Goal: Task Accomplishment & Management: Complete application form

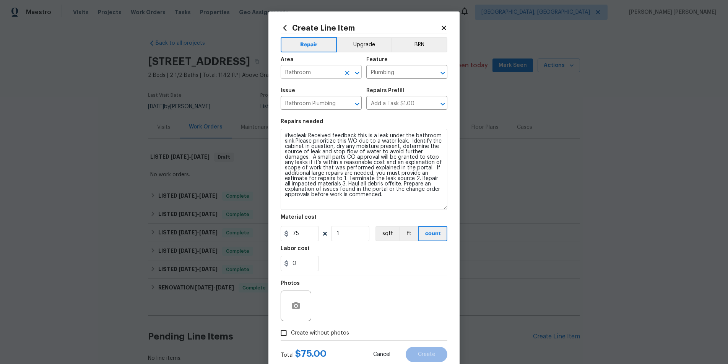
scroll to position [50, 0]
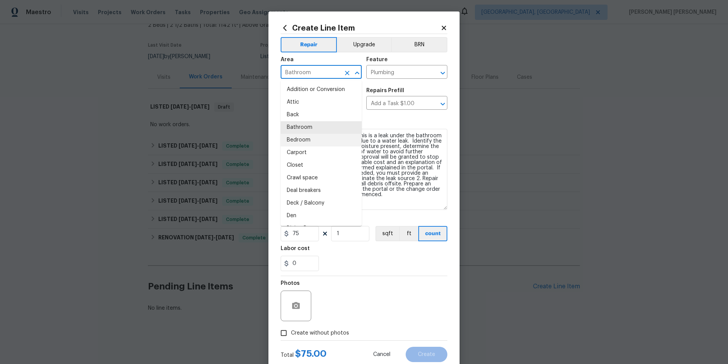
click at [339, 71] on input "Bathroom" at bounding box center [311, 73] width 60 height 12
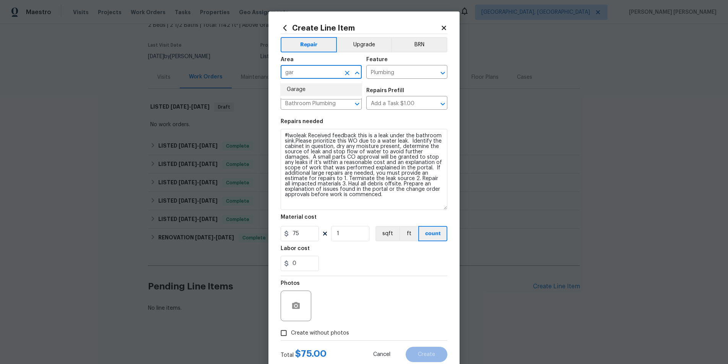
drag, startPoint x: 339, startPoint y: 86, endPoint x: 346, endPoint y: 84, distance: 7.8
click at [340, 86] on li "Garage" at bounding box center [321, 89] width 81 height 13
type input "Garage"
click at [398, 73] on input "Plumbing" at bounding box center [397, 73] width 60 height 12
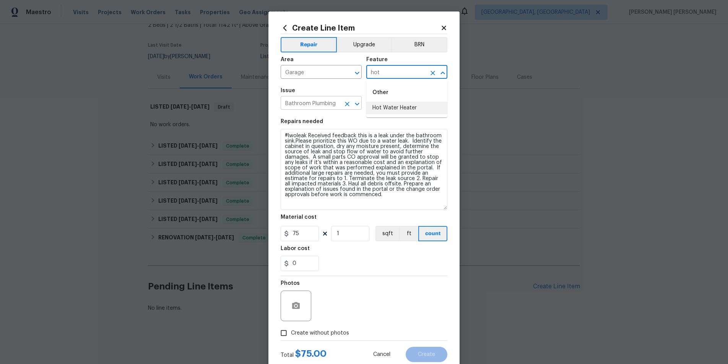
drag, startPoint x: 392, startPoint y: 108, endPoint x: 345, endPoint y: 105, distance: 47.5
click at [392, 108] on li "Hot Water Heater" at bounding box center [407, 108] width 81 height 13
type input "Hot Water Heater"
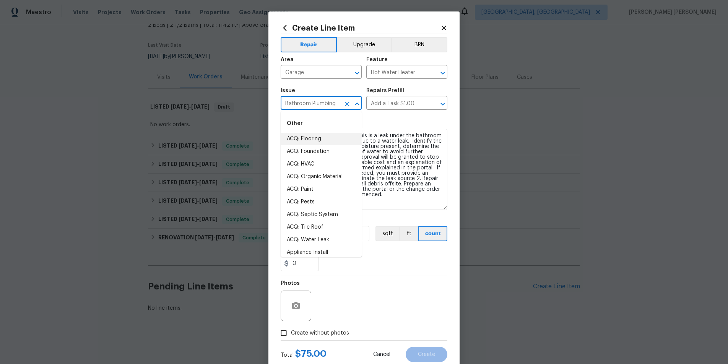
click at [323, 103] on input "Bathroom Plumbing" at bounding box center [311, 104] width 60 height 12
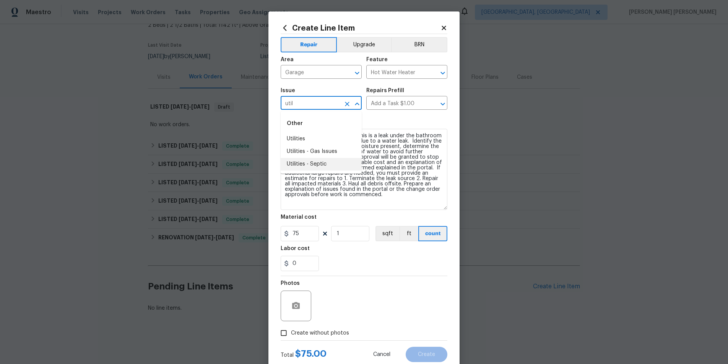
click at [322, 161] on li "Utilities - Septic" at bounding box center [321, 164] width 81 height 13
type input "Utilities - Septic"
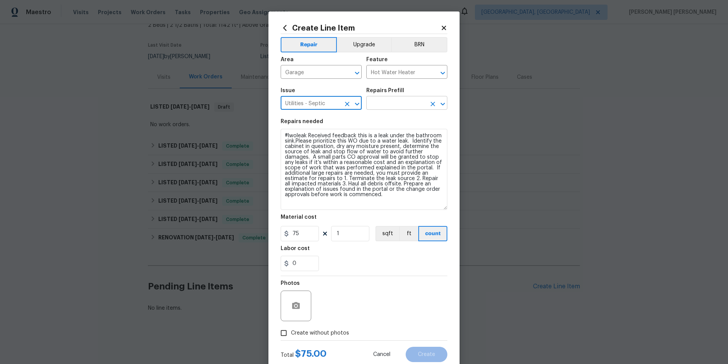
type input "Utilities - Septic"
click at [407, 103] on input "text" at bounding box center [397, 104] width 60 height 12
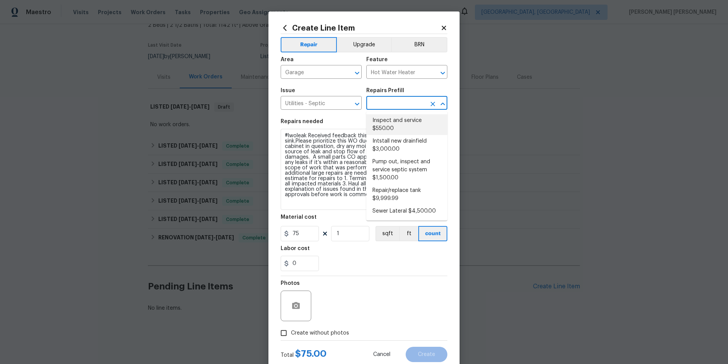
click at [394, 122] on li "Inspect and service $550.00" at bounding box center [407, 124] width 81 height 21
type input "Inspect and service $550.00"
type input "550"
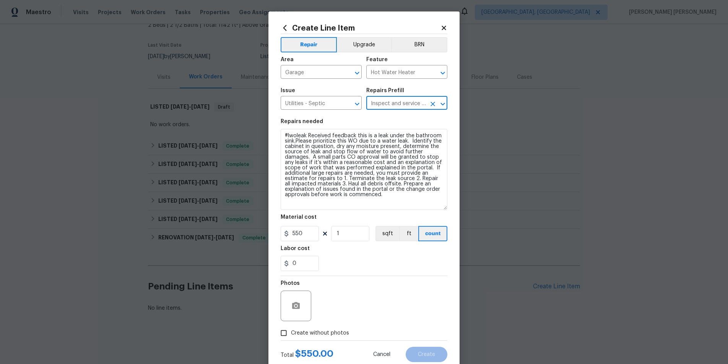
click at [423, 99] on input "Inspect and service $550.00" at bounding box center [397, 104] width 60 height 12
click at [442, 106] on icon "Open" at bounding box center [442, 103] width 9 height 9
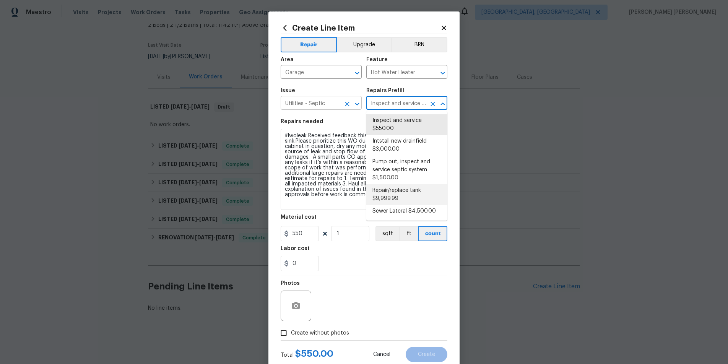
click at [333, 107] on input "Utilities - Septic" at bounding box center [311, 104] width 60 height 12
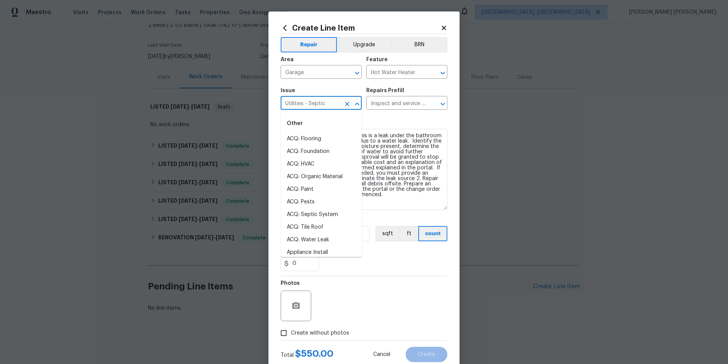
scroll to position [237, 0]
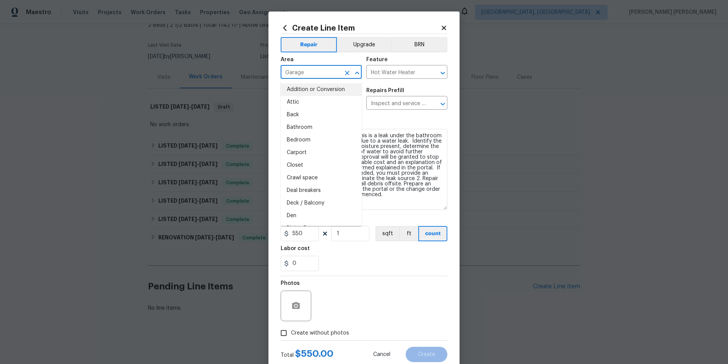
click at [319, 70] on input "Garage" at bounding box center [311, 73] width 60 height 12
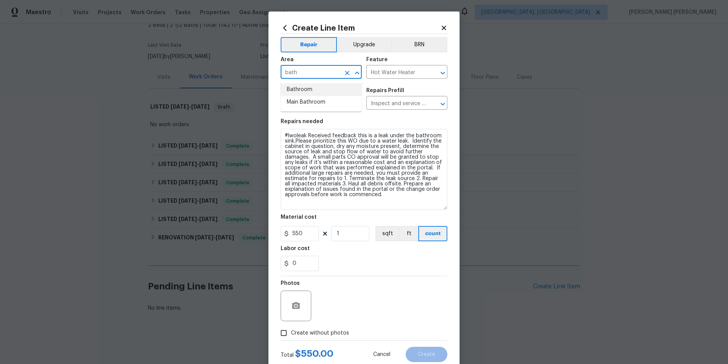
click at [303, 90] on li "Bathroom" at bounding box center [321, 89] width 81 height 13
type input "Bathroom"
click at [388, 72] on input "Hot Water Heater" at bounding box center [397, 73] width 60 height 12
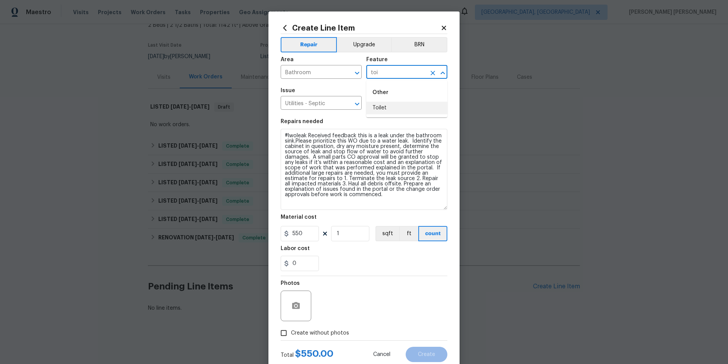
click at [374, 109] on li "Toilet" at bounding box center [407, 108] width 81 height 13
type input "Toilet"
click at [319, 105] on input "Utilities - Septic" at bounding box center [311, 104] width 60 height 12
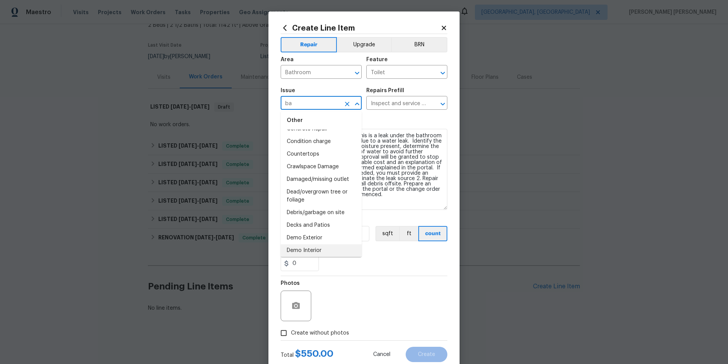
scroll to position [0, 0]
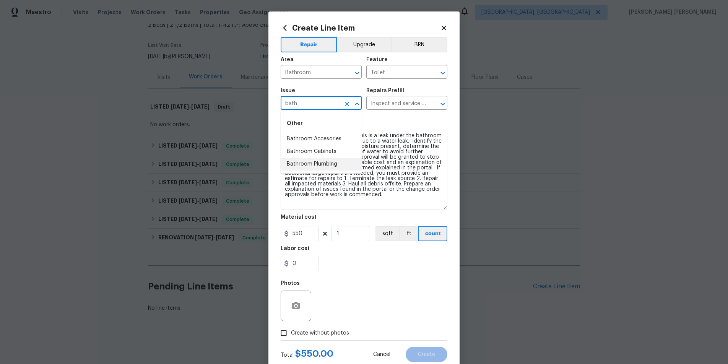
click at [334, 164] on li "Bathroom Plumbing" at bounding box center [321, 164] width 81 height 13
type input "Bathroom Plumbing"
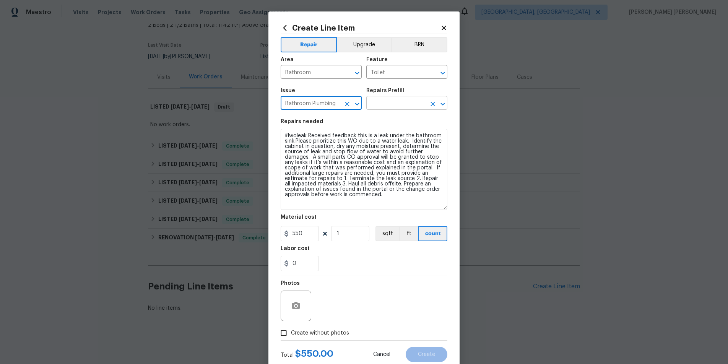
type input "Bathroom Plumbing"
click at [390, 101] on input "text" at bounding box center [397, 104] width 60 height 12
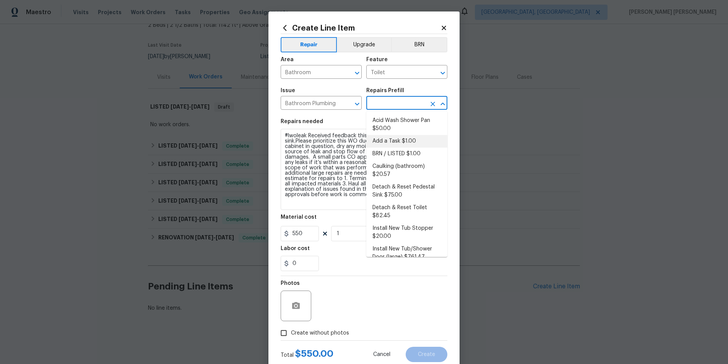
click at [403, 139] on li "Add a Task $1.00" at bounding box center [407, 141] width 81 height 13
type input "Plumbing"
type input "Add a Task $1.00"
type input "1"
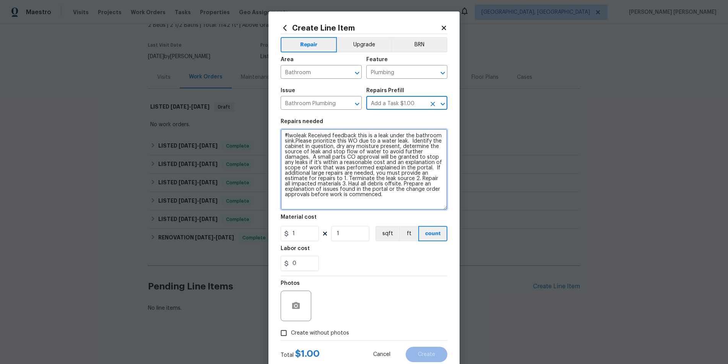
drag, startPoint x: 374, startPoint y: 143, endPoint x: 378, endPoint y: 150, distance: 8.2
click at [374, 144] on textarea "HPM to detail" at bounding box center [364, 169] width 167 height 81
click at [322, 134] on textarea "HPM to detail" at bounding box center [364, 169] width 167 height 81
drag, startPoint x: 317, startPoint y: 135, endPoint x: 271, endPoint y: 135, distance: 45.5
click at [271, 135] on div "Create Line Item Repair Upgrade BRN Area Bathroom ​ Feature Plumbing ​ Issue Ba…" at bounding box center [364, 192] width 191 height 363
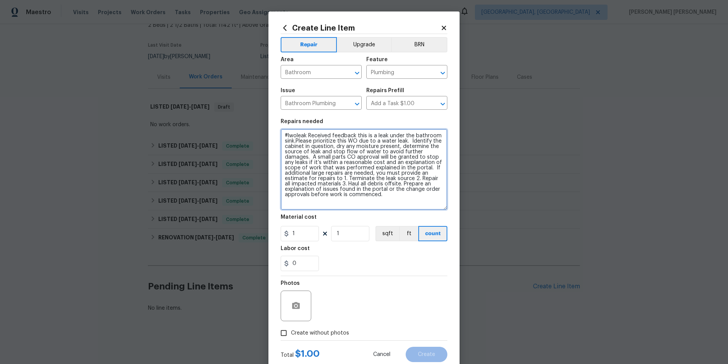
type textarea "HPM to detail"
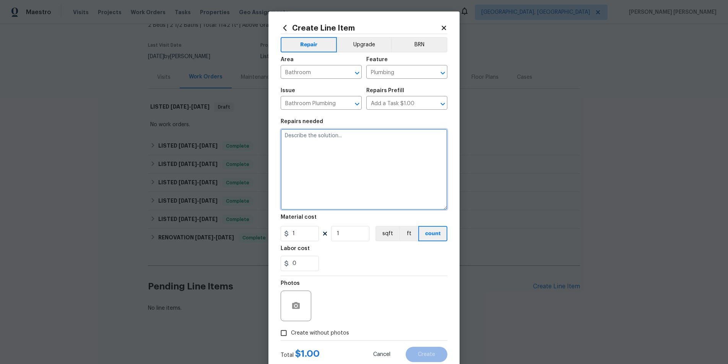
click at [344, 148] on textarea at bounding box center [364, 169] width 167 height 81
paste textarea "Identify the toilet(s) in need of repair and dry any pool/standing water presen…"
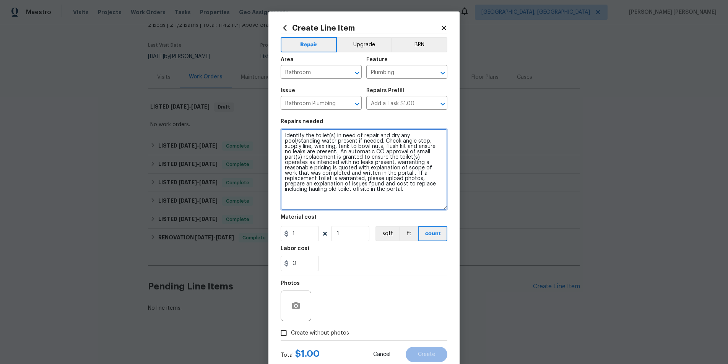
click at [284, 136] on textarea "Identify the toilet(s) in need of repair and dry any pool/standing water presen…" at bounding box center [364, 169] width 167 height 81
type textarea "#lwoleak Identify the toilet(s) in need of repair and dry any pool/standing wat…"
click at [303, 233] on input "1" at bounding box center [300, 233] width 38 height 15
drag, startPoint x: 289, startPoint y: 236, endPoint x: 282, endPoint y: 236, distance: 7.3
click at [282, 236] on input "1" at bounding box center [300, 233] width 38 height 15
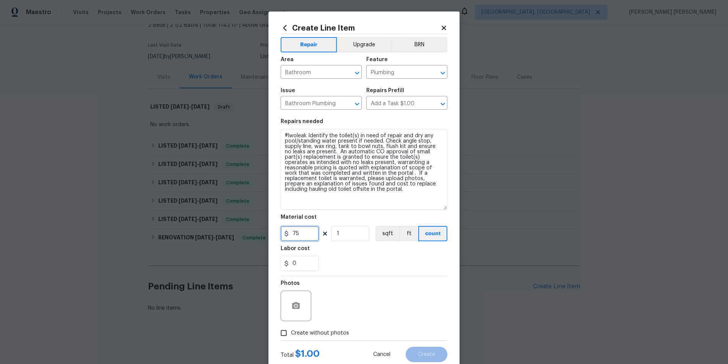
type input "75"
click at [334, 253] on div "Labor cost" at bounding box center [364, 251] width 167 height 10
click at [338, 73] on input "Bathroom" at bounding box center [311, 73] width 60 height 12
click at [334, 91] on li "Bathroom" at bounding box center [321, 89] width 81 height 13
type input "Bathroom"
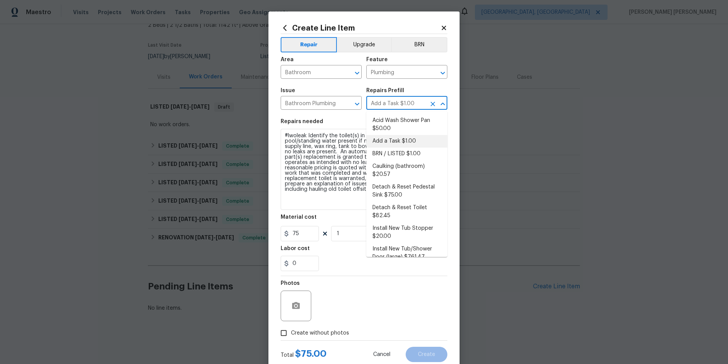
click at [424, 108] on input "Add a Task $1.00" at bounding box center [397, 104] width 60 height 12
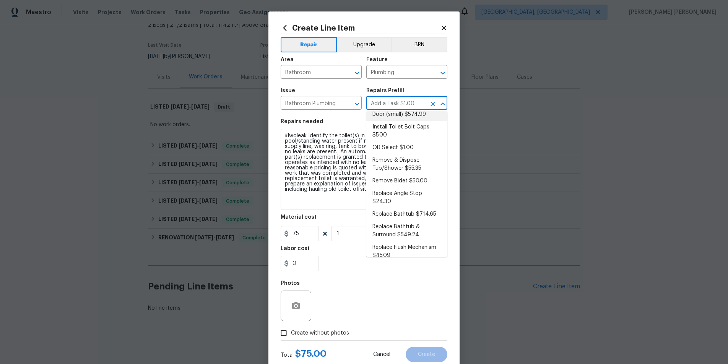
scroll to position [164, 0]
click at [419, 192] on li "Replace Angle Stop $24.30" at bounding box center [407, 197] width 81 height 21
type input "Replace Angle Stop $24.30"
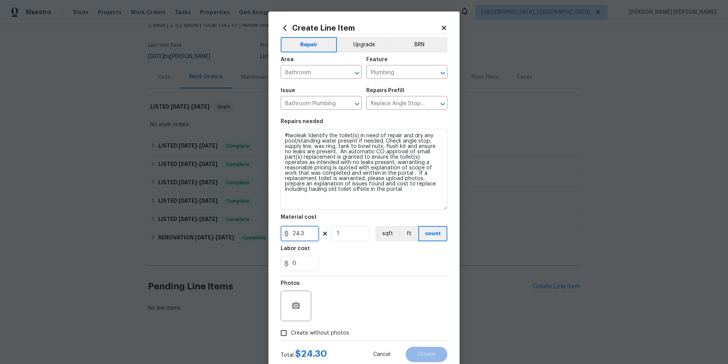
drag, startPoint x: 308, startPoint y: 235, endPoint x: 275, endPoint y: 233, distance: 32.9
click at [275, 233] on div "Create Line Item Repair Upgrade BRN Area Bathroom ​ Feature Plumbing ​ Issue Ba…" at bounding box center [364, 192] width 191 height 363
type input "69"
click at [386, 276] on div at bounding box center [364, 276] width 167 height 0
click at [409, 103] on input "Replace Angle Stop $24.30" at bounding box center [397, 104] width 60 height 12
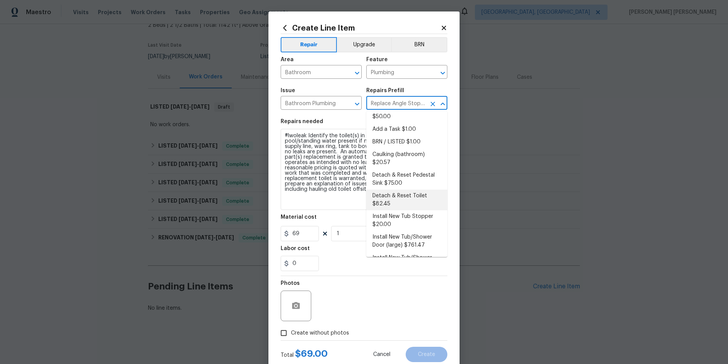
scroll to position [0, 0]
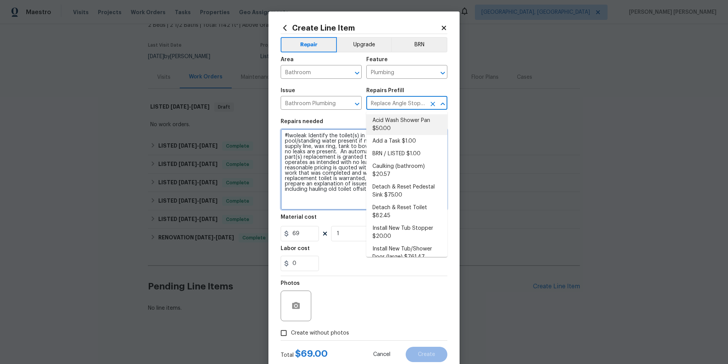
click at [293, 184] on textarea "Remove the existing bathroom angle stop/valve and repalce with new. Ensure that…" at bounding box center [364, 169] width 167 height 81
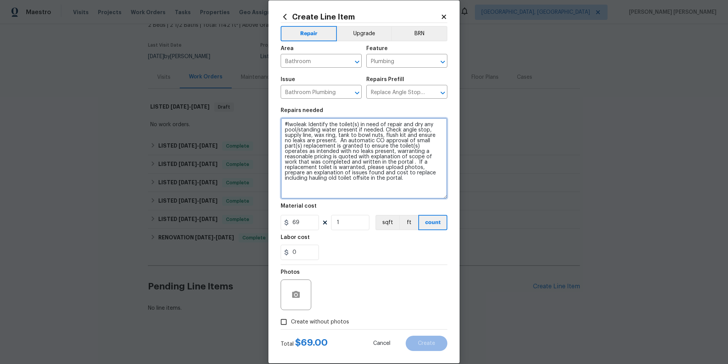
scroll to position [22, 0]
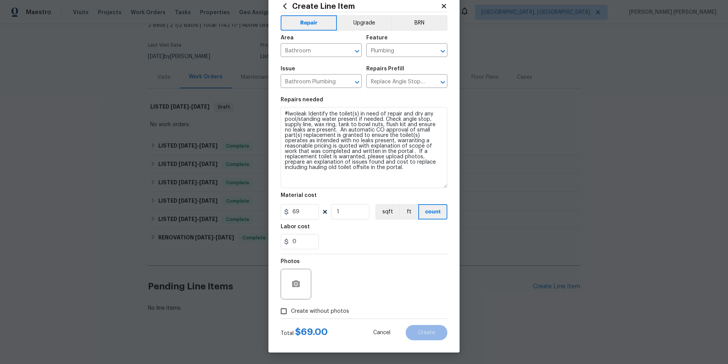
click at [355, 282] on div "Photos" at bounding box center [364, 279] width 167 height 50
drag, startPoint x: 284, startPoint y: 311, endPoint x: 319, endPoint y: 304, distance: 35.2
click at [292, 310] on label "Create without photos" at bounding box center [313, 311] width 73 height 15
click at [291, 310] on input "Create without photos" at bounding box center [284, 311] width 15 height 15
checkbox input "true"
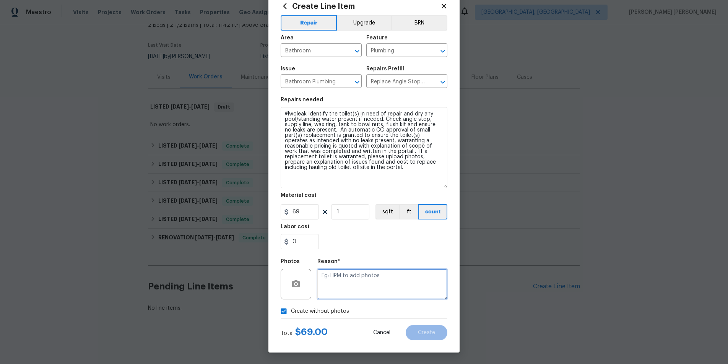
click at [344, 291] on textarea at bounding box center [383, 284] width 130 height 31
type textarea "Test"
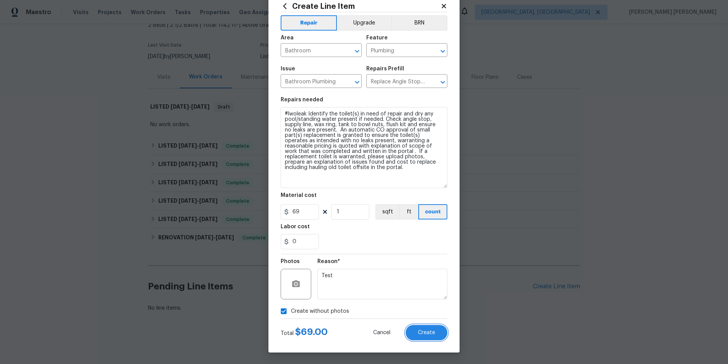
click at [424, 327] on button "Create" at bounding box center [427, 332] width 42 height 15
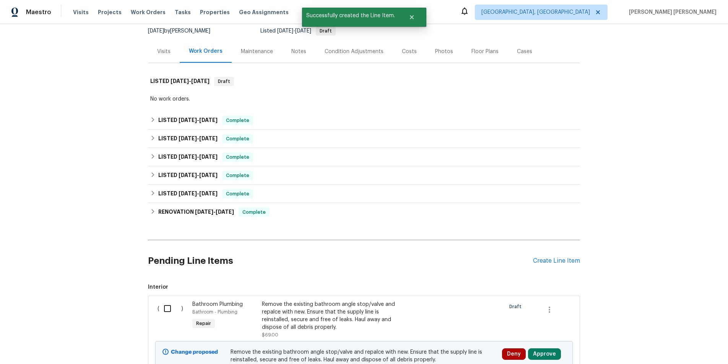
scroll to position [19, 0]
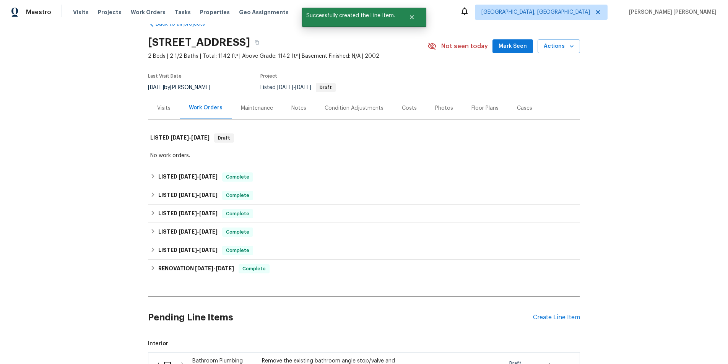
drag, startPoint x: 563, startPoint y: 317, endPoint x: 627, endPoint y: 327, distance: 64.7
click at [562, 313] on div "Pending Line Items Create Line Item" at bounding box center [364, 318] width 432 height 36
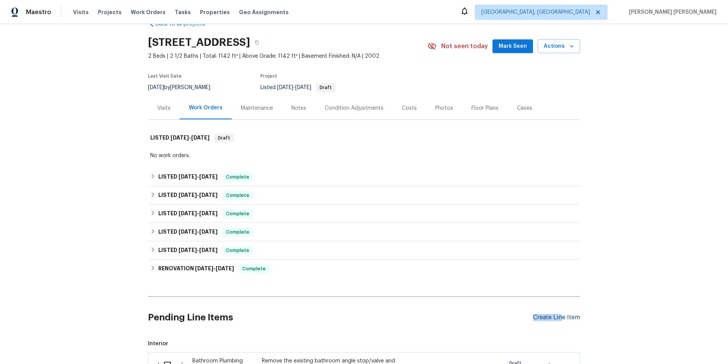
click at [562, 318] on div "Create Line Item" at bounding box center [556, 317] width 47 height 7
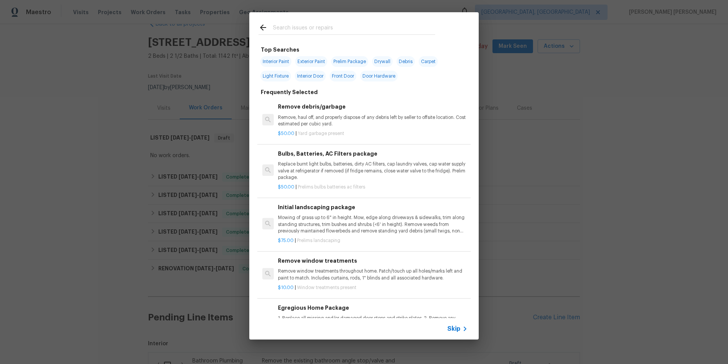
click at [458, 333] on div "Skip" at bounding box center [459, 328] width 22 height 9
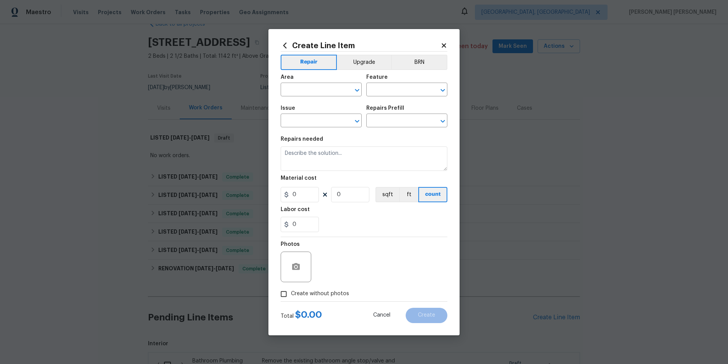
click at [315, 83] on div "Area" at bounding box center [321, 80] width 81 height 10
click at [315, 88] on input "text" at bounding box center [311, 91] width 60 height 12
drag, startPoint x: 307, startPoint y: 107, endPoint x: 343, endPoint y: 100, distance: 36.5
click at [308, 106] on li "Bathroom" at bounding box center [321, 107] width 81 height 13
type input "Bathroom"
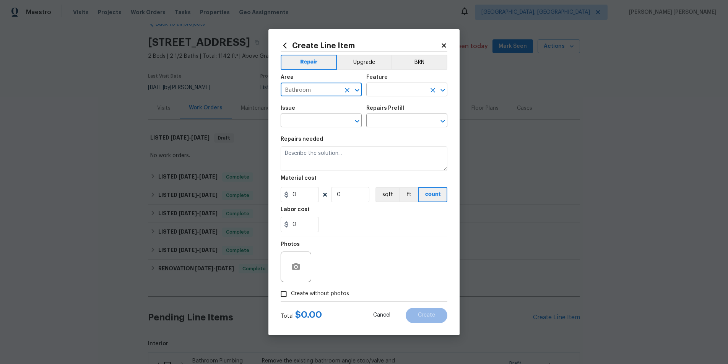
click at [380, 88] on input "text" at bounding box center [397, 91] width 60 height 12
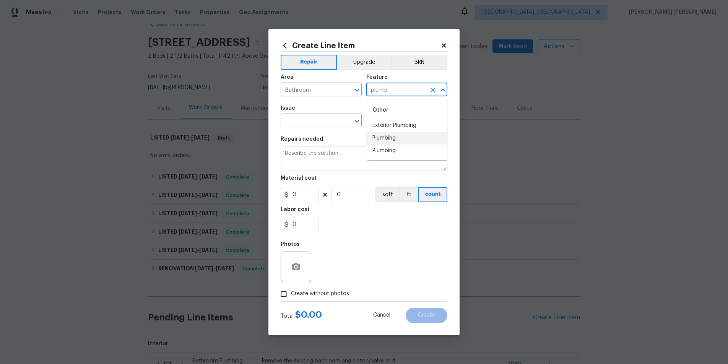
click at [378, 135] on li "Plumbing" at bounding box center [407, 138] width 81 height 13
type input "Plumbing"
click at [312, 121] on input "text" at bounding box center [311, 122] width 60 height 12
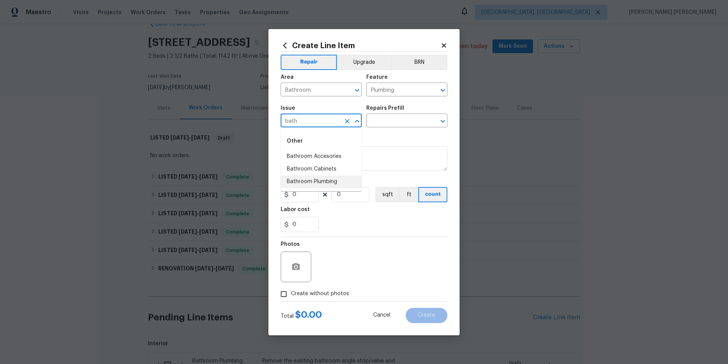
click at [330, 179] on li "Bathroom Plumbing" at bounding box center [321, 182] width 81 height 13
type input "Bathroom Plumbing"
click at [396, 121] on input "text" at bounding box center [397, 122] width 60 height 12
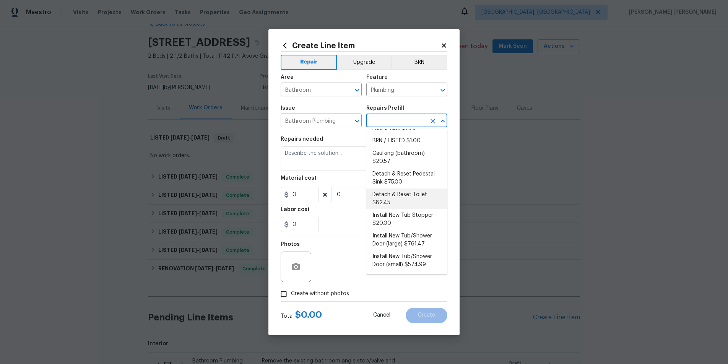
scroll to position [0, 0]
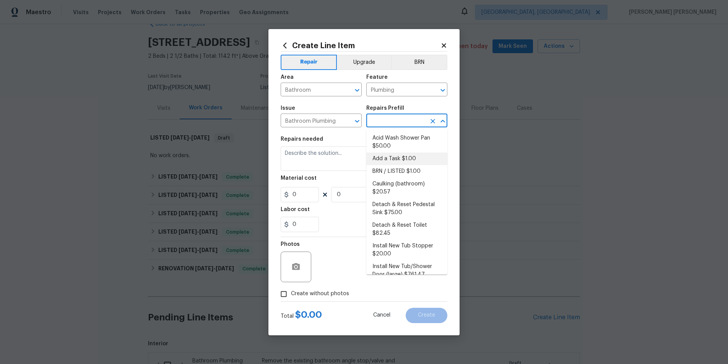
click at [407, 157] on li "Add a Task $1.00" at bounding box center [407, 159] width 81 height 13
type textarea "HPM to detail"
type input "1"
type input "Add a Task $1.00"
type input "1"
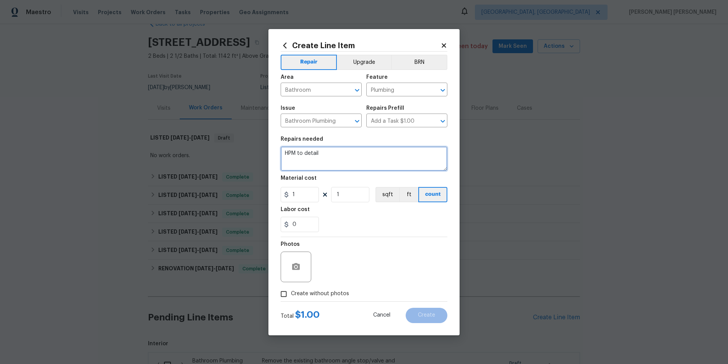
click at [335, 153] on textarea "HPM to detail" at bounding box center [364, 159] width 167 height 24
drag, startPoint x: 334, startPoint y: 153, endPoint x: 212, endPoint y: 146, distance: 121.9
click at [212, 146] on div "Create Line Item Repair Upgrade BRN Area Bathroom ​ Feature Plumbing ​ Issue Ba…" at bounding box center [364, 182] width 728 height 364
type textarea "t"
click at [317, 157] on textarea "Toilet" at bounding box center [364, 159] width 167 height 24
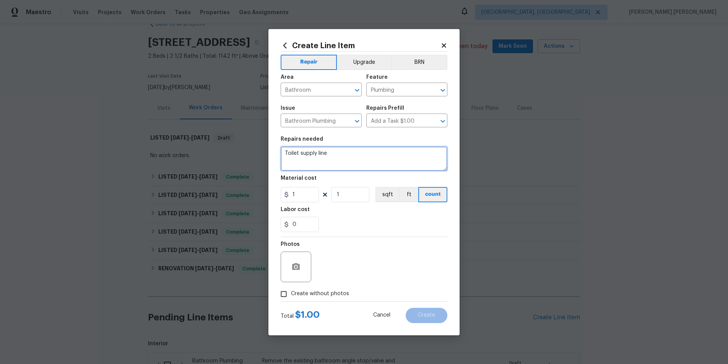
type textarea "Toilet supply line"
click at [300, 197] on input "1" at bounding box center [300, 194] width 38 height 15
type input "36"
drag, startPoint x: 284, startPoint y: 297, endPoint x: 313, endPoint y: 287, distance: 29.9
click at [302, 291] on label "Create without photos" at bounding box center [313, 294] width 73 height 15
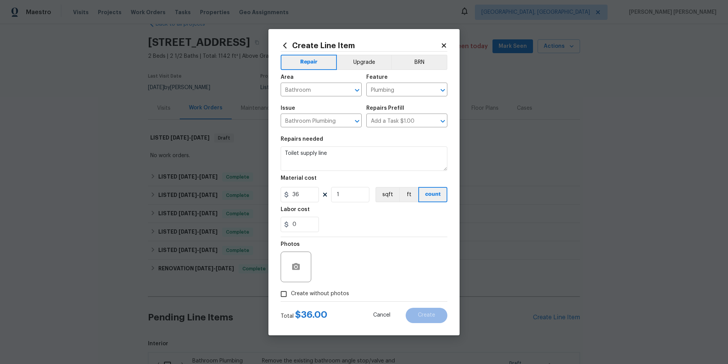
click at [291, 291] on input "Create without photos" at bounding box center [284, 294] width 15 height 15
checkbox input "true"
click at [373, 273] on textarea at bounding box center [383, 267] width 130 height 31
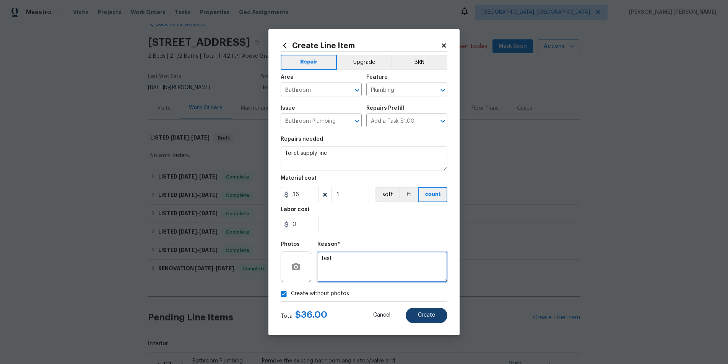
type textarea "test"
click at [425, 309] on button "Create" at bounding box center [427, 315] width 42 height 15
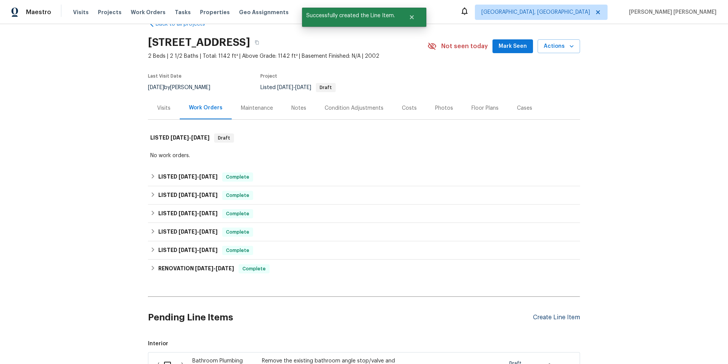
click at [565, 318] on div "Create Line Item" at bounding box center [556, 317] width 47 height 7
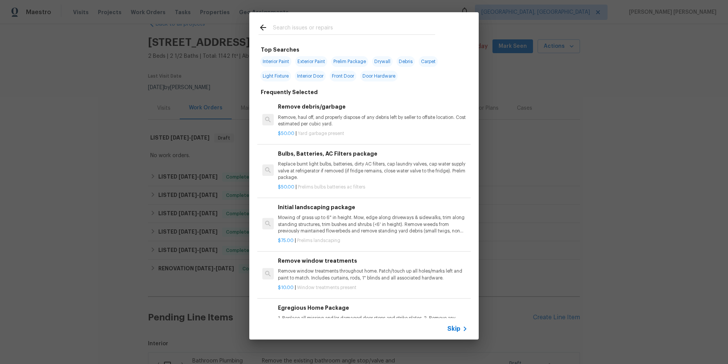
click at [461, 329] on icon at bounding box center [465, 328] width 9 height 9
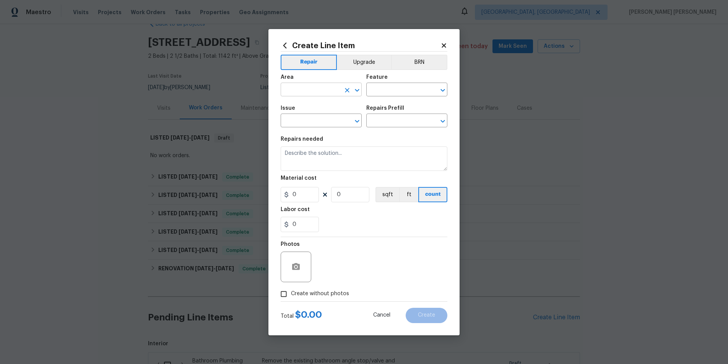
click at [320, 93] on input "text" at bounding box center [311, 91] width 60 height 12
click at [318, 111] on li "Bathroom" at bounding box center [321, 107] width 81 height 13
type input "Bathroom"
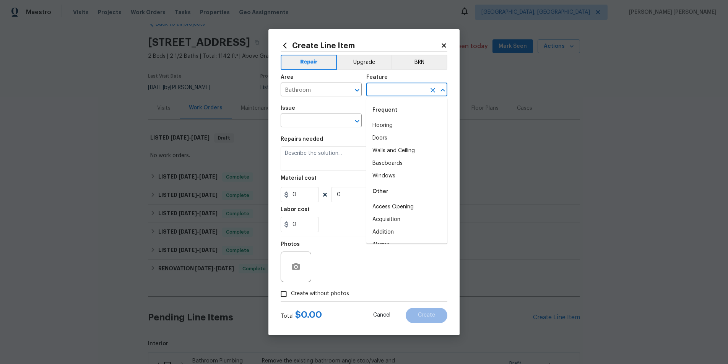
click at [419, 88] on input "text" at bounding box center [397, 91] width 60 height 12
click at [408, 150] on li "Walls and Ceiling" at bounding box center [407, 151] width 81 height 13
type input "Walls and Ceiling"
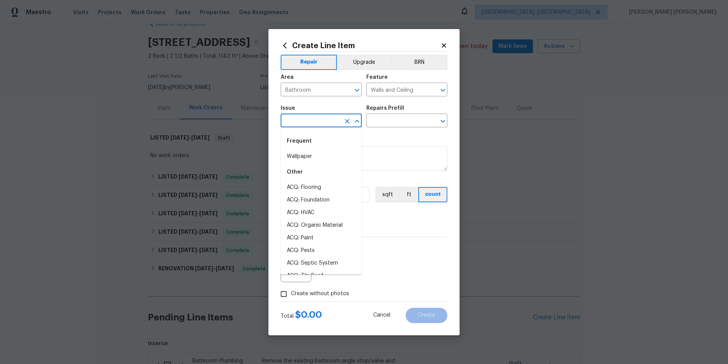
click at [318, 125] on input "text" at bounding box center [311, 122] width 60 height 12
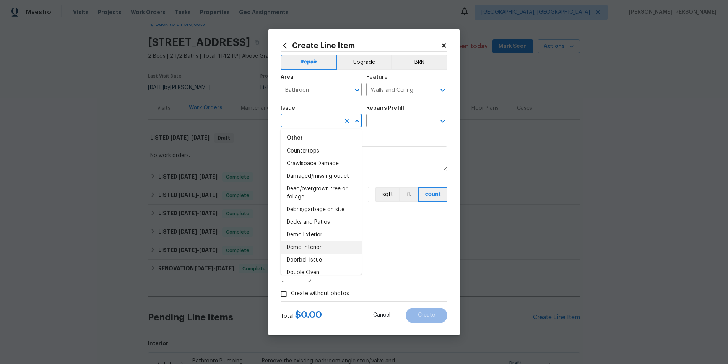
scroll to position [314, 0]
click at [321, 224] on li "Demo Interior" at bounding box center [321, 223] width 81 height 13
type input "Demo Interior"
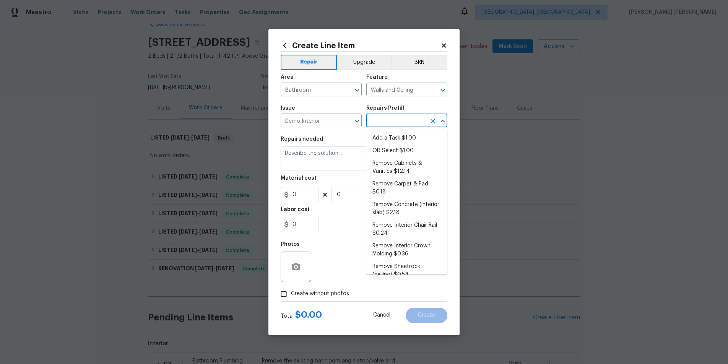
click at [406, 120] on input "text" at bounding box center [397, 122] width 60 height 12
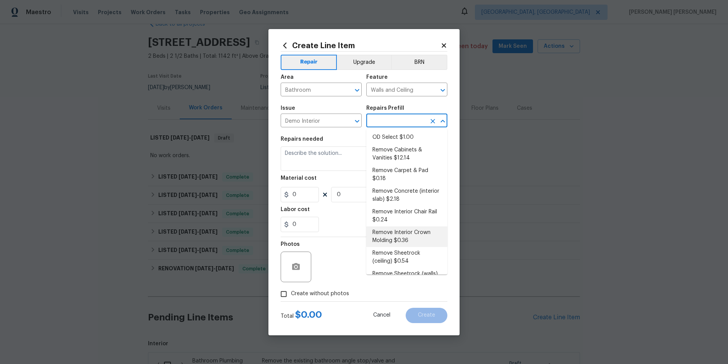
scroll to position [0, 0]
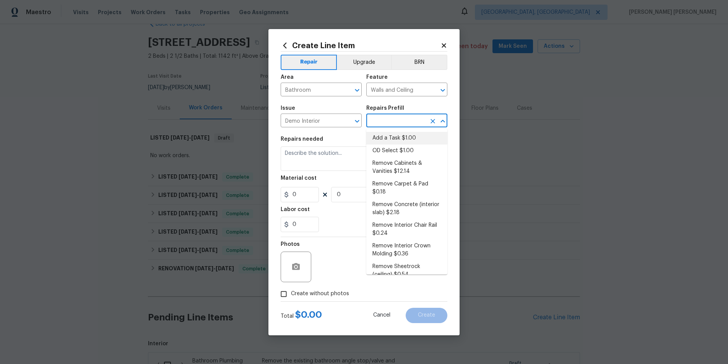
click at [401, 141] on li "Add a Task $1.00" at bounding box center [407, 138] width 81 height 13
type input "Demolition"
type input "Add a Task $1.00"
type textarea "HPM to detail"
type input "1"
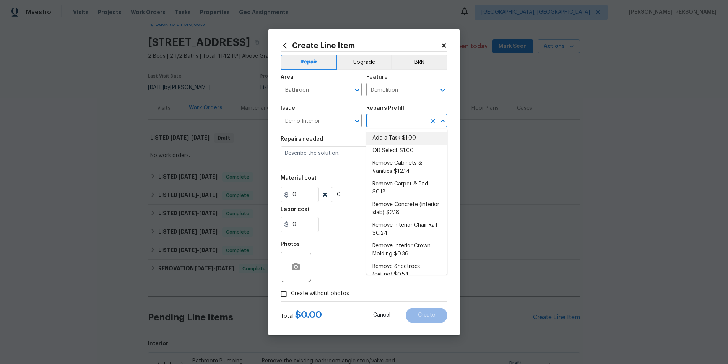
type input "1"
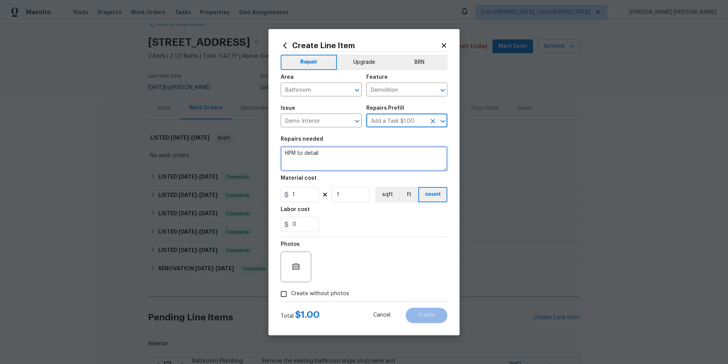
click at [330, 151] on textarea "HPM to detail" at bounding box center [364, 159] width 167 height 24
drag, startPoint x: 284, startPoint y: 152, endPoint x: 236, endPoint y: 152, distance: 47.8
click at [236, 151] on div "Create Line Item Repair Upgrade BRN Area Bathroom ​ Feature Demolition ​ Issue …" at bounding box center [364, 182] width 728 height 364
type textarea "D"
type textarea "Dry out fans due to a leak"
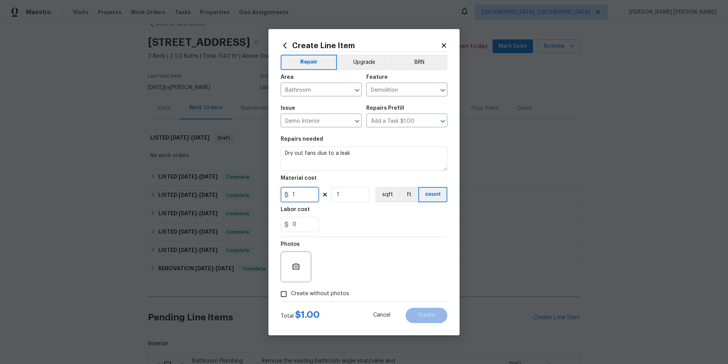
click at [302, 196] on input "1" at bounding box center [300, 194] width 38 height 15
drag, startPoint x: 291, startPoint y: 194, endPoint x: 285, endPoint y: 194, distance: 6.5
click at [285, 194] on div "1" at bounding box center [300, 194] width 38 height 15
type input "378"
drag, startPoint x: 283, startPoint y: 298, endPoint x: 310, endPoint y: 286, distance: 28.4
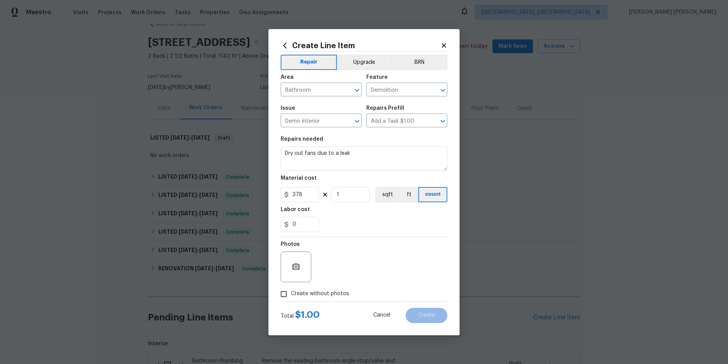
click at [288, 295] on input "Create without photos" at bounding box center [284, 294] width 15 height 15
checkbox input "true"
click at [347, 276] on textarea at bounding box center [383, 267] width 130 height 31
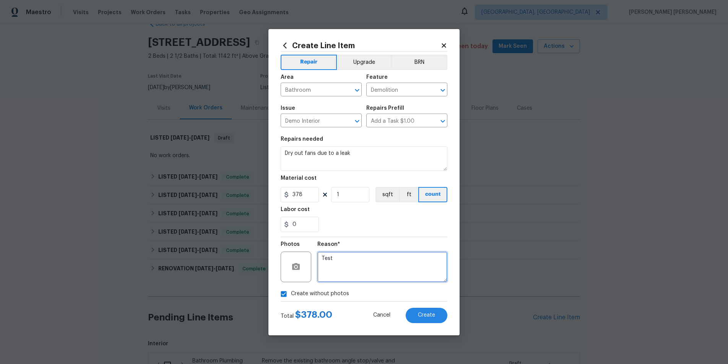
type textarea "Test"
click at [442, 44] on icon at bounding box center [444, 45] width 7 height 7
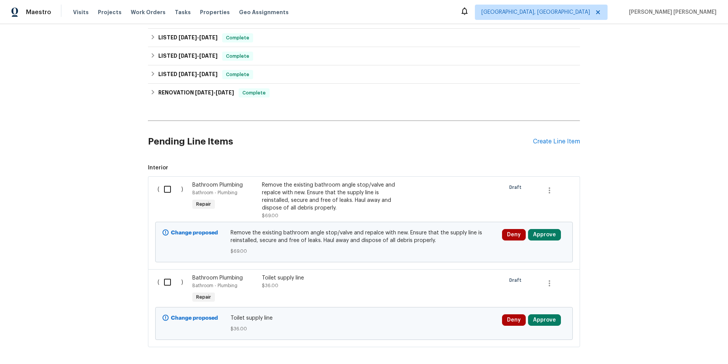
scroll to position [218, 0]
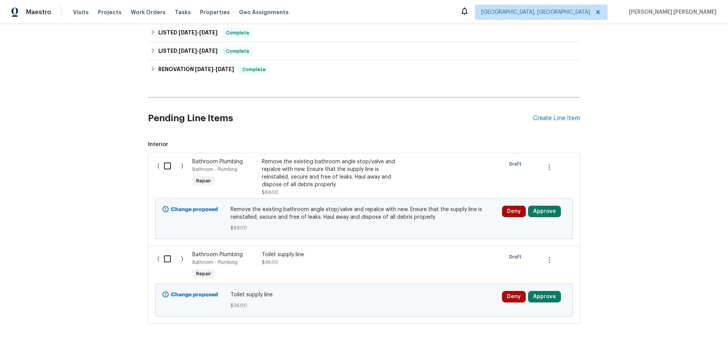
click at [352, 263] on div "Toilet supply line $36.00" at bounding box center [329, 258] width 135 height 15
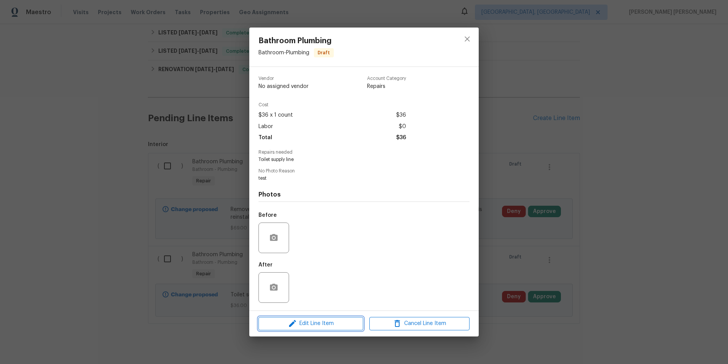
click at [327, 321] on span "Edit Line Item" at bounding box center [311, 324] width 100 height 10
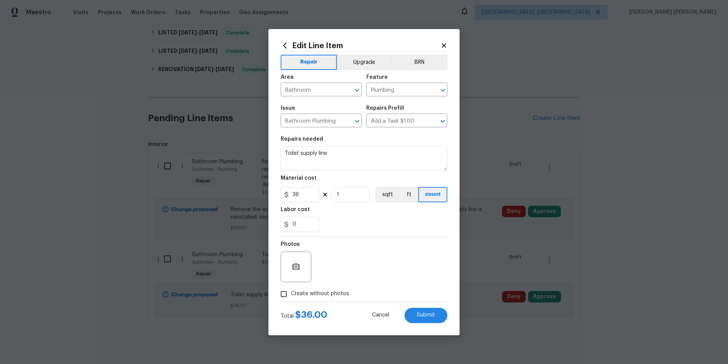
click at [689, 193] on body "Maestro Visits Projects Work Orders Tasks Properties Geo Assignments Albuquerqu…" at bounding box center [364, 182] width 728 height 364
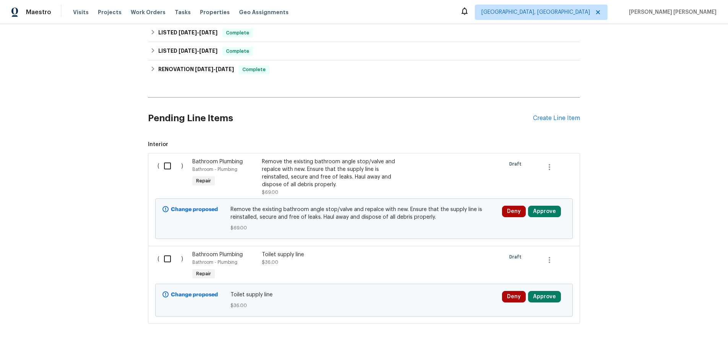
click at [281, 165] on div "Remove the existing bathroom angle stop/valve and repalce with new. Ensure that…" at bounding box center [329, 173] width 135 height 31
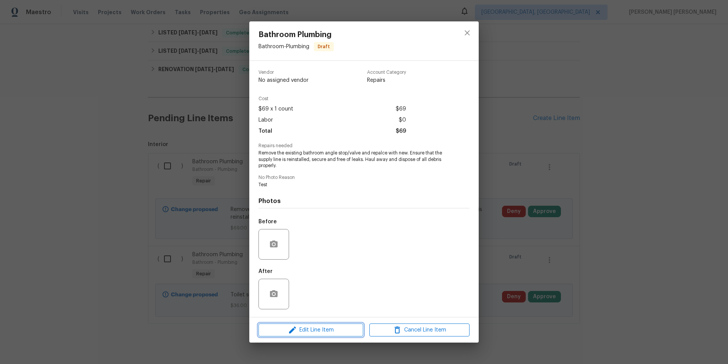
click at [326, 332] on span "Edit Line Item" at bounding box center [311, 331] width 100 height 10
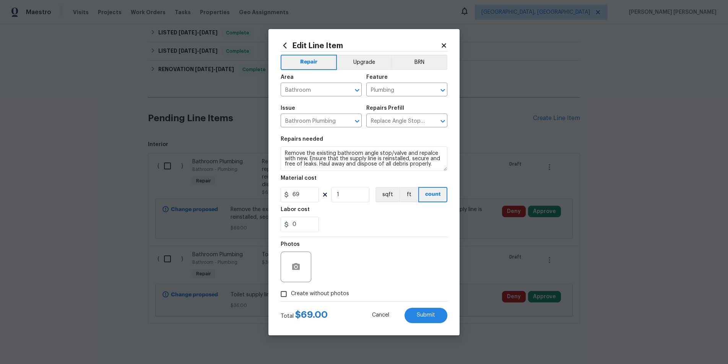
click at [444, 46] on icon at bounding box center [444, 45] width 4 height 4
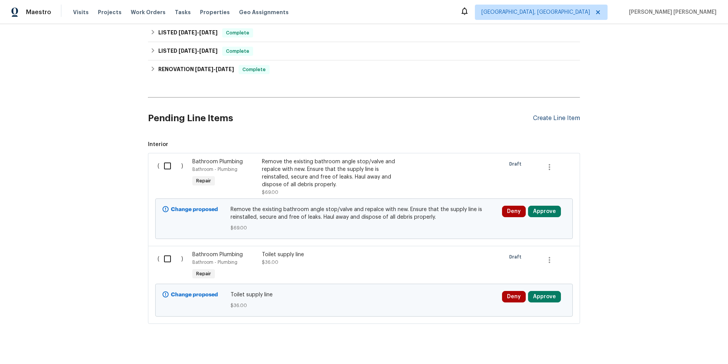
click at [549, 117] on div "Create Line Item" at bounding box center [556, 118] width 47 height 7
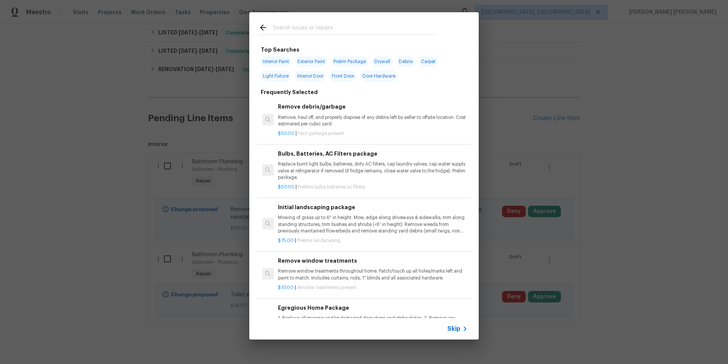
click at [459, 329] on span "Skip" at bounding box center [454, 329] width 13 height 8
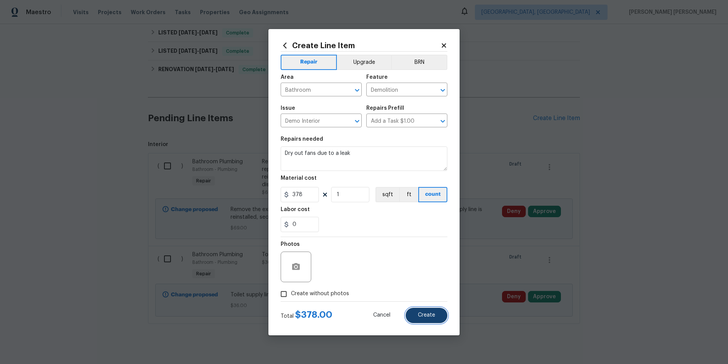
click at [432, 314] on span "Create" at bounding box center [426, 316] width 17 height 6
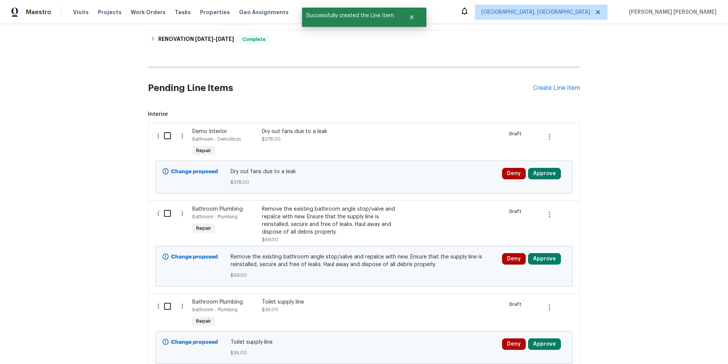
scroll to position [238, 0]
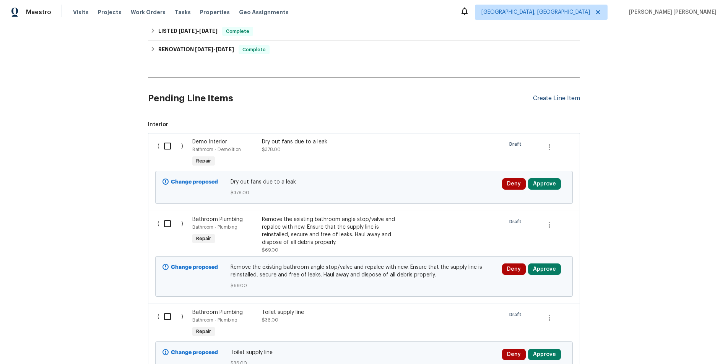
click at [564, 97] on div "Create Line Item" at bounding box center [556, 98] width 47 height 7
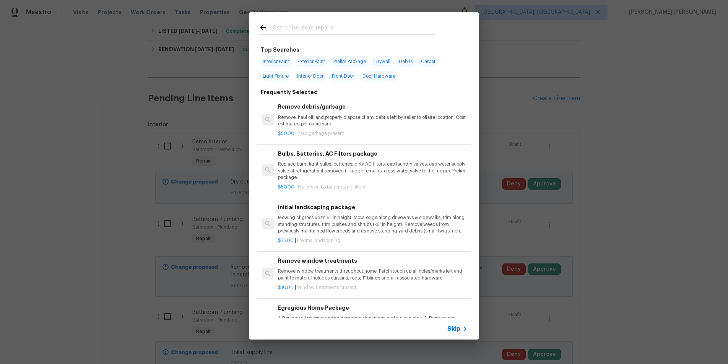
click at [456, 329] on span "Skip" at bounding box center [454, 329] width 13 height 8
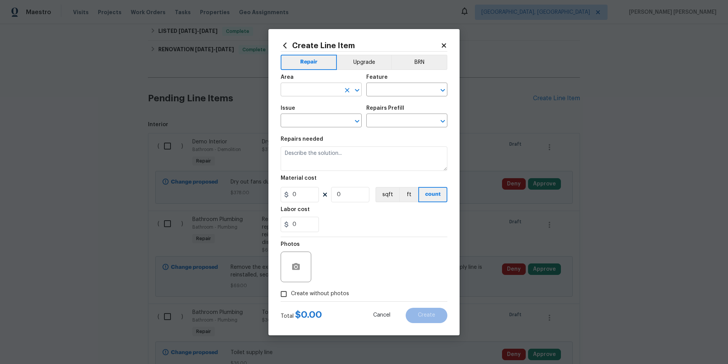
click at [326, 91] on input "text" at bounding box center [311, 91] width 60 height 12
click at [312, 111] on li "Bathroom" at bounding box center [321, 107] width 81 height 13
type input "Bathroom"
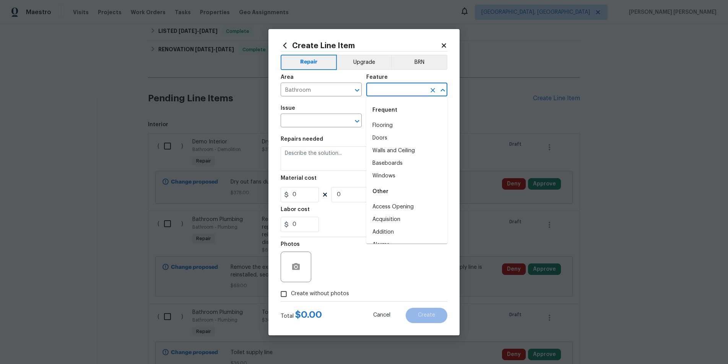
click at [398, 93] on input "text" at bounding box center [397, 91] width 60 height 12
click at [392, 120] on li "Baseboards" at bounding box center [407, 125] width 81 height 13
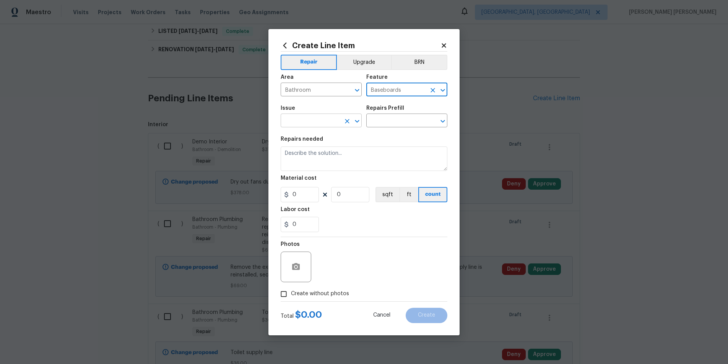
type input "Baseboards"
click at [321, 121] on input "text" at bounding box center [311, 122] width 60 height 12
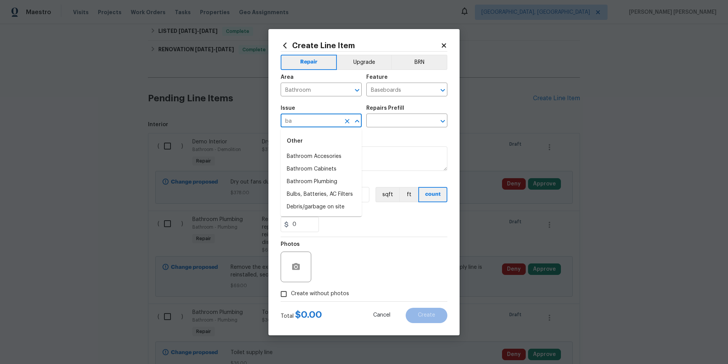
type input "b"
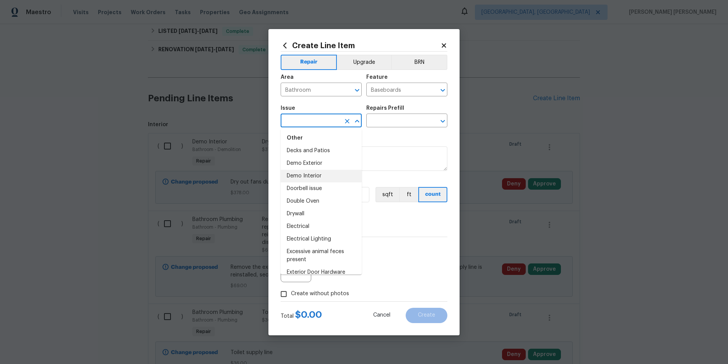
scroll to position [334, 0]
click at [307, 214] on li "Drywall" at bounding box center [321, 209] width 81 height 13
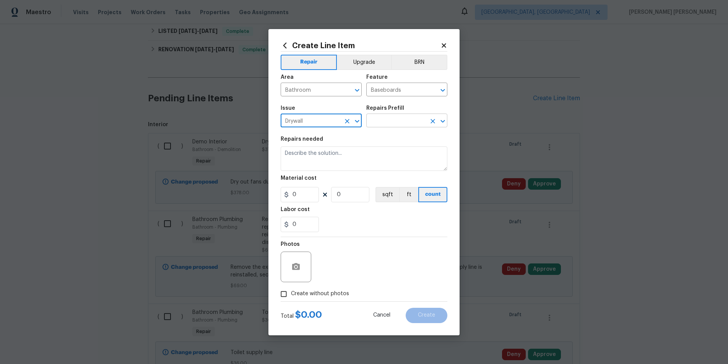
click at [394, 120] on input "text" at bounding box center [397, 122] width 60 height 12
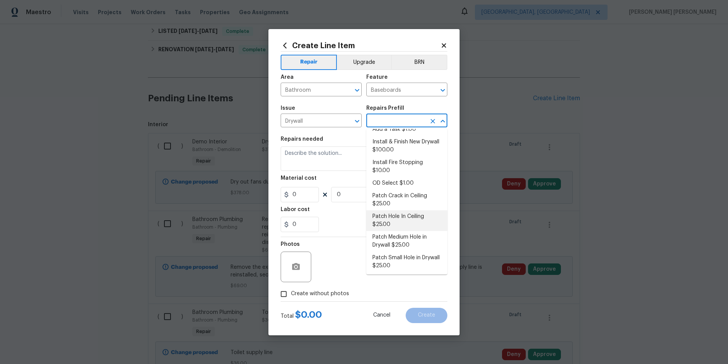
scroll to position [22, 0]
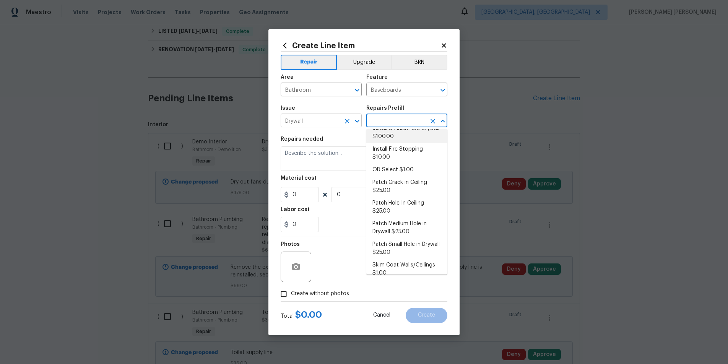
click at [322, 119] on input "Drywall" at bounding box center [311, 122] width 60 height 12
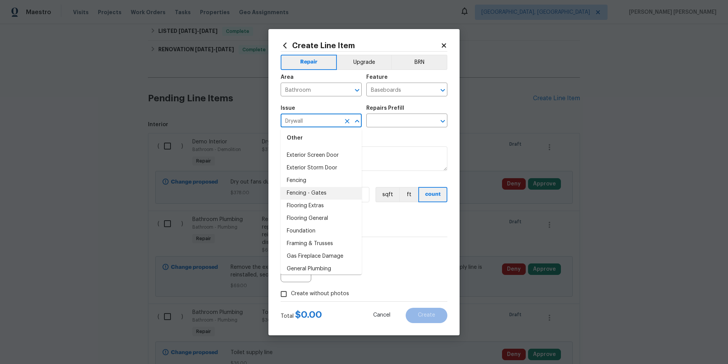
scroll to position [509, 0]
click at [318, 204] on li "Flooring General" at bounding box center [321, 206] width 81 height 13
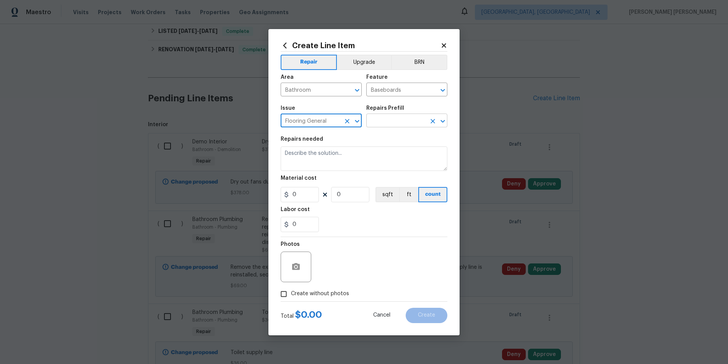
click at [393, 122] on input "text" at bounding box center [397, 122] width 60 height 12
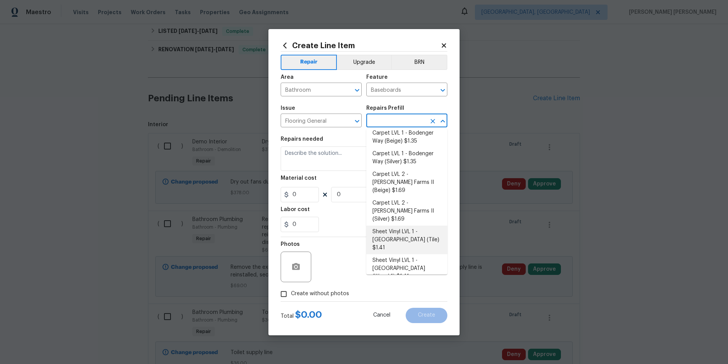
scroll to position [0, 0]
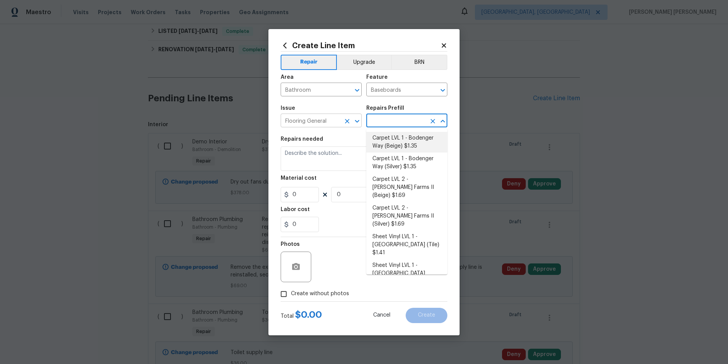
click at [326, 118] on input "Flooring General" at bounding box center [311, 122] width 60 height 12
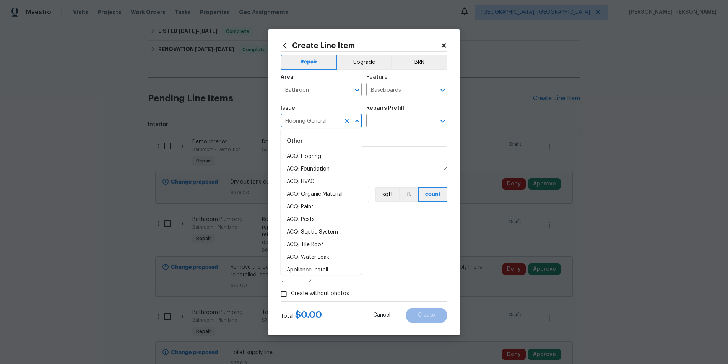
scroll to position [447, 0]
drag, startPoint x: 329, startPoint y: 256, endPoint x: 336, endPoint y: 248, distance: 9.8
click at [329, 255] on li "Flooring Extras" at bounding box center [321, 255] width 81 height 13
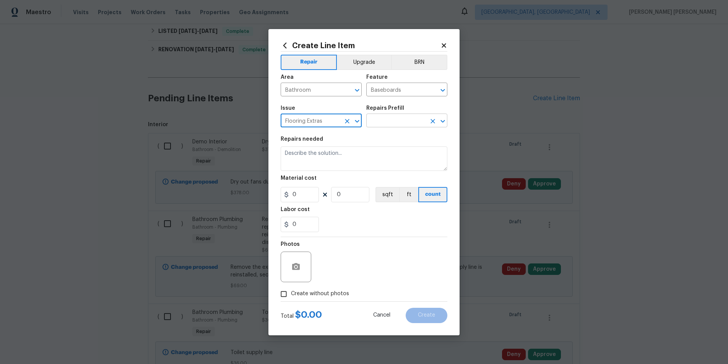
click at [402, 120] on input "text" at bounding box center [397, 122] width 60 height 12
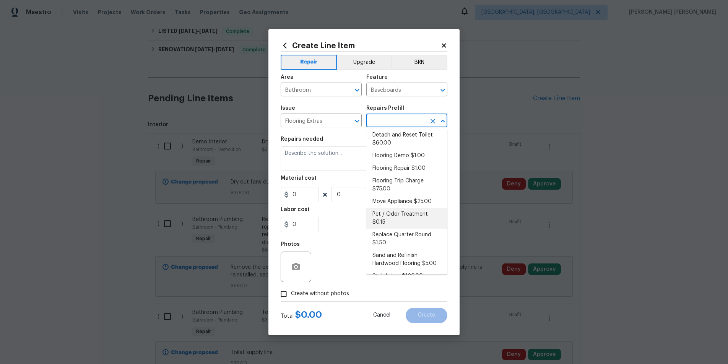
scroll to position [31, 0]
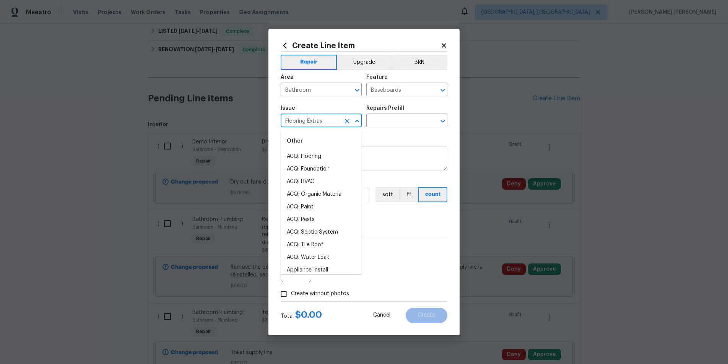
click at [331, 119] on input "Flooring Extras" at bounding box center [311, 122] width 60 height 12
click at [318, 196] on li "Flooring General" at bounding box center [321, 193] width 81 height 13
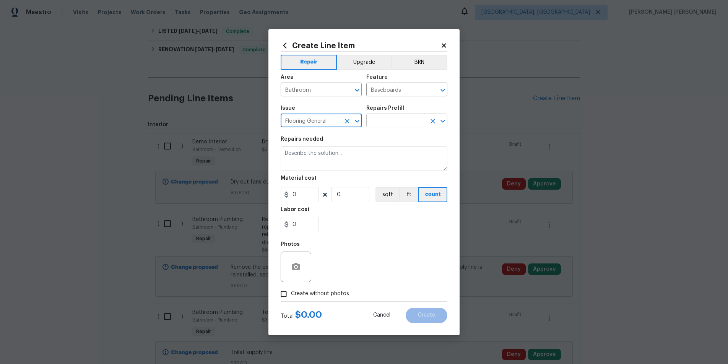
click at [414, 121] on input "text" at bounding box center [397, 122] width 60 height 12
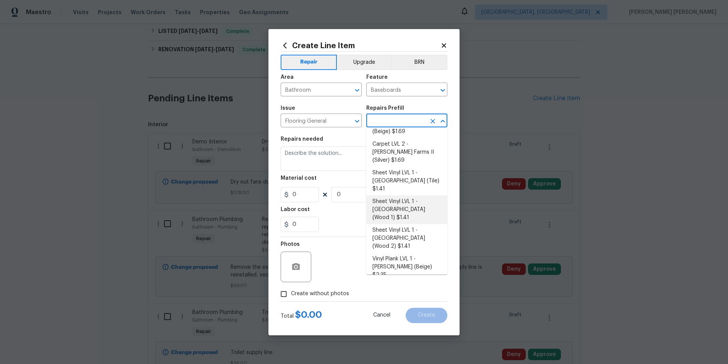
scroll to position [88, 0]
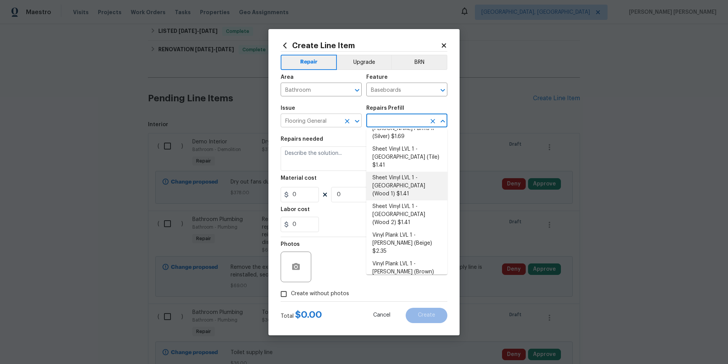
click at [332, 117] on input "Flooring General" at bounding box center [311, 122] width 60 height 12
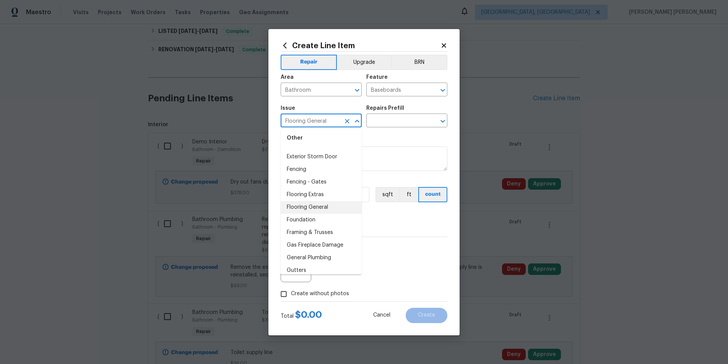
scroll to position [522, 0]
click at [315, 219] on li "Framing & Trusses" at bounding box center [321, 218] width 81 height 13
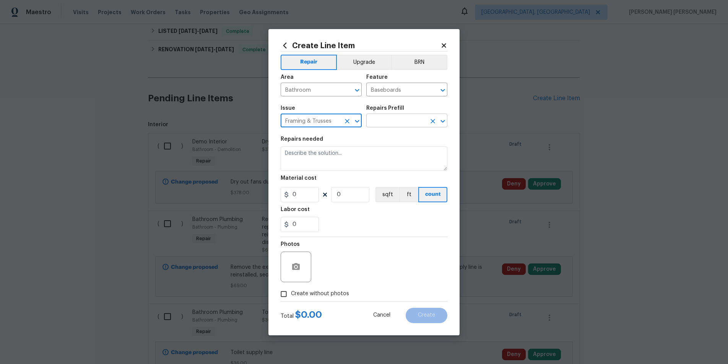
click at [392, 119] on input "text" at bounding box center [397, 122] width 60 height 12
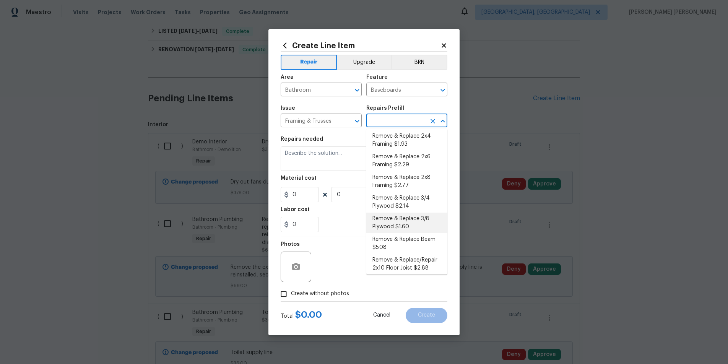
scroll to position [138, 0]
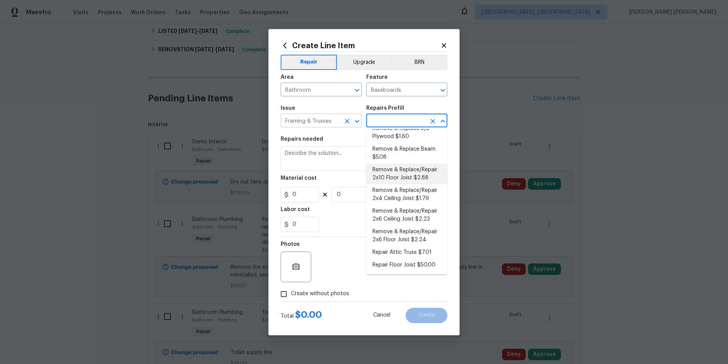
click at [320, 120] on input "Framing & Trusses" at bounding box center [311, 122] width 60 height 12
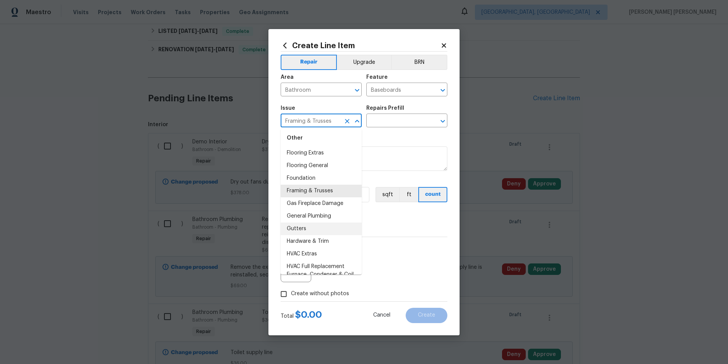
scroll to position [551, 0]
click at [333, 242] on li "Hardware & Trim" at bounding box center [321, 240] width 81 height 13
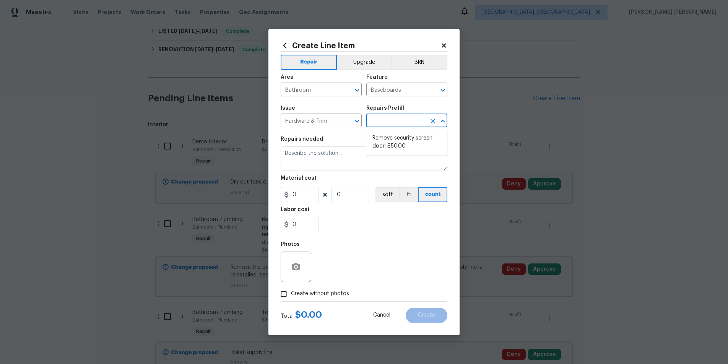
click at [400, 119] on input "text" at bounding box center [397, 122] width 60 height 12
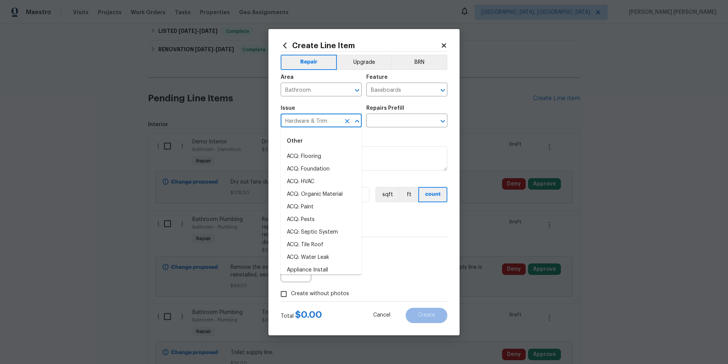
click at [308, 120] on input "Hardware & Trim" at bounding box center [311, 122] width 60 height 12
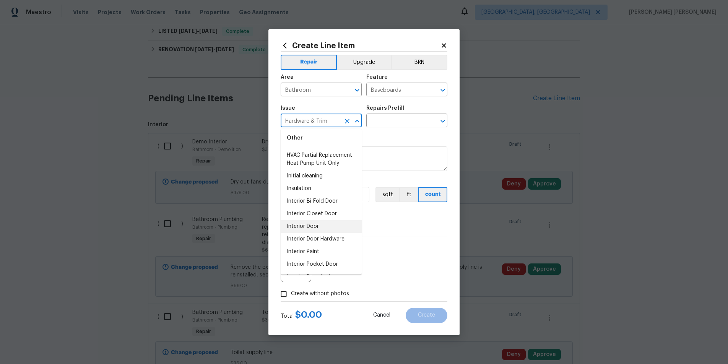
click at [307, 230] on li "Interior Door" at bounding box center [321, 226] width 81 height 13
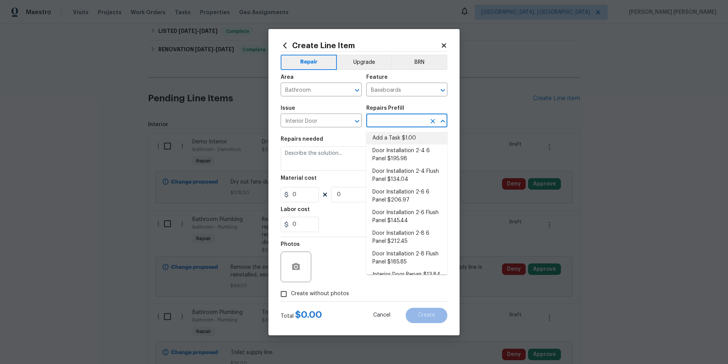
click at [383, 119] on input "text" at bounding box center [397, 122] width 60 height 12
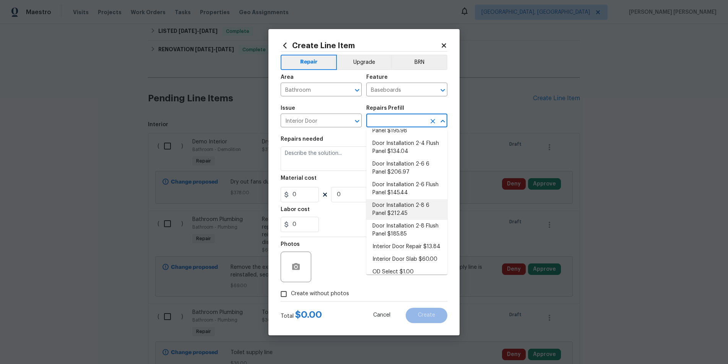
scroll to position [35, 0]
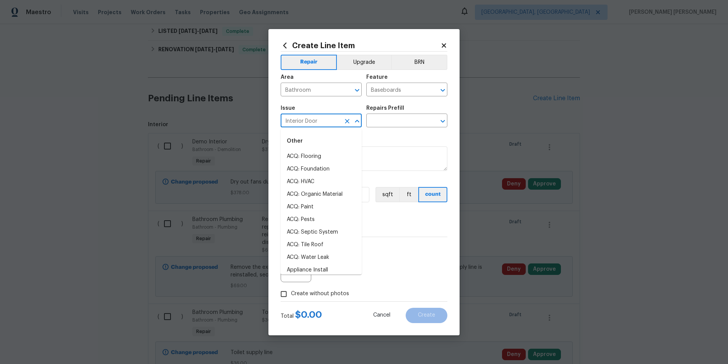
click at [310, 119] on input "Interior Door" at bounding box center [311, 122] width 60 height 12
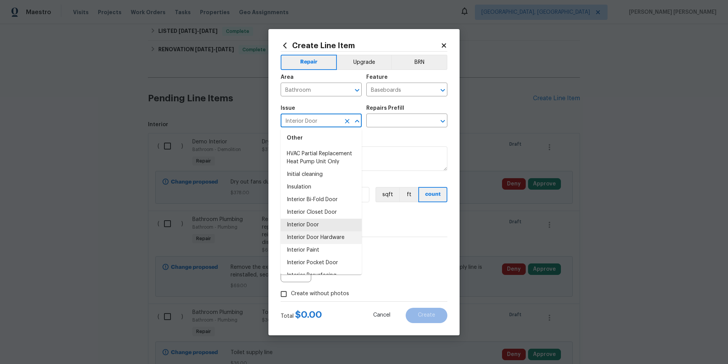
scroll to position [946, 0]
click at [324, 236] on li "Interior Door Hardware" at bounding box center [321, 234] width 81 height 13
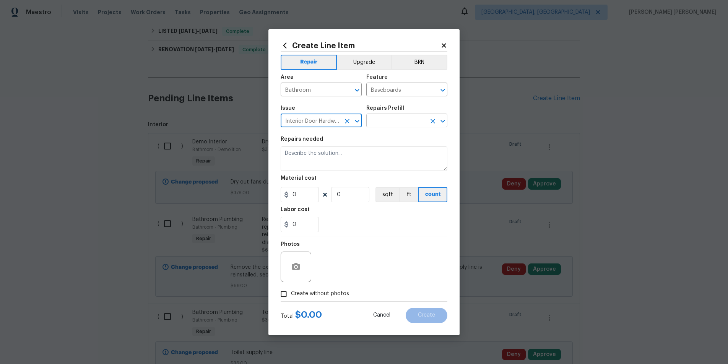
click at [391, 121] on input "text" at bounding box center [397, 122] width 60 height 12
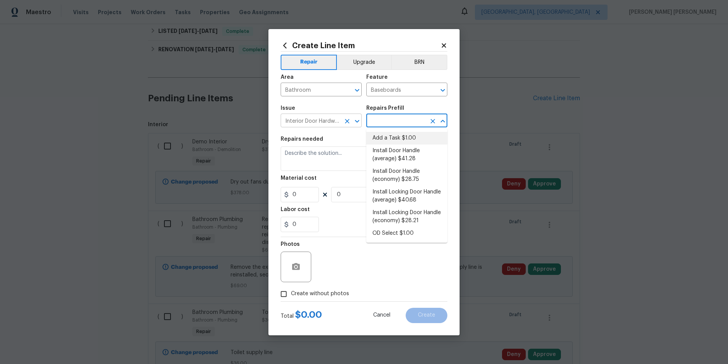
click at [317, 121] on input "Interior Door Hardware" at bounding box center [311, 122] width 60 height 12
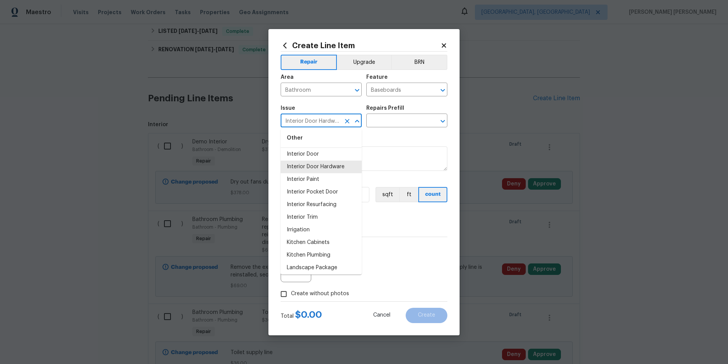
scroll to position [1015, 0]
click at [312, 220] on li "Interior Trim" at bounding box center [321, 216] width 81 height 13
type input "Interior Trim"
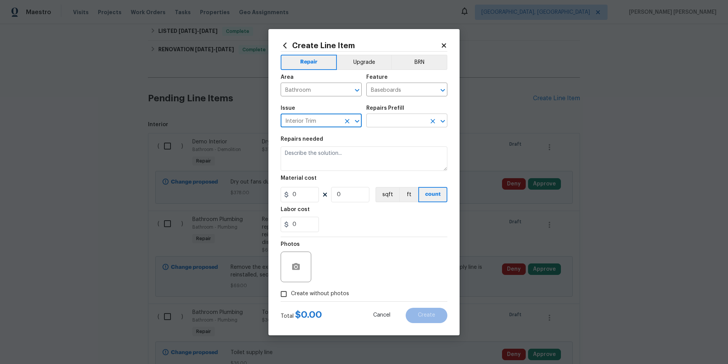
click at [382, 121] on input "text" at bounding box center [397, 122] width 60 height 12
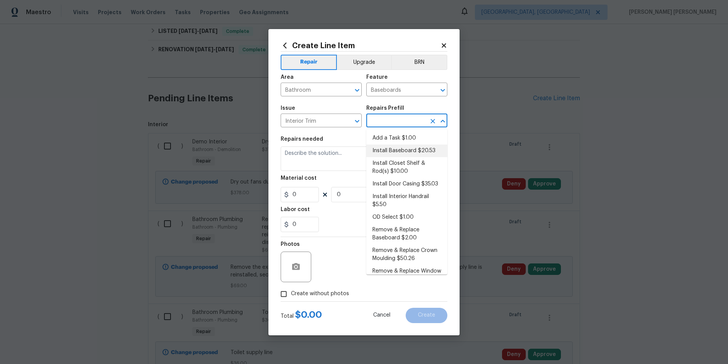
click at [412, 152] on li "Install Baseboard $20.53" at bounding box center [407, 151] width 81 height 13
type input "Interior Trim"
type input "Install Baseboard $20.53"
type textarea "Remove, prep area and replace baseboard up to 8 LF. Fill all nail holes, caulk …"
type input "20.53"
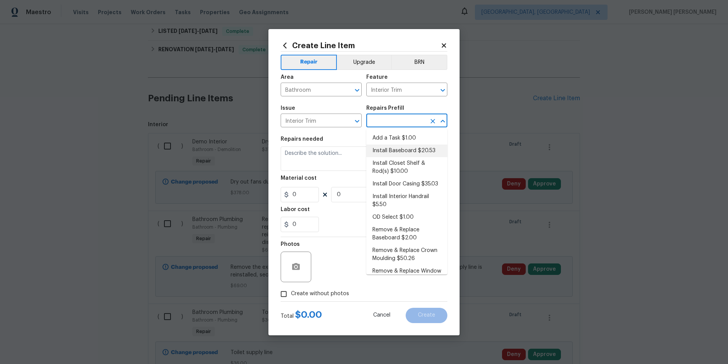
type input "1"
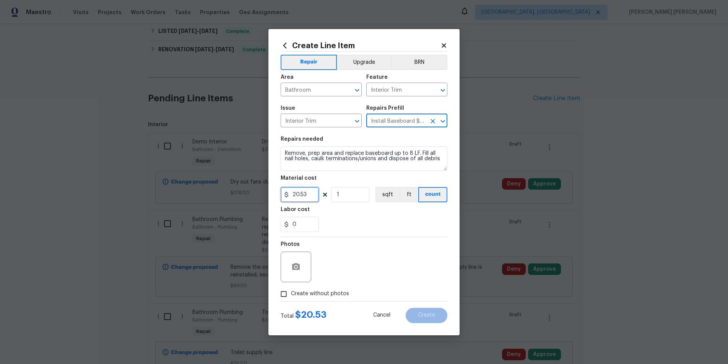
click at [305, 197] on input "20.53" at bounding box center [300, 194] width 38 height 15
click at [312, 196] on input "20.53" at bounding box center [300, 194] width 38 height 15
click at [311, 194] on input "20.53" at bounding box center [300, 194] width 38 height 15
drag, startPoint x: 311, startPoint y: 194, endPoint x: 286, endPoint y: 194, distance: 25.3
click at [286, 194] on div "20.53" at bounding box center [300, 194] width 38 height 15
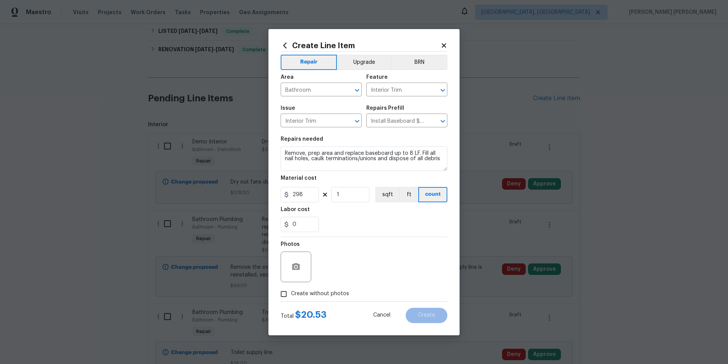
click at [361, 218] on div "0" at bounding box center [364, 224] width 167 height 15
click at [407, 120] on input "Install Baseboard $20.53" at bounding box center [397, 122] width 60 height 12
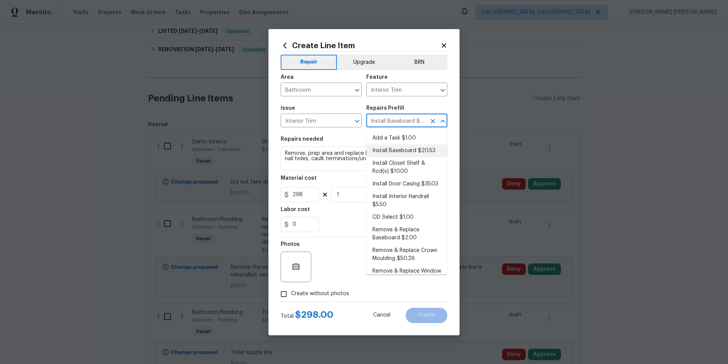
click at [406, 152] on li "Install Baseboard $20.53" at bounding box center [407, 151] width 81 height 13
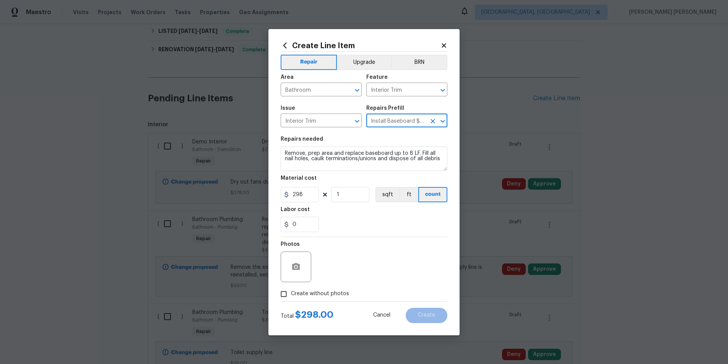
type input "20.53"
click at [349, 197] on input "1" at bounding box center [350, 194] width 38 height 15
drag, startPoint x: 349, startPoint y: 197, endPoint x: 330, endPoint y: 194, distance: 18.9
click at [330, 194] on div "20.53 1 sqft ft count" at bounding box center [364, 194] width 167 height 15
drag, startPoint x: 345, startPoint y: 195, endPoint x: 299, endPoint y: 192, distance: 46.8
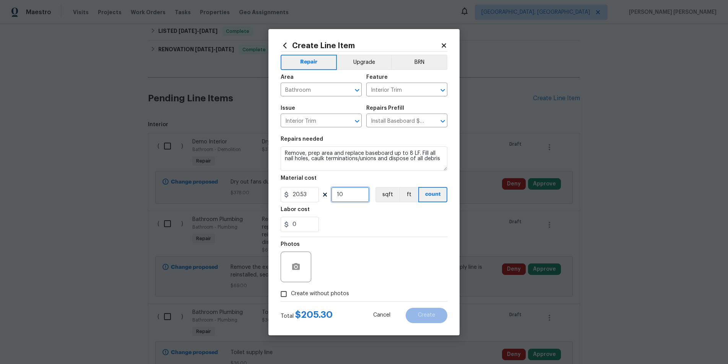
click at [299, 192] on div "20.53 10 sqft ft count" at bounding box center [364, 194] width 167 height 15
type input "14"
drag, startPoint x: 280, startPoint y: 294, endPoint x: 308, endPoint y: 282, distance: 30.7
click at [296, 288] on label "Create without photos" at bounding box center [313, 294] width 73 height 15
click at [291, 288] on input "Create without photos" at bounding box center [284, 294] width 15 height 15
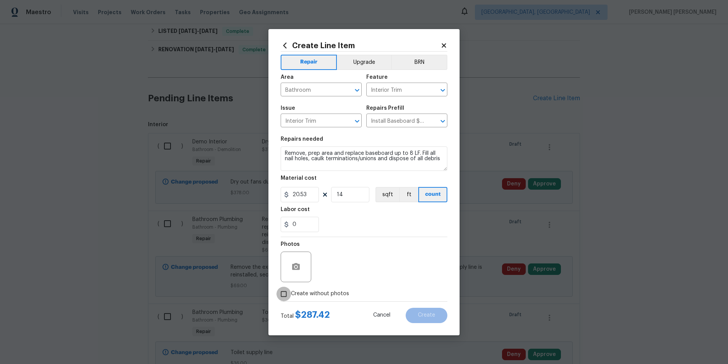
checkbox input "true"
click at [371, 264] on textarea at bounding box center [383, 267] width 130 height 31
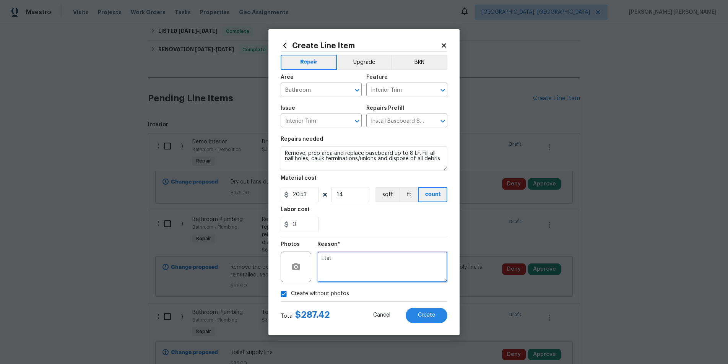
type textarea "Etst"
click at [429, 315] on span "Create" at bounding box center [426, 316] width 17 height 6
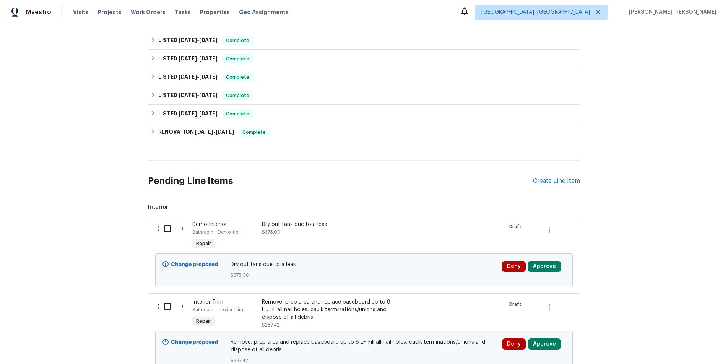
scroll to position [172, 0]
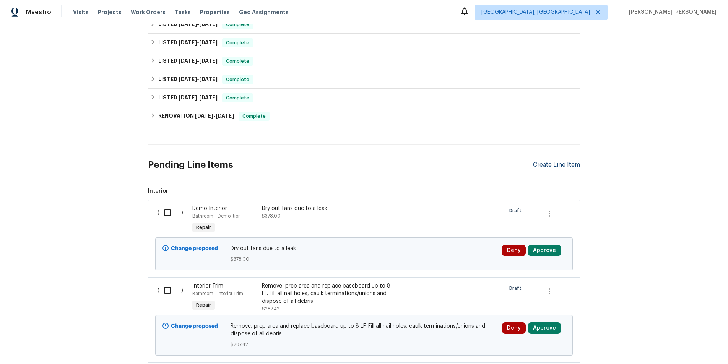
click at [558, 166] on div "Create Line Item" at bounding box center [556, 164] width 47 height 7
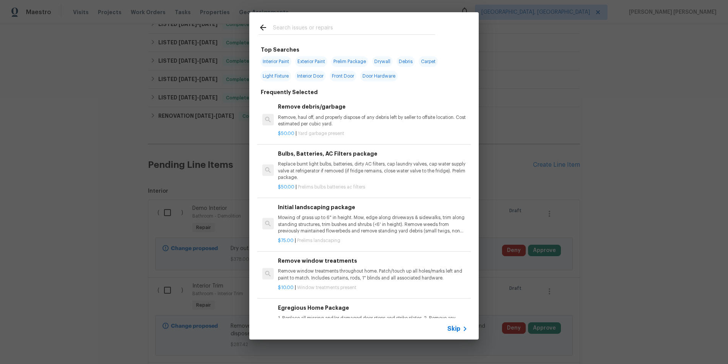
click at [460, 327] on span "Skip" at bounding box center [454, 329] width 13 height 8
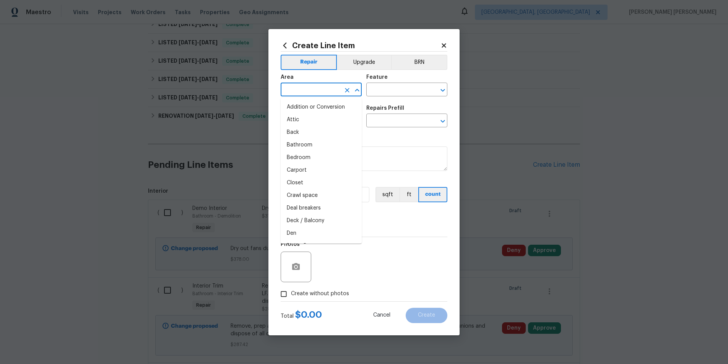
click at [329, 90] on input "text" at bounding box center [311, 91] width 60 height 12
click at [325, 105] on li "Bathroom" at bounding box center [321, 107] width 81 height 13
type input "Bathroom"
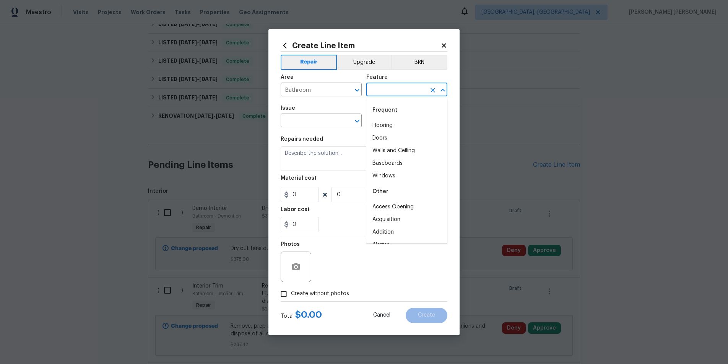
click at [402, 94] on input "text" at bounding box center [397, 91] width 60 height 12
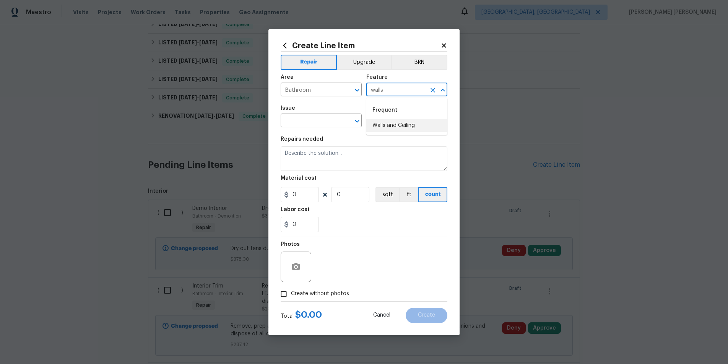
click at [400, 129] on li "Walls and Ceiling" at bounding box center [407, 125] width 81 height 13
type input "Walls and Ceiling"
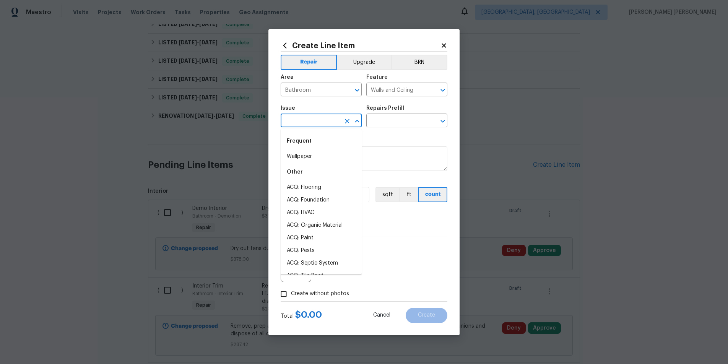
click at [306, 124] on input "text" at bounding box center [311, 122] width 60 height 12
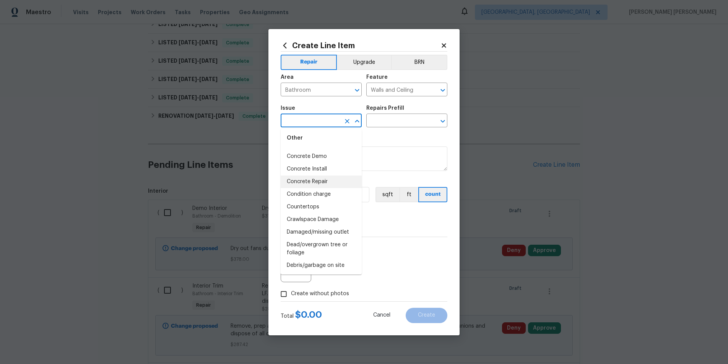
scroll to position [338, 0]
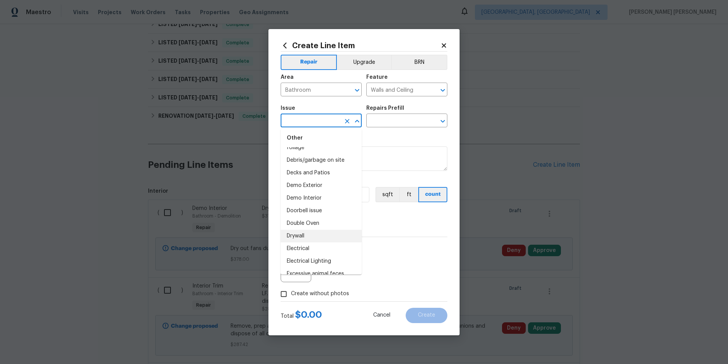
click at [316, 234] on li "Drywall" at bounding box center [321, 236] width 81 height 13
type input "Drywall"
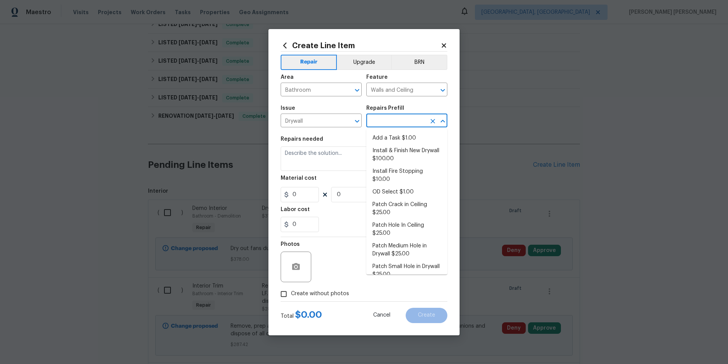
click at [399, 123] on input "text" at bounding box center [397, 122] width 60 height 12
click at [391, 152] on li "Install & Finish New Drywall $100.00" at bounding box center [407, 155] width 81 height 21
type input "Install & Finish New Drywall $100.00"
type textarea "Remove the existing damaged drywall and replace with new. Ensure that the new d…"
type input "100"
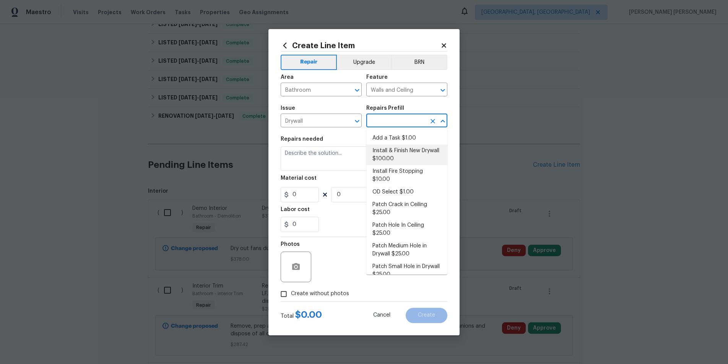
type input "1"
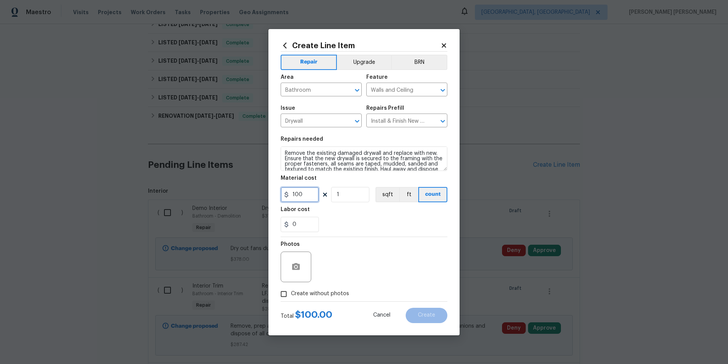
drag, startPoint x: 304, startPoint y: 195, endPoint x: 285, endPoint y: 195, distance: 18.7
click at [285, 195] on div "100" at bounding box center [300, 194] width 38 height 15
type input "463"
drag, startPoint x: 285, startPoint y: 292, endPoint x: 309, endPoint y: 287, distance: 24.7
click at [285, 292] on input "Create without photos" at bounding box center [284, 294] width 15 height 15
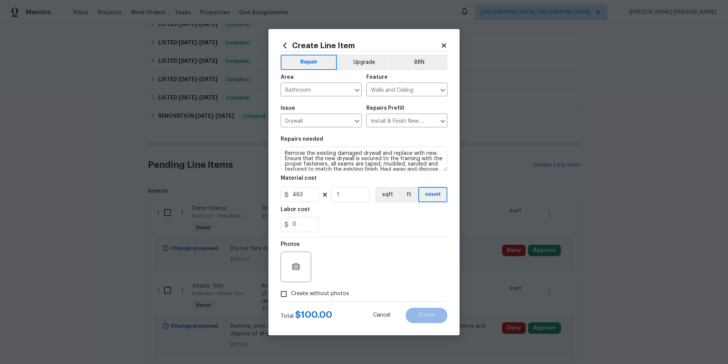
checkbox input "true"
click at [347, 270] on textarea at bounding box center [383, 267] width 130 height 31
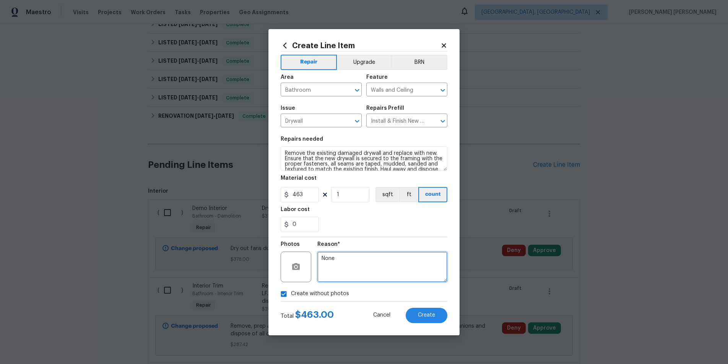
type textarea "None"
click at [444, 45] on icon at bounding box center [444, 45] width 4 height 4
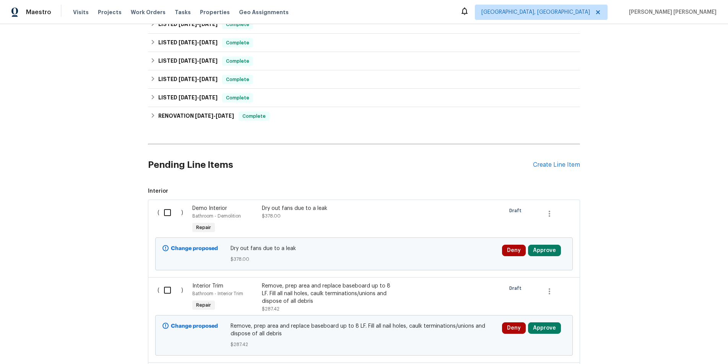
click at [290, 223] on div "Dry out fans due to a leak $378.00" at bounding box center [329, 219] width 139 height 35
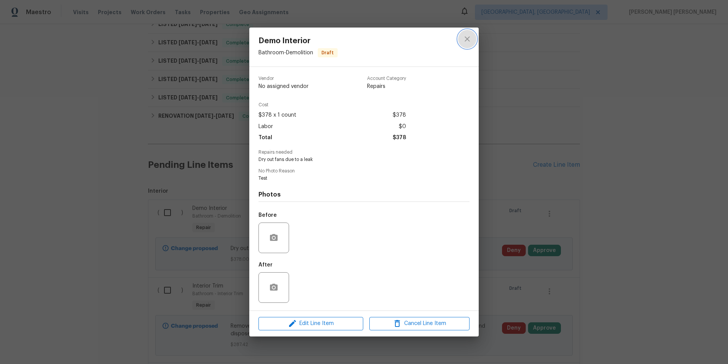
drag, startPoint x: 469, startPoint y: 39, endPoint x: 533, endPoint y: 104, distance: 91.2
click at [468, 39] on icon "close" at bounding box center [467, 38] width 9 height 9
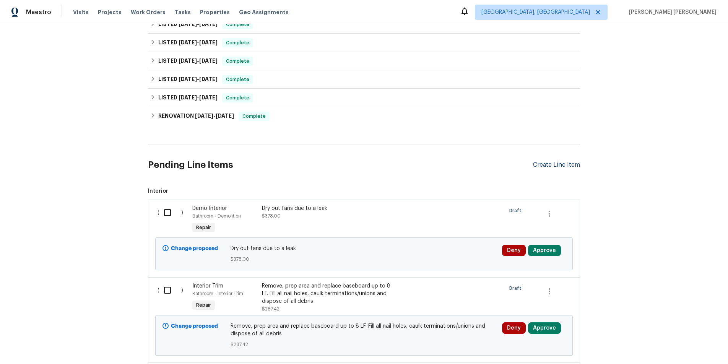
click at [558, 165] on div "Create Line Item" at bounding box center [556, 164] width 47 height 7
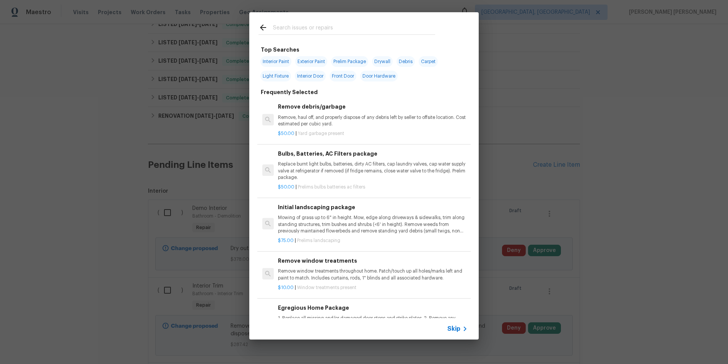
click at [461, 326] on icon at bounding box center [465, 328] width 9 height 9
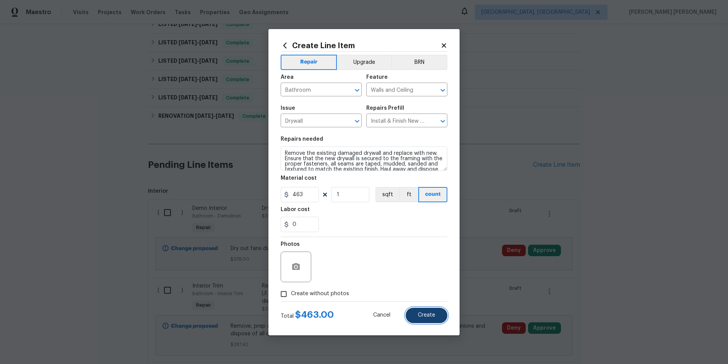
click at [419, 317] on span "Create" at bounding box center [426, 316] width 17 height 6
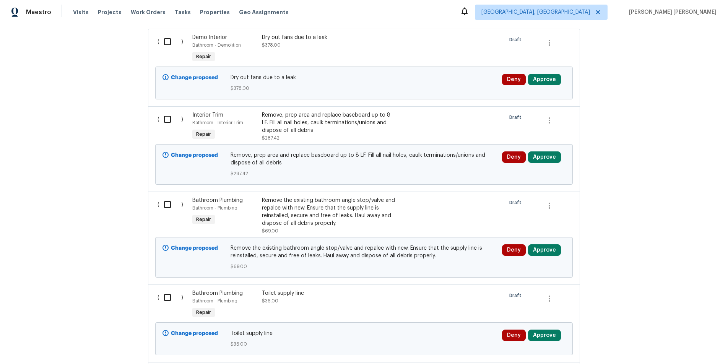
scroll to position [336, 0]
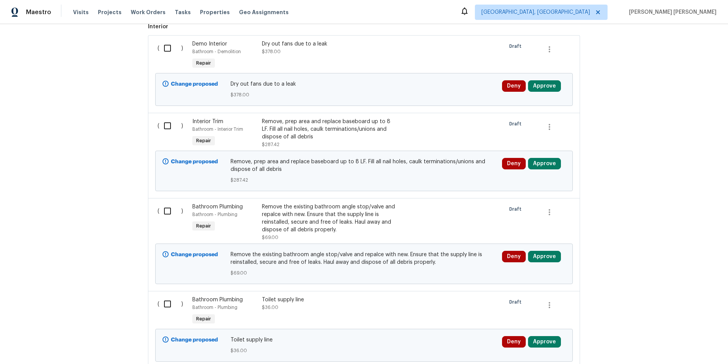
click at [416, 133] on div at bounding box center [416, 133] width 35 height 35
click at [383, 129] on div "Remove, prep area and replace baseboard up to 8 LF. Fill all nail holes, caulk …" at bounding box center [329, 129] width 135 height 23
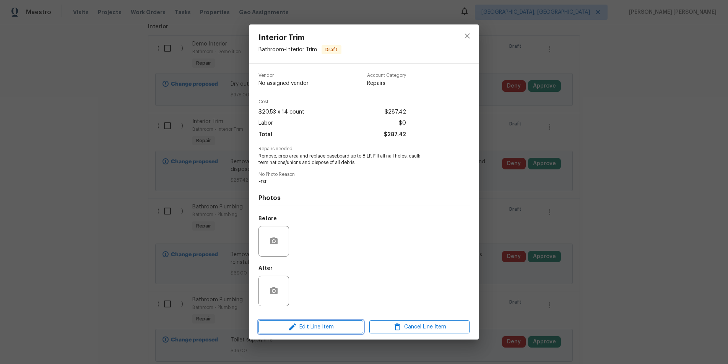
click at [327, 328] on span "Edit Line Item" at bounding box center [311, 328] width 100 height 10
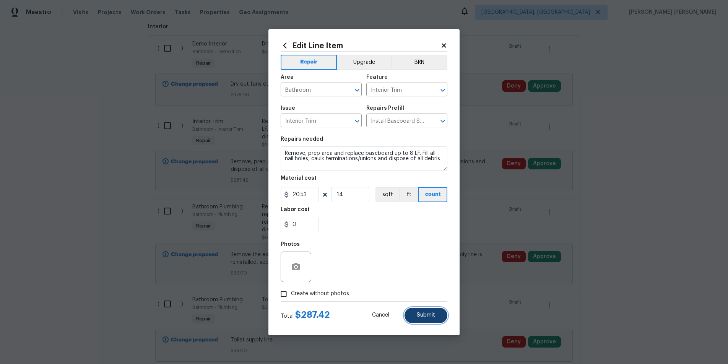
click at [420, 313] on span "Submit" at bounding box center [426, 316] width 18 height 6
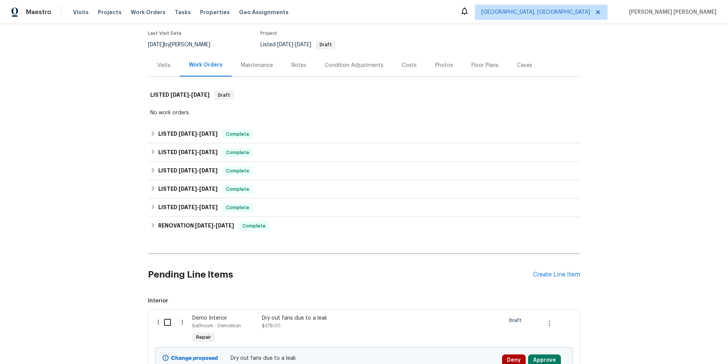
scroll to position [46, 0]
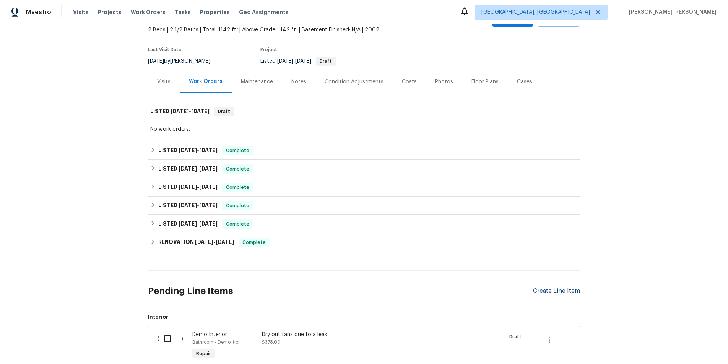
click at [559, 290] on div "Create Line Item" at bounding box center [556, 291] width 47 height 7
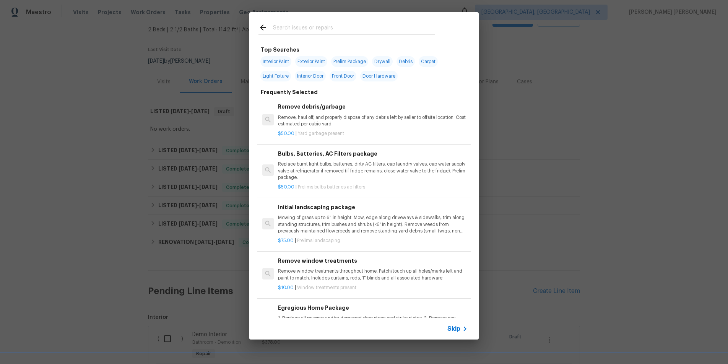
click at [458, 330] on span "Skip" at bounding box center [454, 329] width 13 height 8
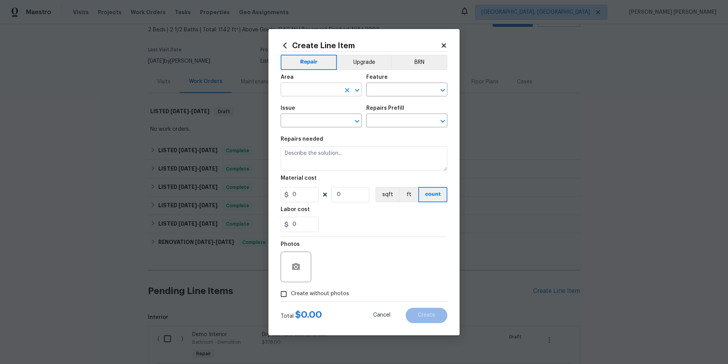
click at [314, 86] on input "text" at bounding box center [311, 91] width 60 height 12
drag, startPoint x: 313, startPoint y: 106, endPoint x: 334, endPoint y: 105, distance: 20.7
click at [314, 105] on li "Bathroom" at bounding box center [321, 107] width 81 height 13
type input "Bathroom"
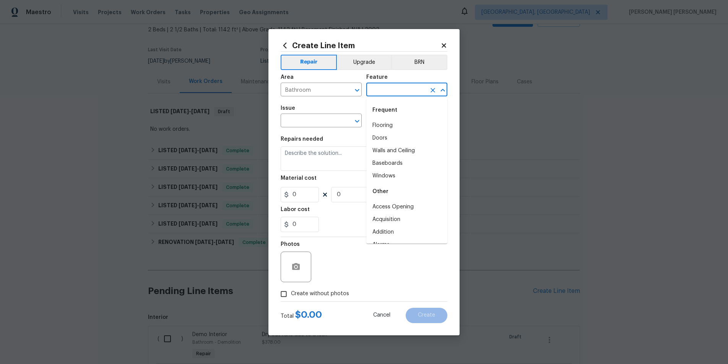
click at [385, 93] on input "text" at bounding box center [397, 91] width 60 height 12
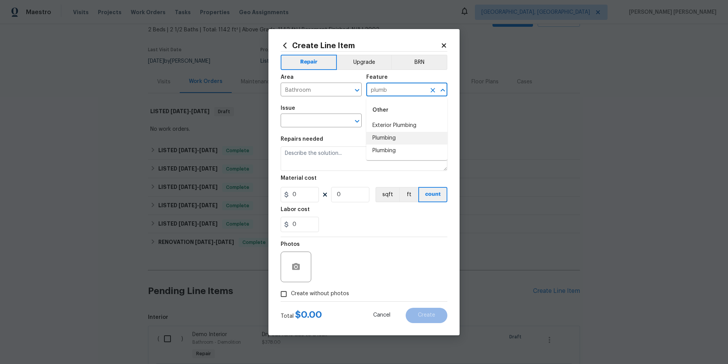
drag, startPoint x: 390, startPoint y: 139, endPoint x: 349, endPoint y: 130, distance: 42.6
click at [389, 138] on li "Plumbing" at bounding box center [407, 138] width 81 height 13
type input "Plumbing"
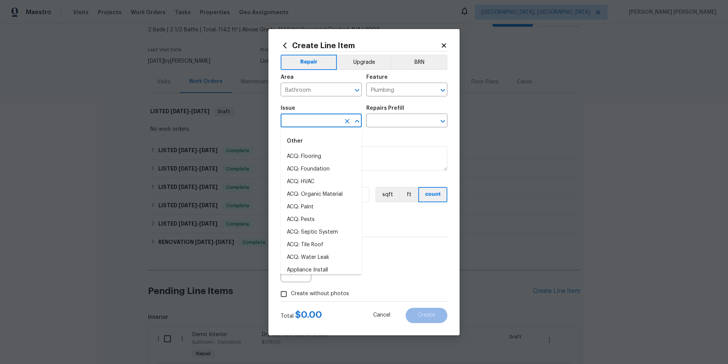
click at [327, 121] on input "text" at bounding box center [311, 122] width 60 height 12
drag, startPoint x: 333, startPoint y: 179, endPoint x: 346, endPoint y: 177, distance: 13.1
click at [333, 178] on li "Bathroom Plumbing" at bounding box center [321, 182] width 81 height 13
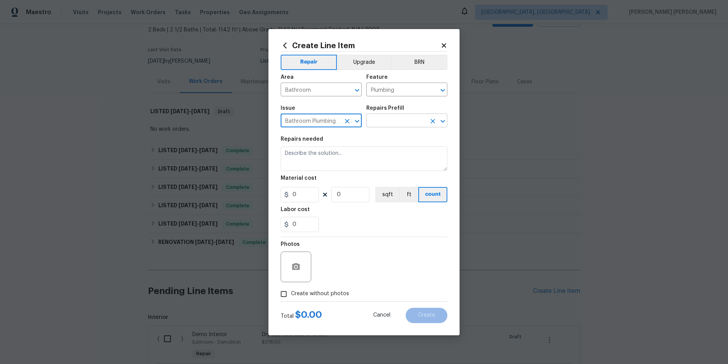
type input "Bathroom Plumbing"
click at [391, 119] on input "text" at bounding box center [397, 122] width 60 height 12
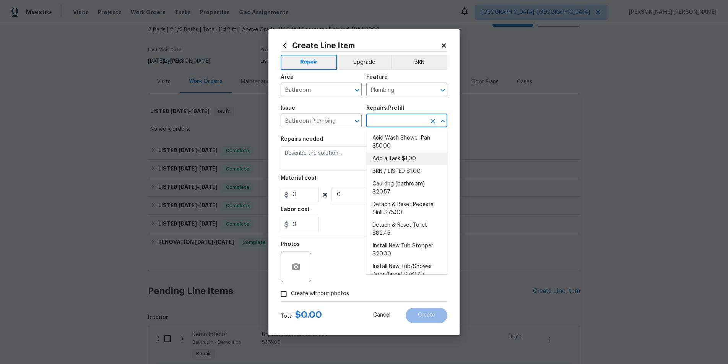
click at [404, 156] on li "Add a Task $1.00" at bounding box center [407, 159] width 81 height 13
type textarea "HPM to detail"
type input "1"
type input "Add a Task $1.00"
type input "1"
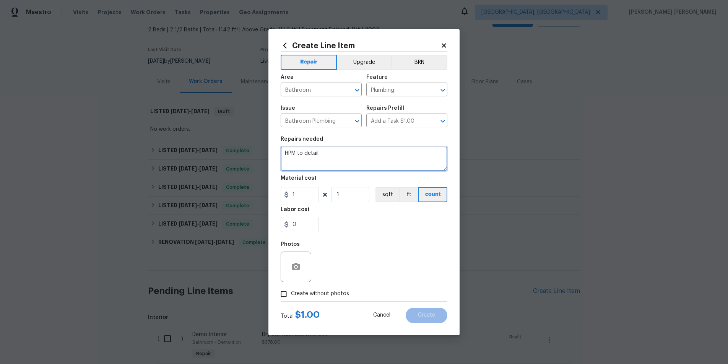
drag, startPoint x: 339, startPoint y: 154, endPoint x: 259, endPoint y: 147, distance: 80.3
click at [259, 147] on div "Create Line Item Repair Upgrade BRN Area Bathroom ​ Feature Plumbing ​ Issue Ba…" at bounding box center [364, 182] width 728 height 364
click at [326, 153] on textarea "HPM to detail" at bounding box center [364, 159] width 167 height 24
drag, startPoint x: 326, startPoint y: 153, endPoint x: 246, endPoint y: 148, distance: 79.4
click at [246, 148] on div "Create Line Item Repair Upgrade BRN Area Bathroom ​ Feature Plumbing ​ Issue Ba…" at bounding box center [364, 182] width 728 height 364
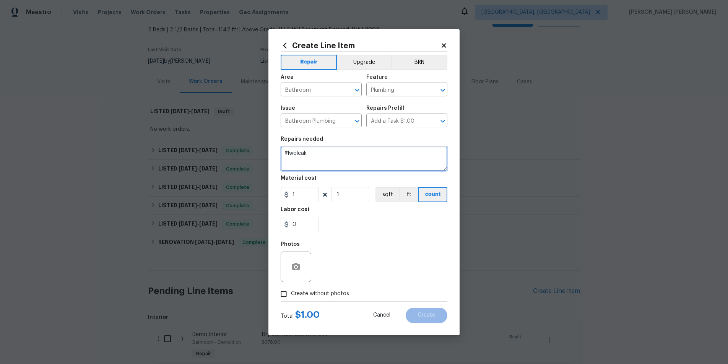
paste textarea "Receive"
click at [304, 160] on textarea "#lwoleak Received feedback there's a leak under the bathroom sink." at bounding box center [364, 159] width 167 height 24
paste textarea "Please prioritize this WO due to a water leak. Identify the cabinet in question…"
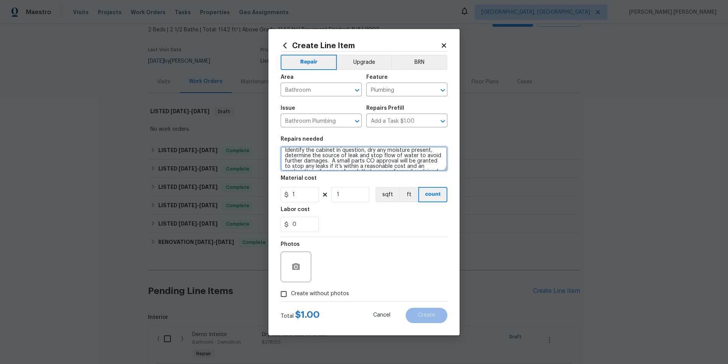
scroll to position [0, 0]
click at [296, 159] on textarea "#lwoleak Received feedback there's a leak under the bathroom sink.Please priori…" at bounding box center [364, 159] width 167 height 24
type textarea "#lwoleak Received feedback there's a leak under the bathroom sink. Please prior…"
click at [310, 195] on input "1" at bounding box center [300, 194] width 38 height 15
drag, startPoint x: 304, startPoint y: 194, endPoint x: 285, endPoint y: 194, distance: 18.8
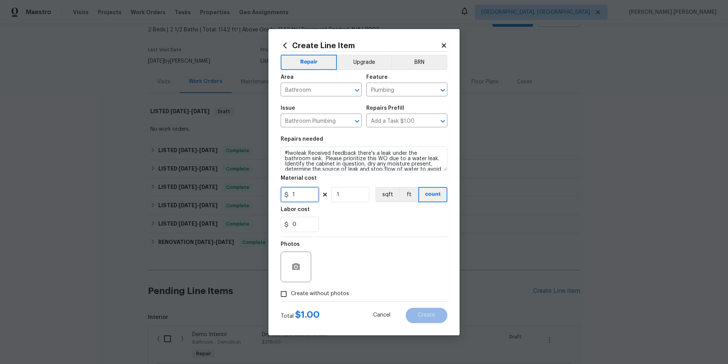
click at [285, 194] on div "1" at bounding box center [300, 194] width 38 height 15
type input "75"
click at [400, 266] on div "Photos" at bounding box center [364, 262] width 167 height 50
drag, startPoint x: 283, startPoint y: 294, endPoint x: 300, endPoint y: 290, distance: 17.1
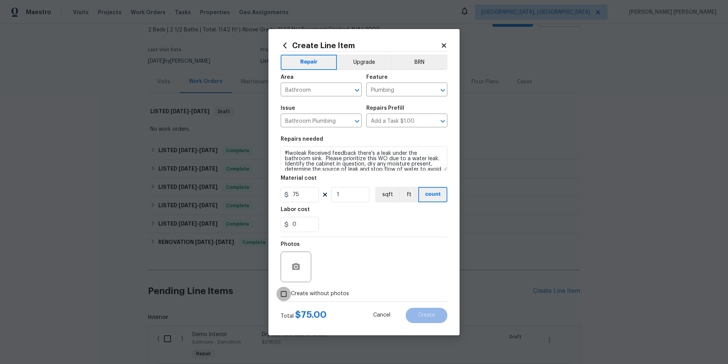
click at [283, 294] on input "Create without photos" at bounding box center [284, 294] width 15 height 15
checkbox input "true"
click at [359, 277] on textarea at bounding box center [383, 267] width 130 height 31
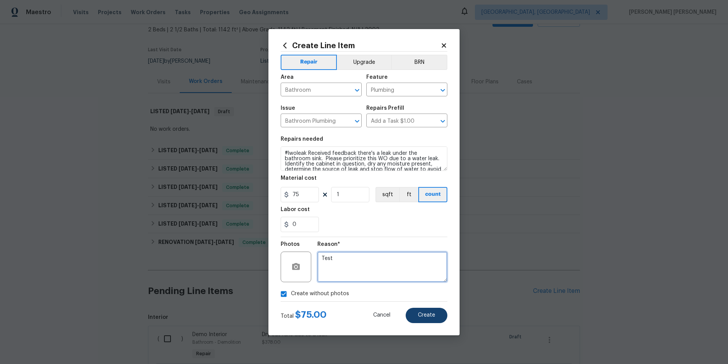
type textarea "Test"
click at [428, 314] on span "Create" at bounding box center [426, 316] width 17 height 6
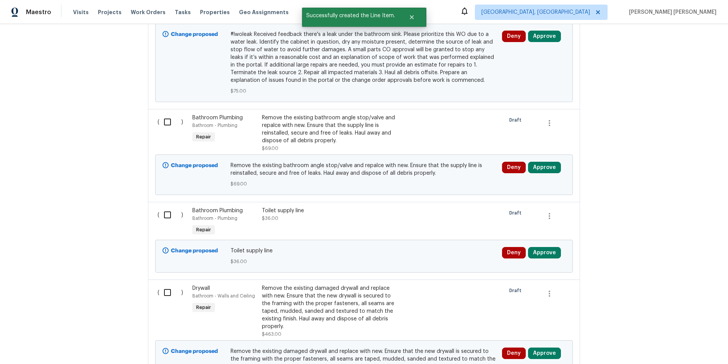
scroll to position [717, 0]
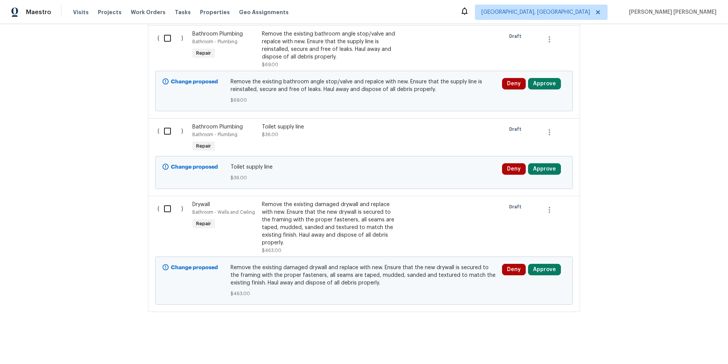
click at [167, 208] on input "checkbox" at bounding box center [171, 209] width 22 height 16
checkbox input "true"
click at [168, 130] on input "checkbox" at bounding box center [171, 131] width 22 height 16
checkbox input "true"
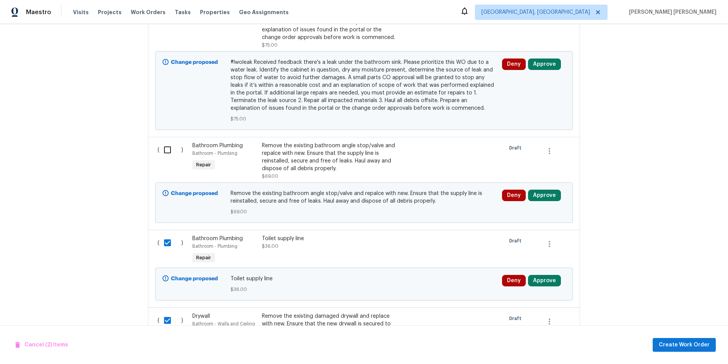
click at [168, 145] on input "checkbox" at bounding box center [171, 150] width 22 height 16
checkbox input "true"
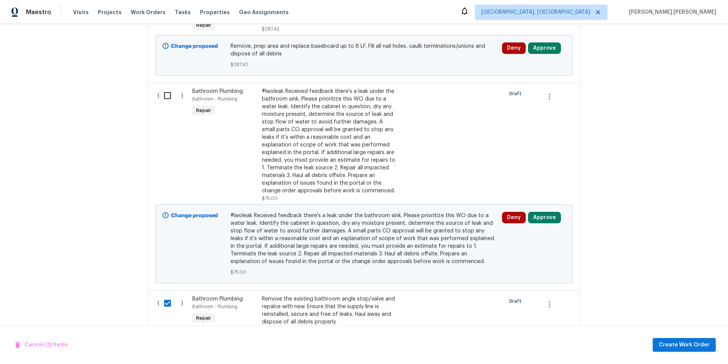
scroll to position [445, 0]
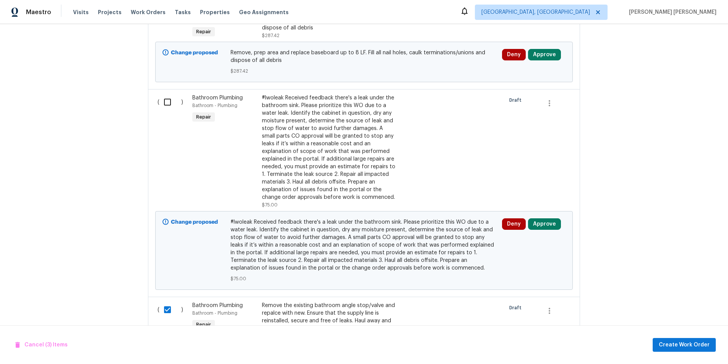
click at [168, 105] on input "checkbox" at bounding box center [171, 102] width 22 height 16
checkbox input "true"
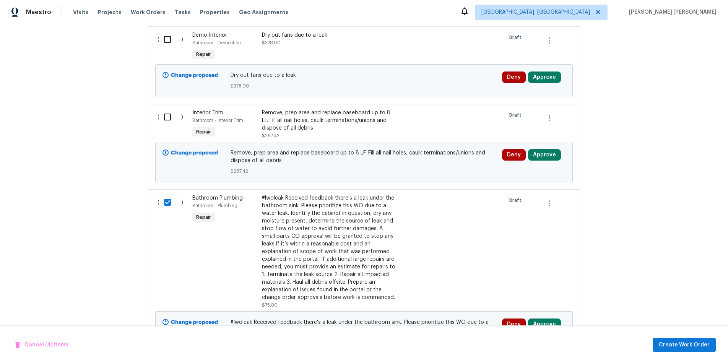
scroll to position [336, 0]
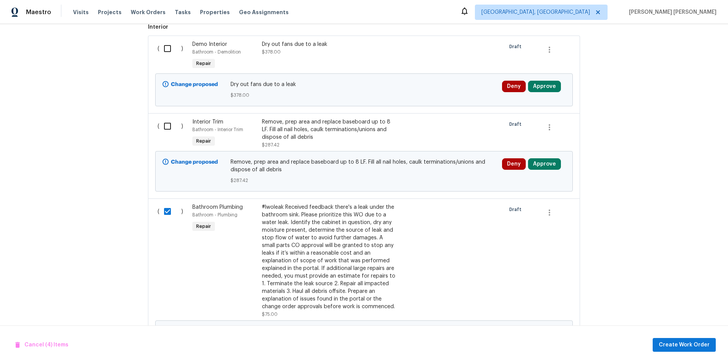
click at [171, 130] on input "checkbox" at bounding box center [171, 126] width 22 height 16
checkbox input "true"
click at [170, 49] on input "checkbox" at bounding box center [171, 49] width 22 height 16
checkbox input "true"
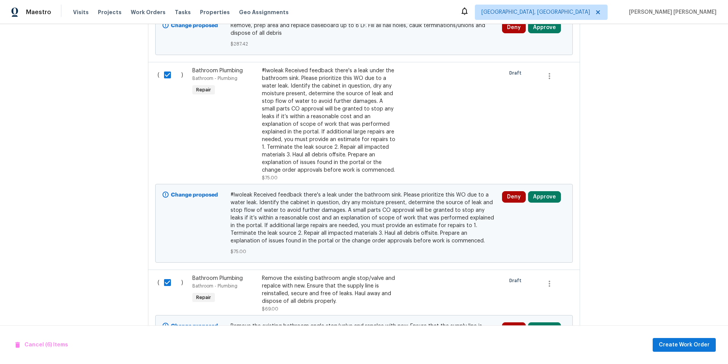
scroll to position [717, 0]
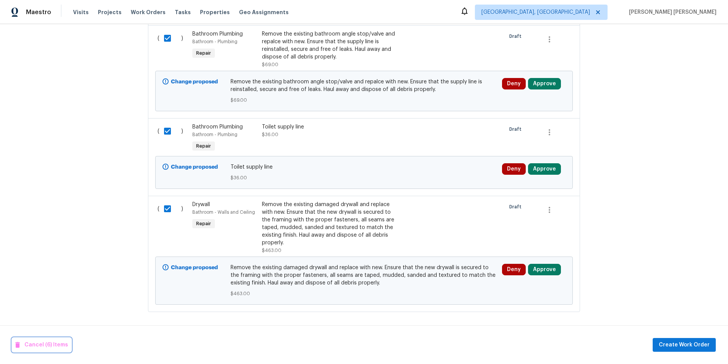
click at [42, 346] on span "Cancel (6) Items" at bounding box center [41, 346] width 53 height 10
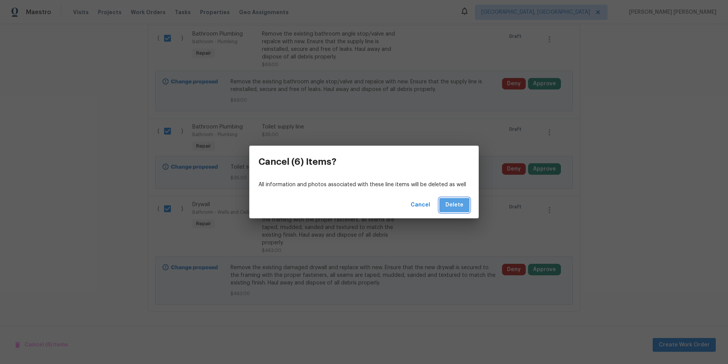
drag, startPoint x: 451, startPoint y: 210, endPoint x: 445, endPoint y: 211, distance: 6.2
click at [451, 210] on button "Delete" at bounding box center [455, 205] width 30 height 14
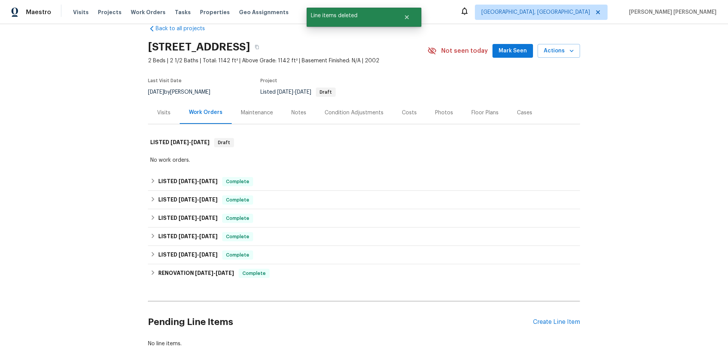
scroll to position [0, 0]
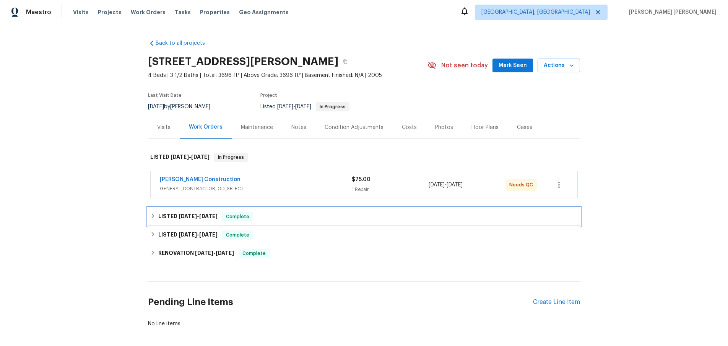
click at [179, 219] on span "6/11/25" at bounding box center [188, 215] width 18 height 5
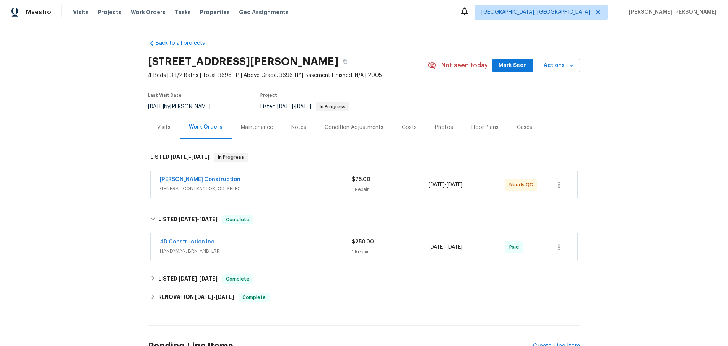
click at [165, 137] on div "Visits" at bounding box center [164, 127] width 32 height 23
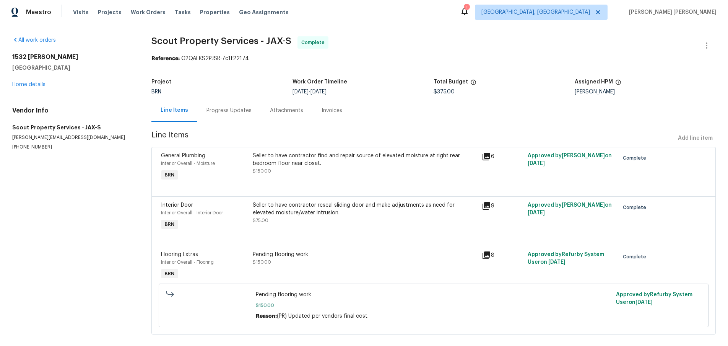
click at [484, 156] on icon at bounding box center [487, 157] width 8 height 8
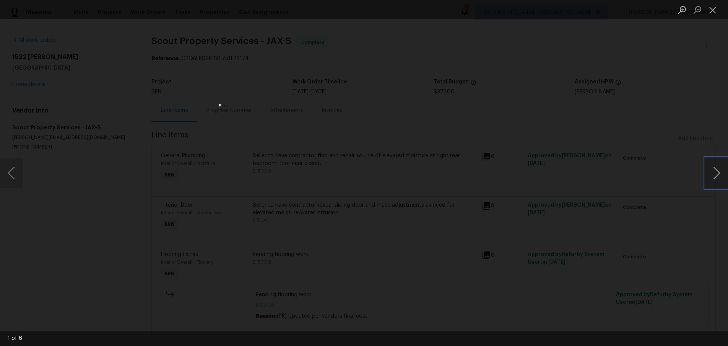
click at [712, 177] on button "Next image" at bounding box center [716, 173] width 23 height 31
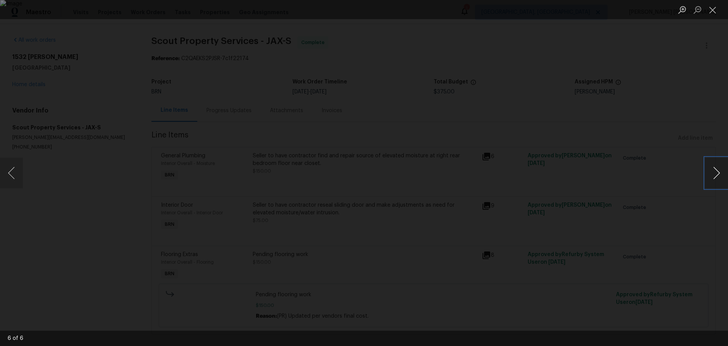
click at [712, 177] on button "Next image" at bounding box center [716, 173] width 23 height 31
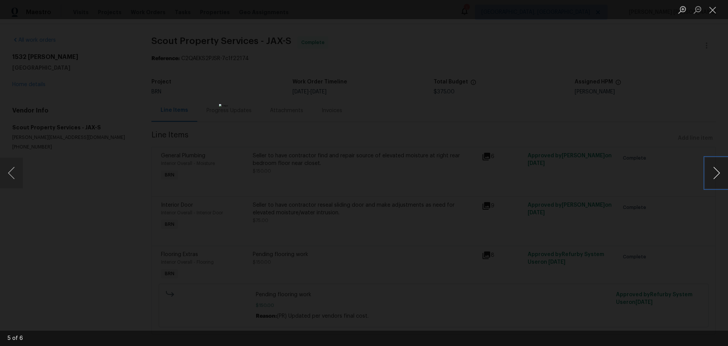
click at [712, 177] on button "Next image" at bounding box center [716, 173] width 23 height 31
click at [698, 197] on div "Lightbox" at bounding box center [364, 173] width 728 height 346
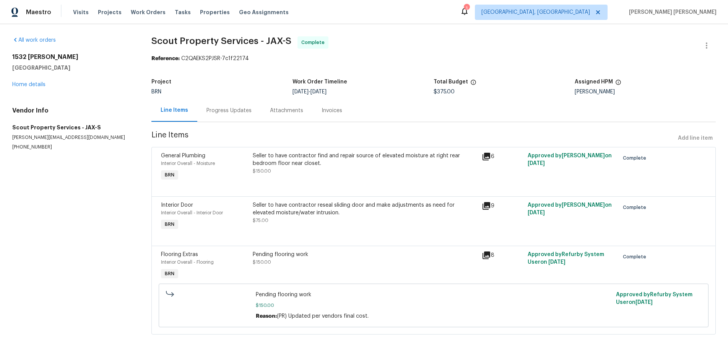
click at [486, 258] on icon at bounding box center [486, 255] width 9 height 9
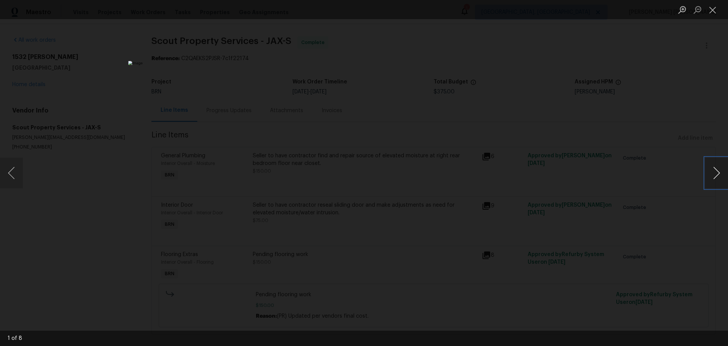
click at [715, 173] on button "Next image" at bounding box center [716, 173] width 23 height 31
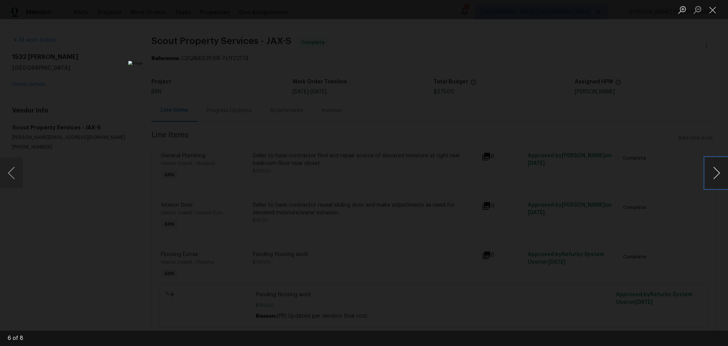
click at [715, 173] on button "Next image" at bounding box center [716, 173] width 23 height 31
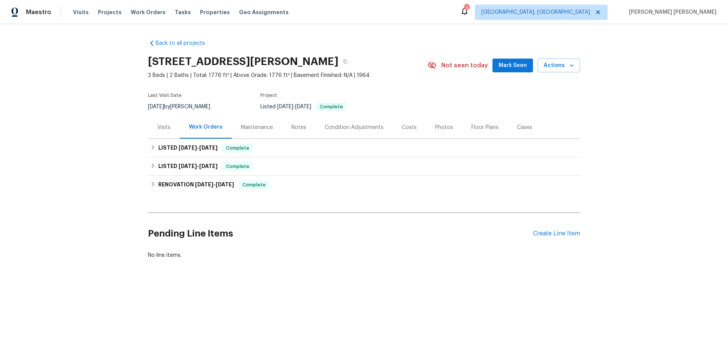
click at [160, 126] on div "Visits" at bounding box center [163, 128] width 13 height 8
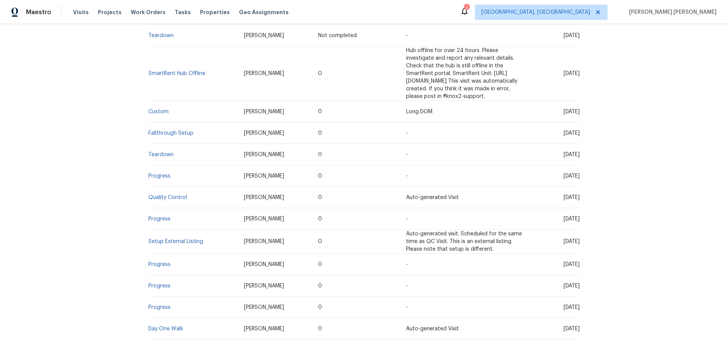
scroll to position [249, 0]
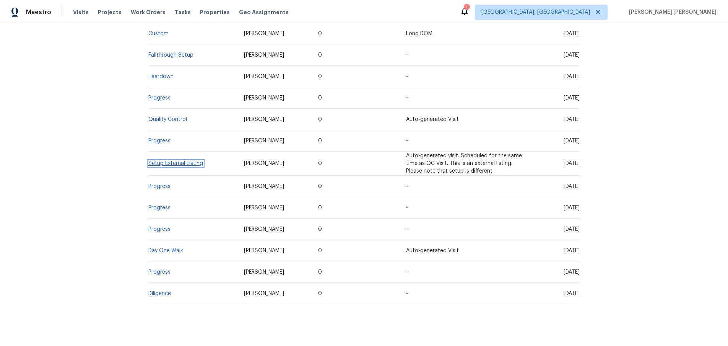
click at [165, 161] on link "Setup External Listing" at bounding box center [175, 163] width 55 height 5
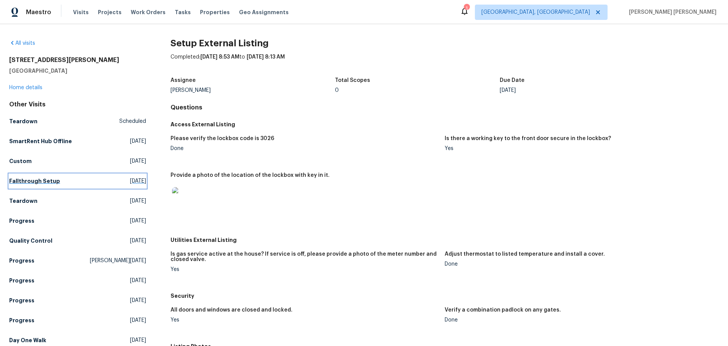
click at [53, 180] on h5 "Fallthrough Setup" at bounding box center [34, 181] width 51 height 8
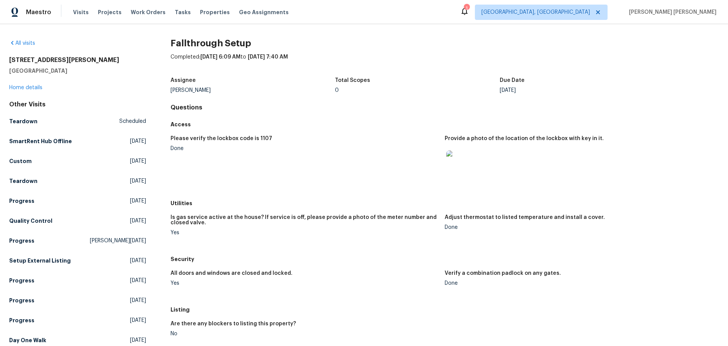
click at [459, 164] on img at bounding box center [458, 162] width 24 height 24
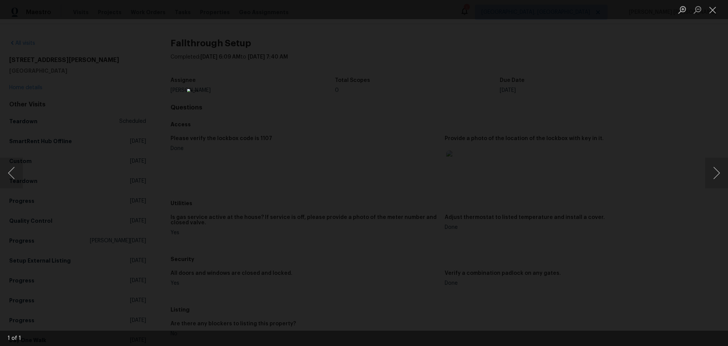
click at [546, 50] on div "Lightbox" at bounding box center [364, 173] width 728 height 346
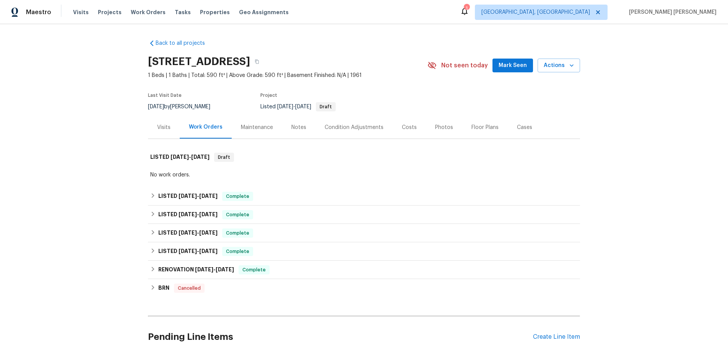
click at [164, 125] on div "Visits" at bounding box center [163, 128] width 13 height 8
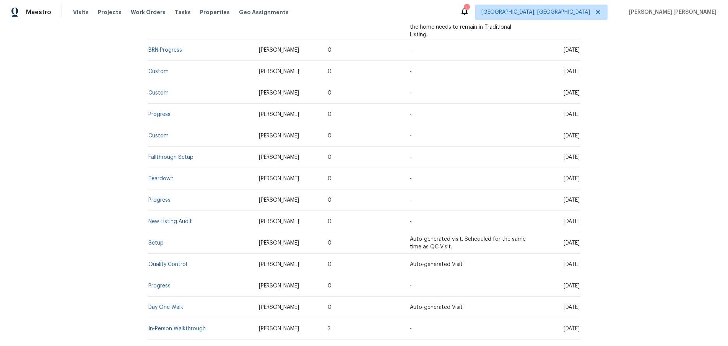
scroll to position [1120, 0]
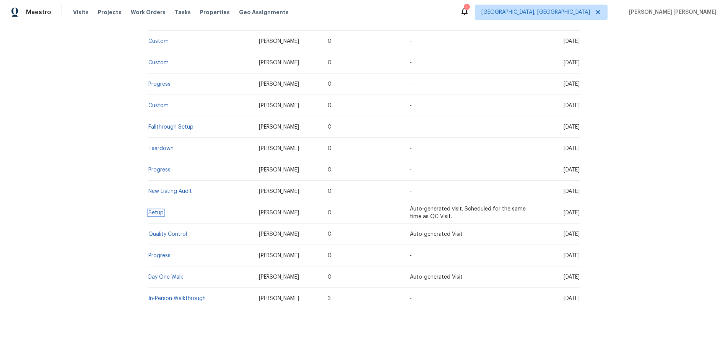
click at [159, 210] on link "Setup" at bounding box center [155, 212] width 15 height 5
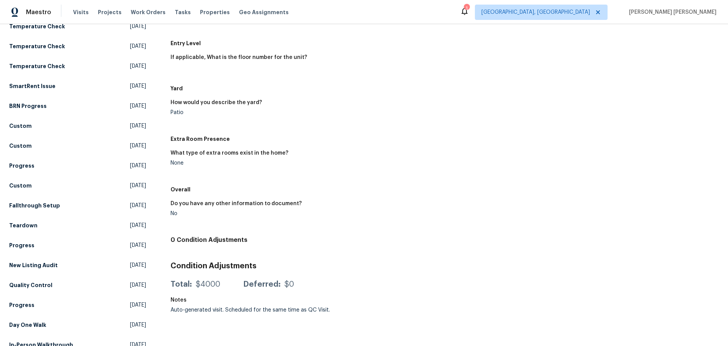
scroll to position [664, 0]
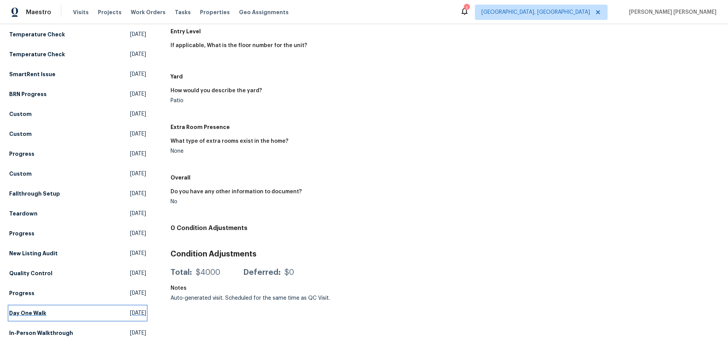
click at [29, 311] on h5 "Day One Walk" at bounding box center [27, 313] width 37 height 8
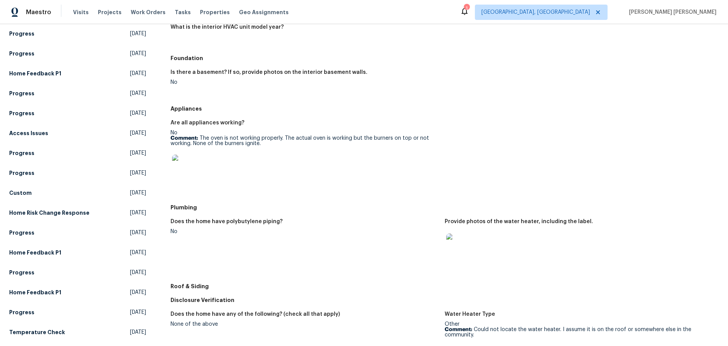
scroll to position [192, 0]
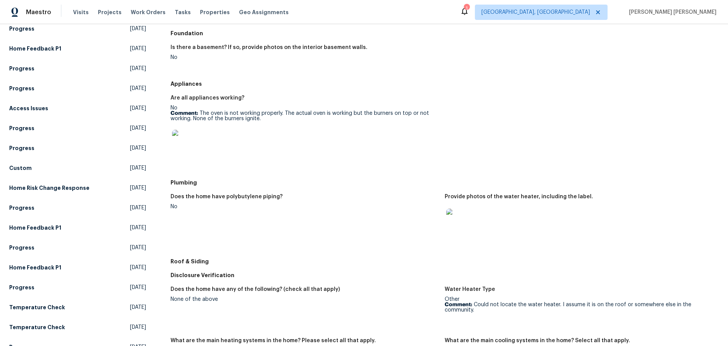
click at [466, 225] on img at bounding box center [458, 221] width 24 height 24
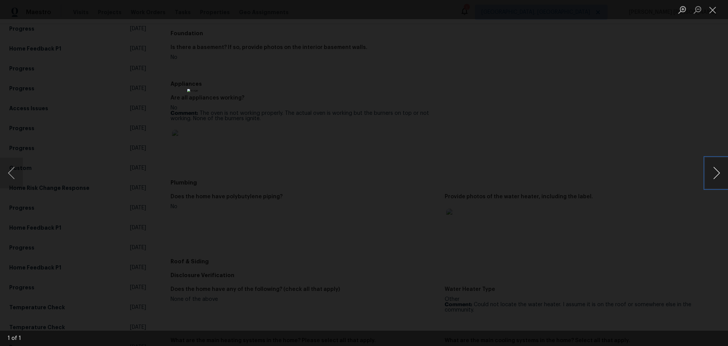
click at [714, 179] on button "Next image" at bounding box center [716, 173] width 23 height 31
drag, startPoint x: 714, startPoint y: 179, endPoint x: 688, endPoint y: 195, distance: 30.2
click at [698, 188] on div "1 of 1" at bounding box center [364, 173] width 728 height 346
click at [671, 212] on div "Lightbox" at bounding box center [364, 173] width 728 height 346
drag, startPoint x: 671, startPoint y: 212, endPoint x: 654, endPoint y: 200, distance: 20.9
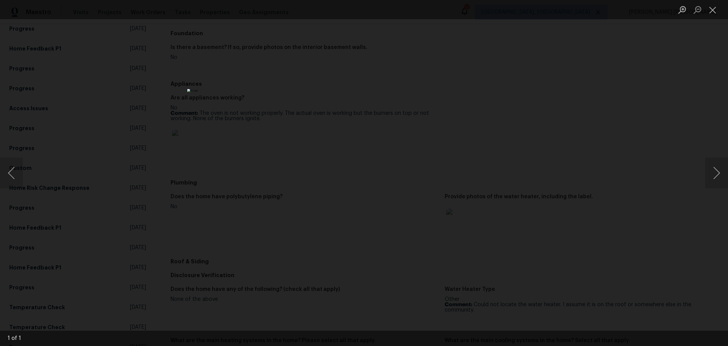
click at [671, 212] on div "Lightbox" at bounding box center [364, 173] width 728 height 346
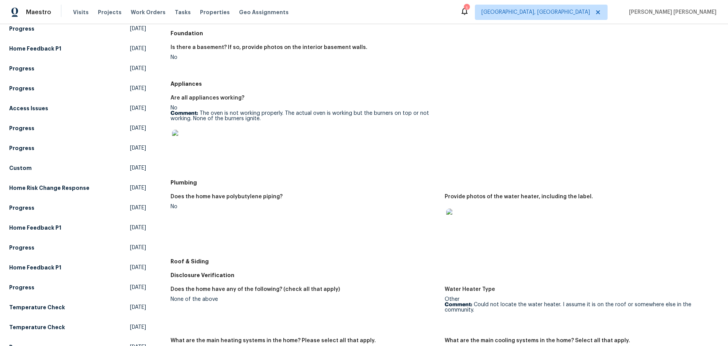
click at [456, 224] on img at bounding box center [458, 221] width 24 height 24
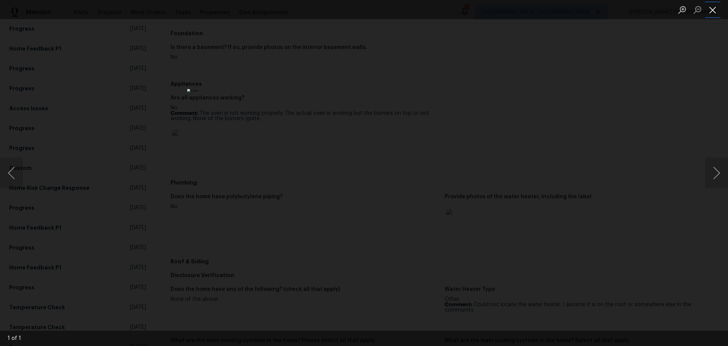
click at [710, 12] on button "Close lightbox" at bounding box center [712, 9] width 15 height 13
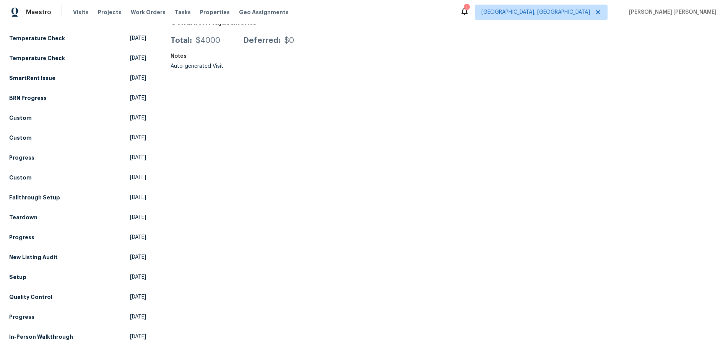
scroll to position [664, 0]
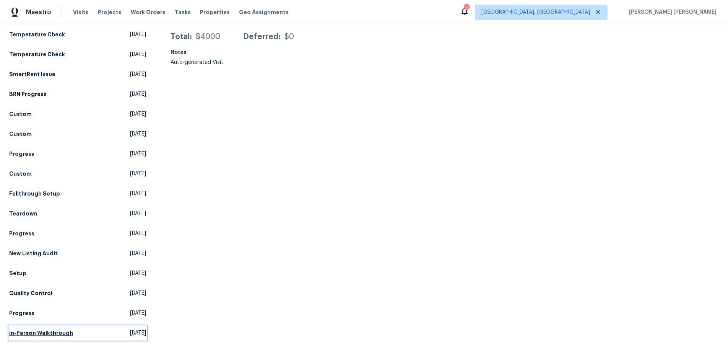
click at [55, 334] on h5 "In-Person Walkthrough" at bounding box center [41, 333] width 64 height 8
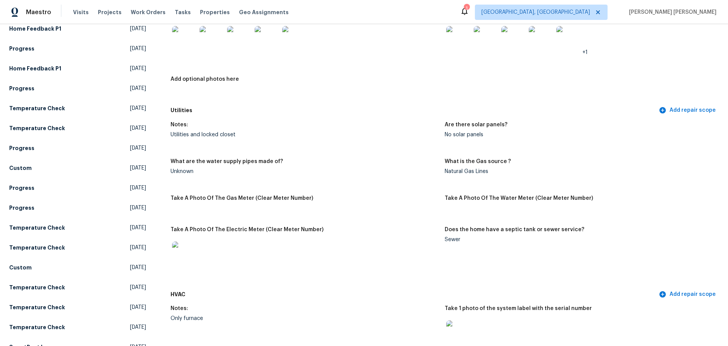
scroll to position [482, 0]
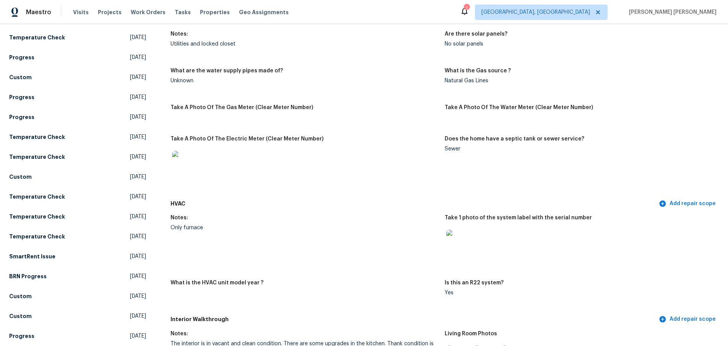
click at [461, 243] on img at bounding box center [458, 242] width 24 height 24
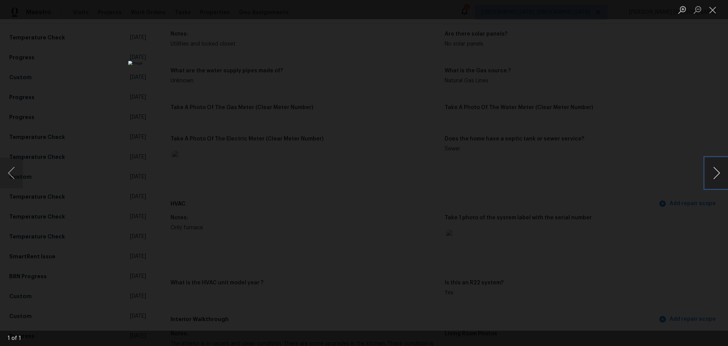
click at [713, 175] on button "Next image" at bounding box center [716, 173] width 23 height 31
click at [644, 210] on div "Lightbox" at bounding box center [364, 173] width 728 height 346
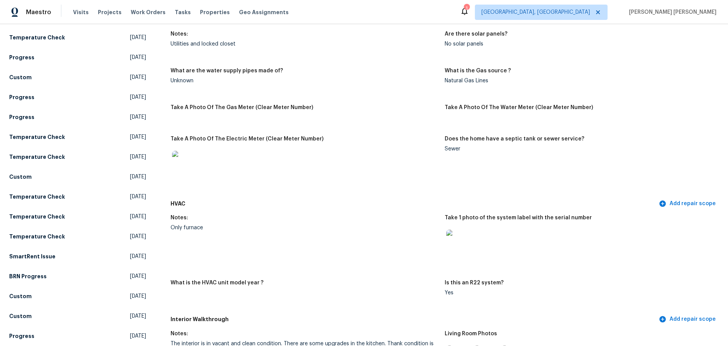
click at [183, 158] on img at bounding box center [184, 163] width 24 height 24
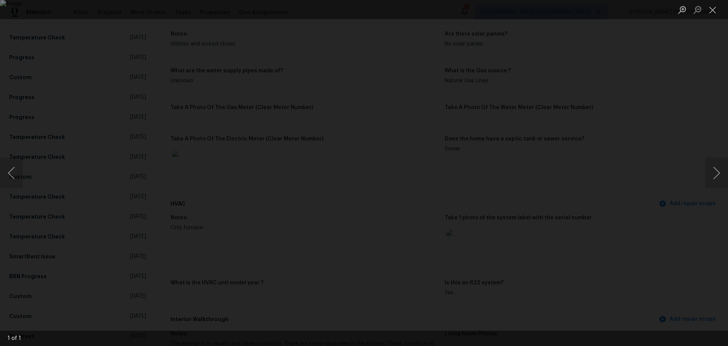
click at [458, 222] on img "Lightbox" at bounding box center [364, 173] width 728 height 346
click at [714, 168] on button "Next image" at bounding box center [716, 173] width 23 height 31
click at [503, 213] on img "Lightbox" at bounding box center [364, 173] width 728 height 346
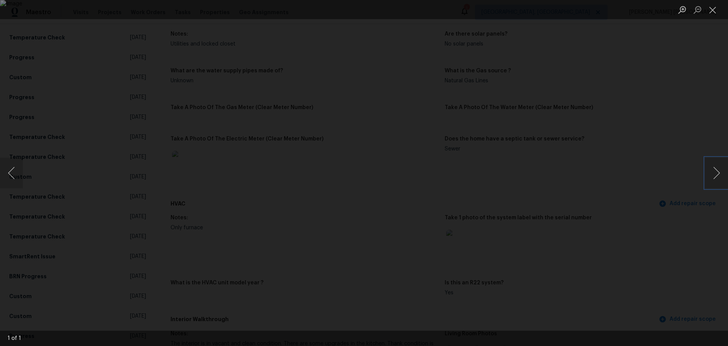
click at [503, 213] on img "Lightbox" at bounding box center [364, 173] width 728 height 346
click at [401, 265] on img "Lightbox" at bounding box center [364, 173] width 728 height 346
click at [714, 9] on button "Close lightbox" at bounding box center [712, 9] width 15 height 13
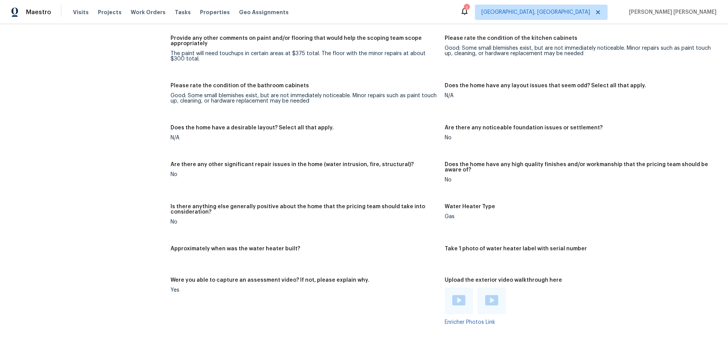
scroll to position [1132, 0]
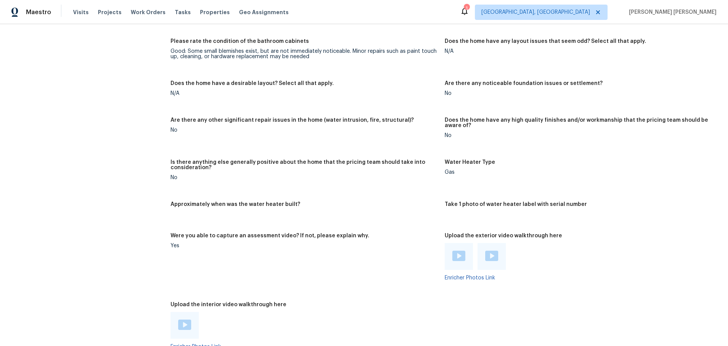
click at [462, 256] on div at bounding box center [459, 256] width 13 height 11
click at [491, 252] on img at bounding box center [492, 257] width 13 height 10
click at [197, 316] on div at bounding box center [185, 326] width 28 height 27
click at [193, 317] on div at bounding box center [185, 326] width 28 height 27
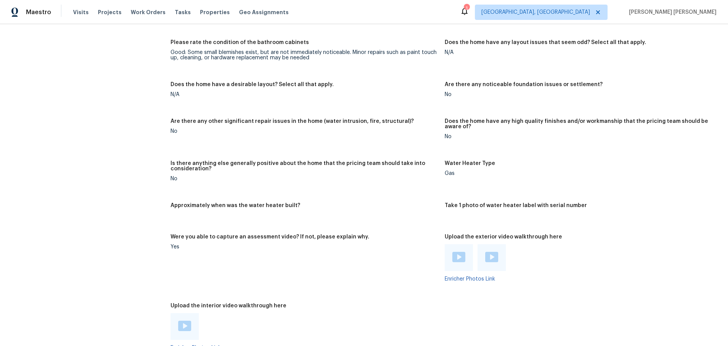
click at [185, 321] on img at bounding box center [184, 326] width 13 height 10
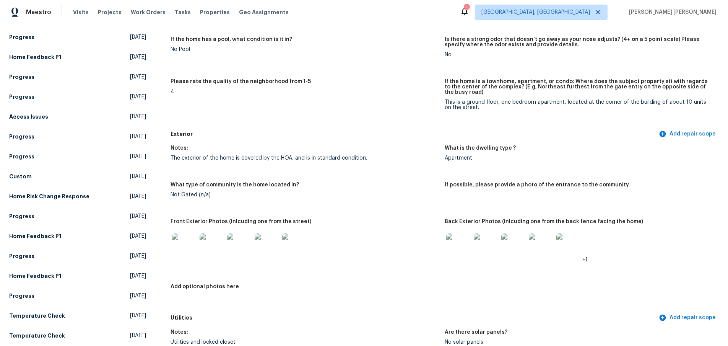
scroll to position [0, 0]
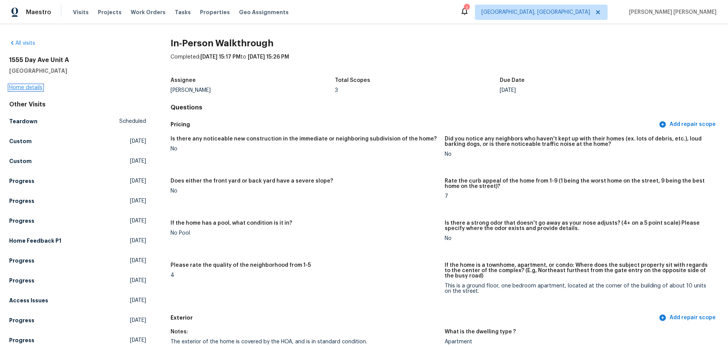
click at [34, 88] on link "Home details" at bounding box center [25, 87] width 33 height 5
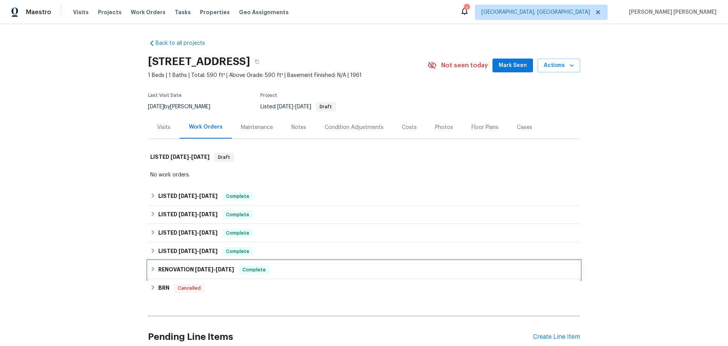
click at [155, 267] on icon at bounding box center [152, 268] width 5 height 5
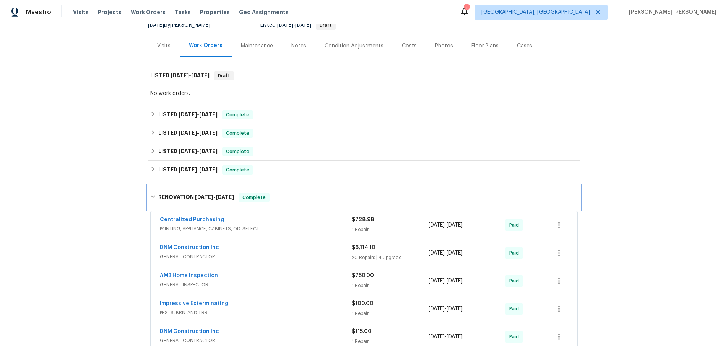
scroll to position [230, 0]
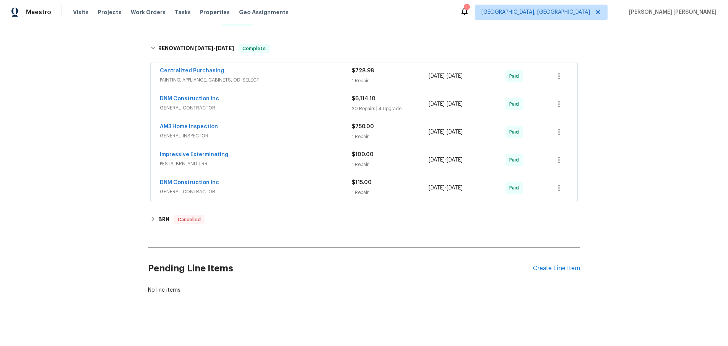
click at [332, 133] on span "GENERAL_INSPECTOR" at bounding box center [256, 136] width 192 height 8
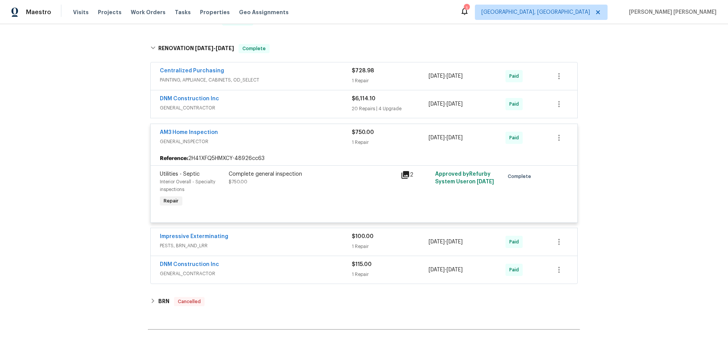
click at [405, 174] on icon at bounding box center [406, 175] width 8 height 8
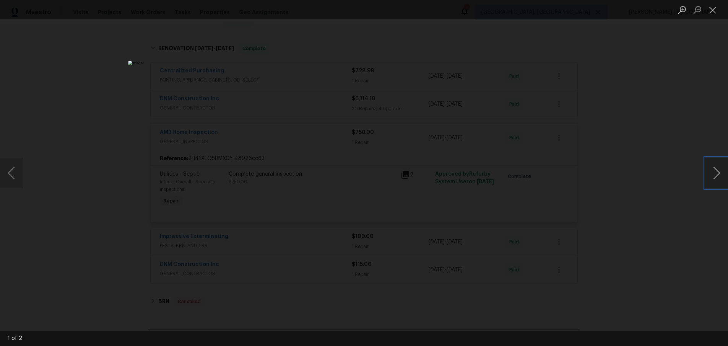
click at [713, 178] on button "Next image" at bounding box center [716, 173] width 23 height 31
click at [604, 158] on div "Lightbox" at bounding box center [364, 173] width 728 height 346
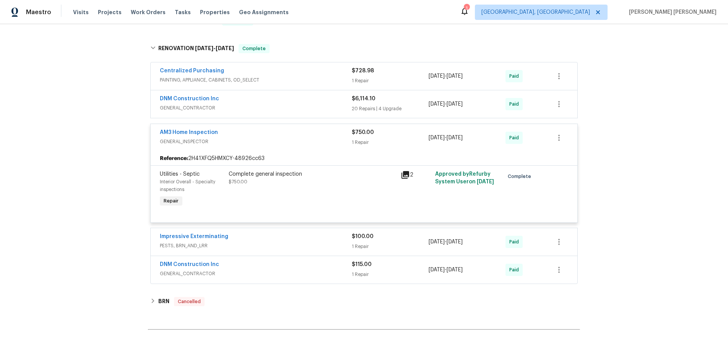
click at [270, 131] on div "AM3 Home Inspection" at bounding box center [256, 133] width 192 height 9
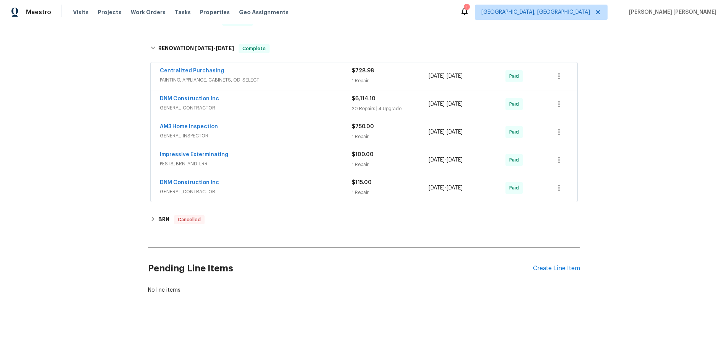
click at [298, 98] on div "DNM Construction Inc" at bounding box center [256, 99] width 192 height 9
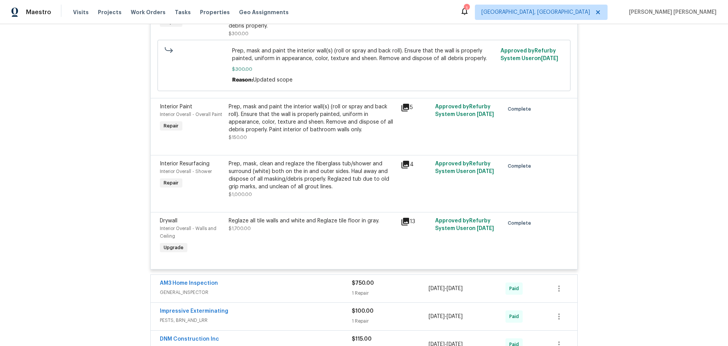
scroll to position [1855, 0]
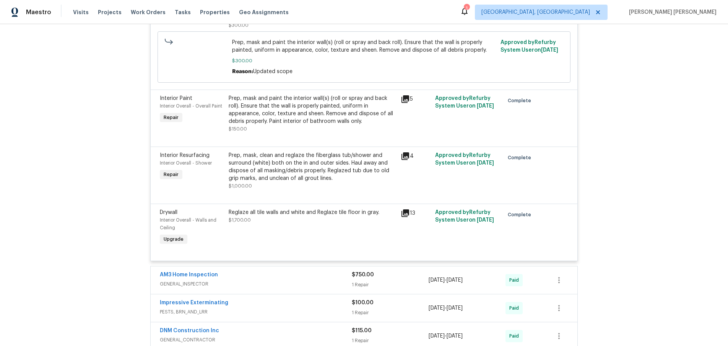
click at [399, 271] on div "$750.00 1 Repair" at bounding box center [390, 280] width 77 height 18
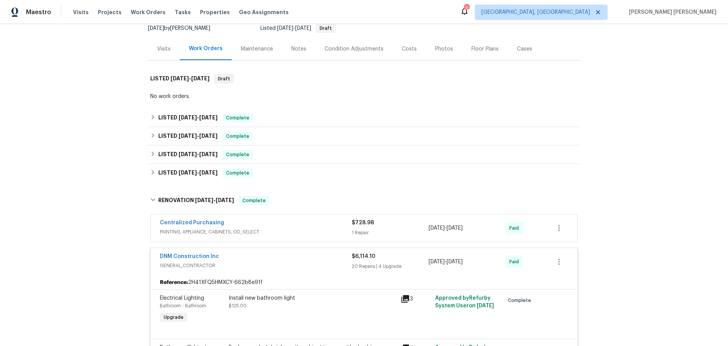
scroll to position [81, 0]
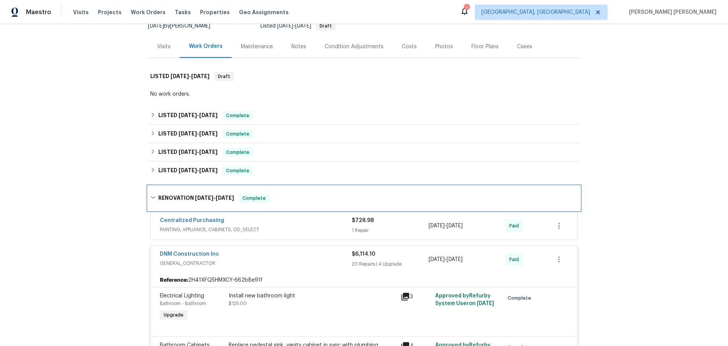
click at [155, 200] on div "RENOVATION 1/14/25 - 1/17/25 Complete" at bounding box center [364, 198] width 428 height 9
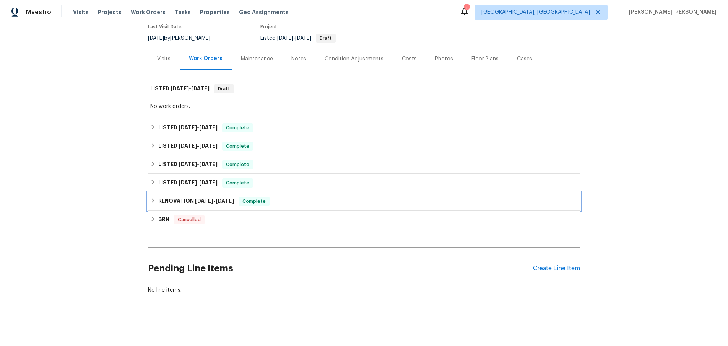
scroll to position [68, 0]
click at [154, 186] on div "LISTED 1/14/25 - 1/20/25 Complete" at bounding box center [364, 182] width 428 height 9
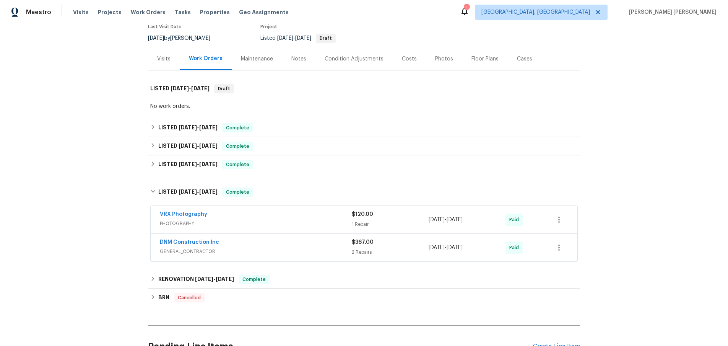
click at [285, 246] on div "DNM Construction Inc" at bounding box center [256, 242] width 192 height 9
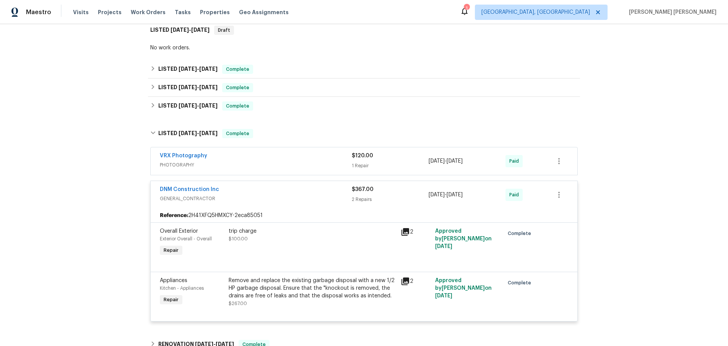
scroll to position [128, 0]
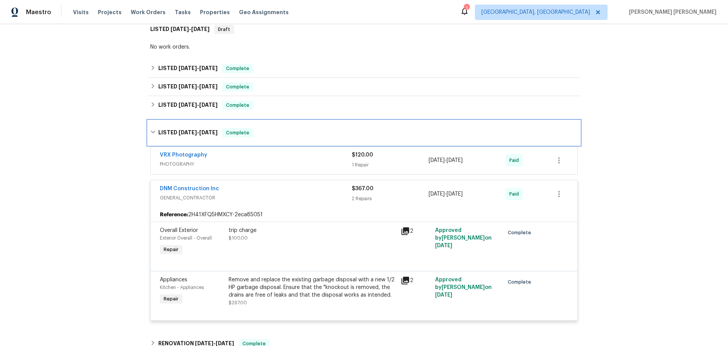
click at [153, 132] on icon at bounding box center [152, 131] width 5 height 5
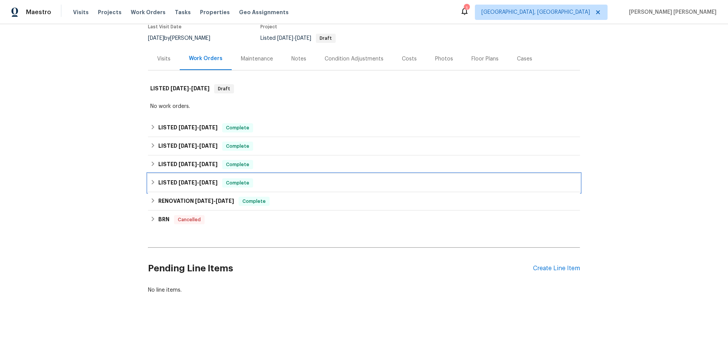
scroll to position [68, 0]
click at [156, 165] on div "LISTED 3/31/25 - 3/31/25 Complete" at bounding box center [364, 164] width 428 height 9
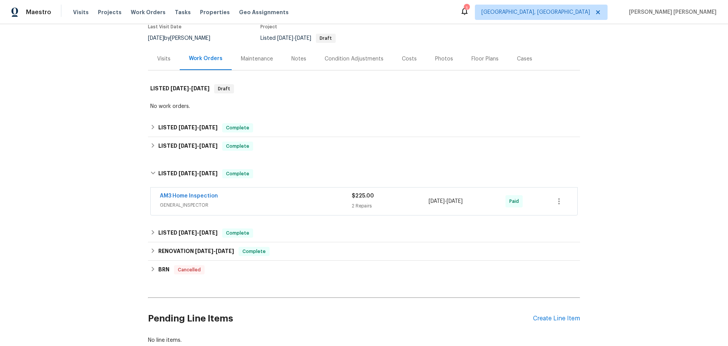
click at [307, 201] on span "GENERAL_INSPECTOR" at bounding box center [256, 205] width 192 height 8
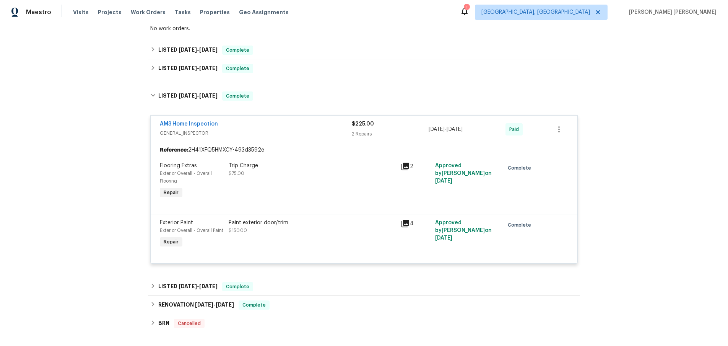
scroll to position [151, 0]
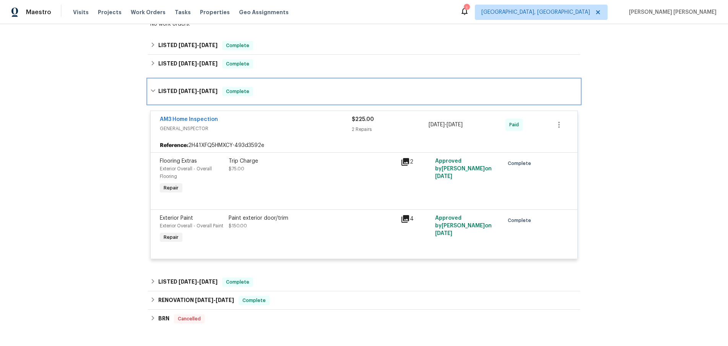
click at [157, 93] on div "LISTED 3/31/25 - 3/31/25 Complete" at bounding box center [364, 91] width 428 height 9
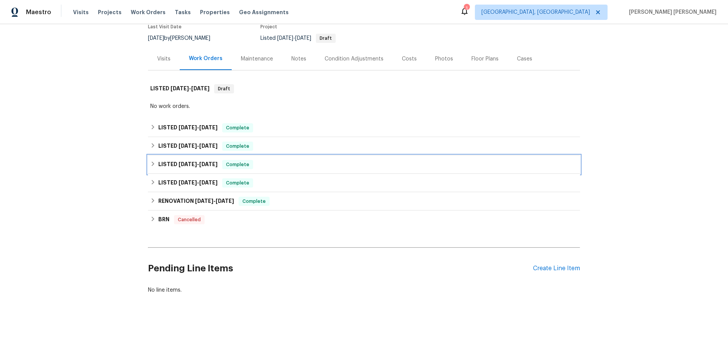
scroll to position [68, 0]
drag, startPoint x: 154, startPoint y: 147, endPoint x: 179, endPoint y: 146, distance: 24.5
click at [156, 147] on div "LISTED 7/3/25 - 7/21/25 Complete" at bounding box center [364, 146] width 428 height 9
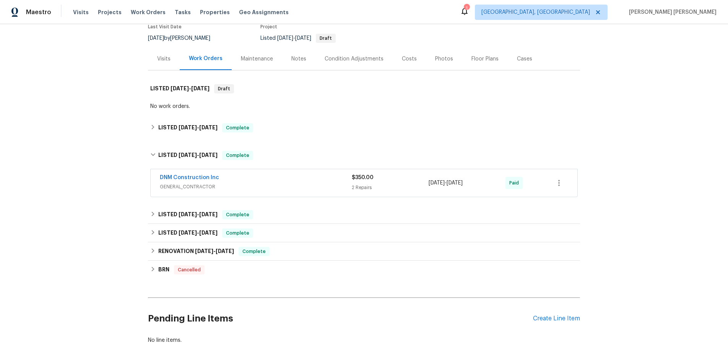
click at [288, 184] on span "GENERAL_CONTRACTOR" at bounding box center [256, 187] width 192 height 8
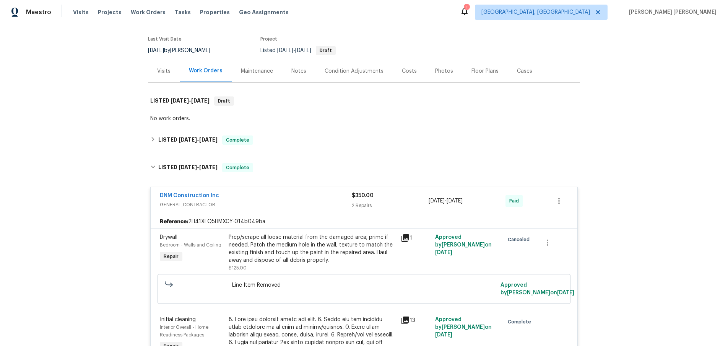
scroll to position [55, 0]
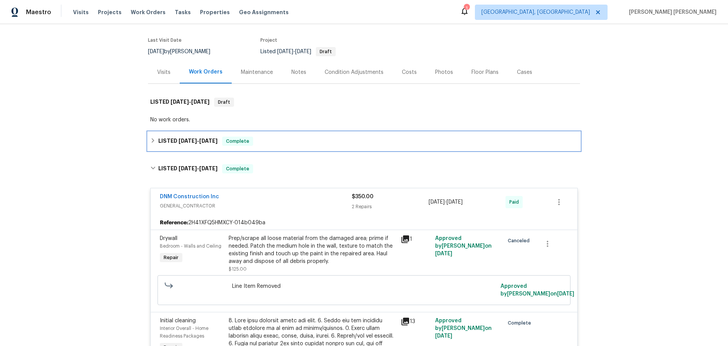
click at [154, 140] on icon at bounding box center [152, 140] width 5 height 5
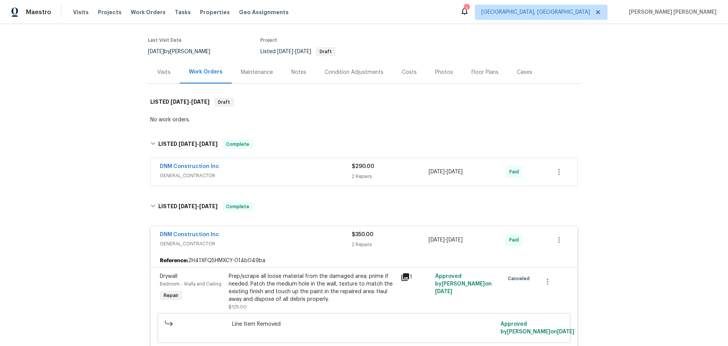
click at [290, 173] on span "GENERAL_CONTRACTOR" at bounding box center [256, 176] width 192 height 8
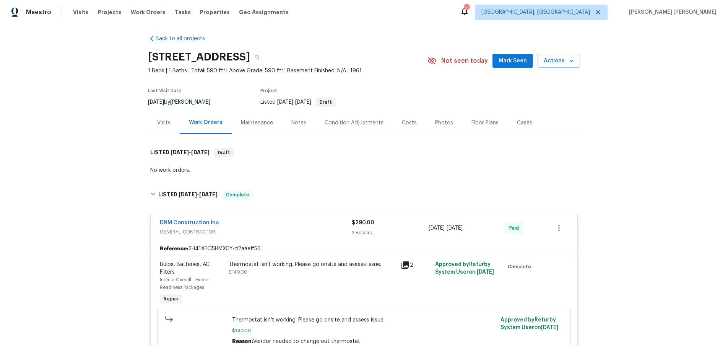
scroll to position [0, 0]
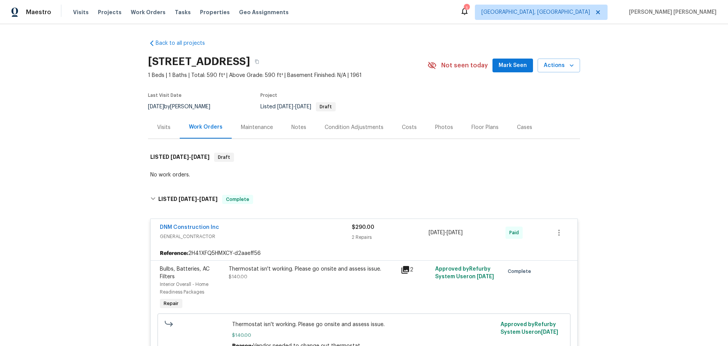
click at [163, 128] on div "Visits" at bounding box center [163, 128] width 13 height 8
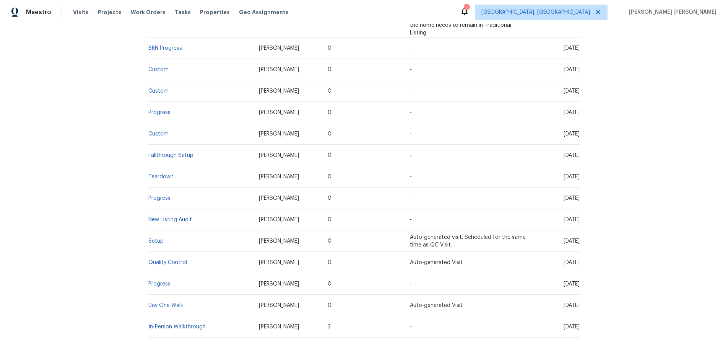
scroll to position [1120, 0]
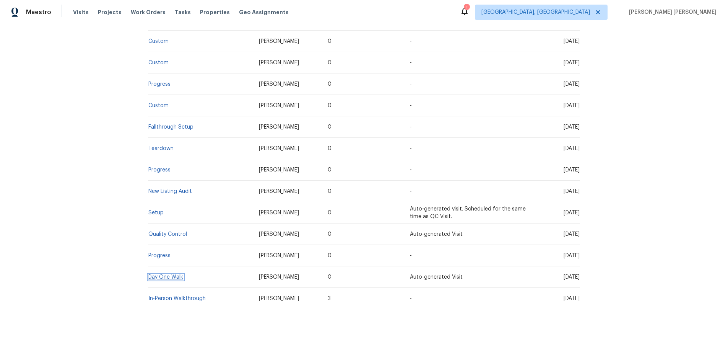
click at [178, 274] on link "Day One Walk" at bounding box center [165, 276] width 35 height 5
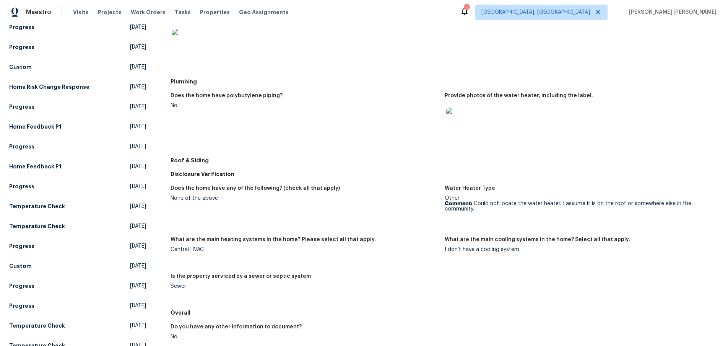
scroll to position [298, 0]
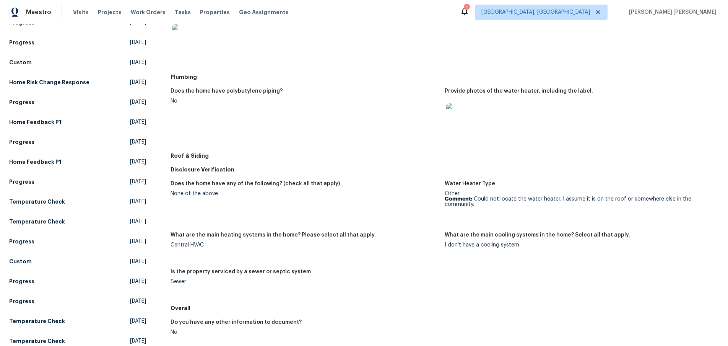
click at [459, 116] on img at bounding box center [458, 115] width 24 height 24
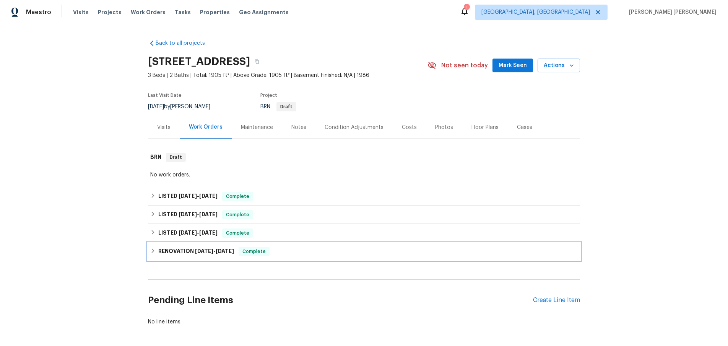
click at [157, 251] on div "RENOVATION [DATE] - [DATE] Complete" at bounding box center [364, 251] width 428 height 9
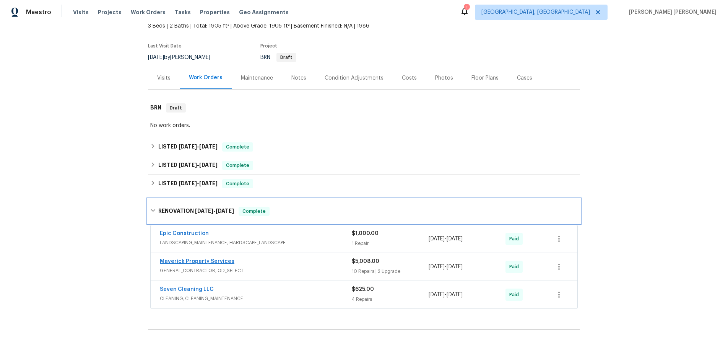
scroll to position [59, 0]
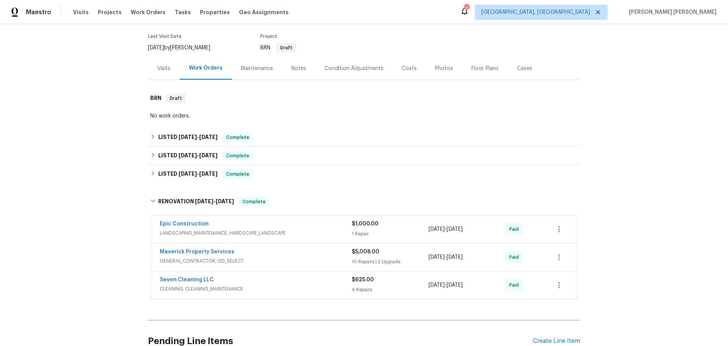
click at [170, 68] on div "Visits" at bounding box center [164, 68] width 32 height 23
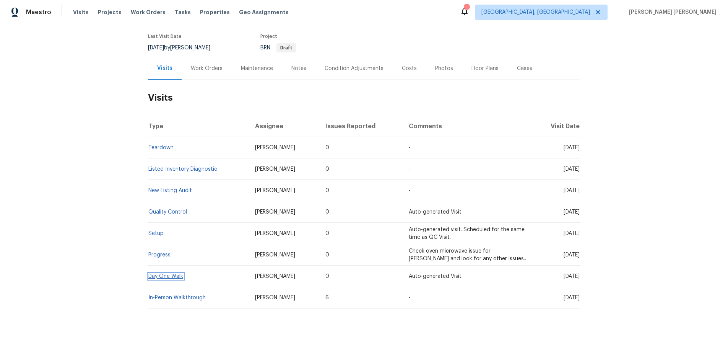
click at [174, 278] on link "Day One Walk" at bounding box center [165, 276] width 35 height 5
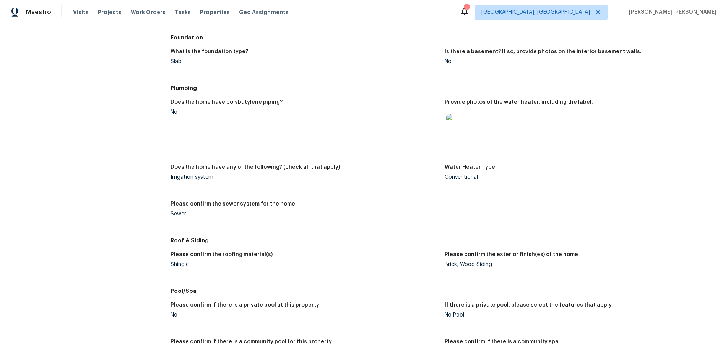
scroll to position [711, 0]
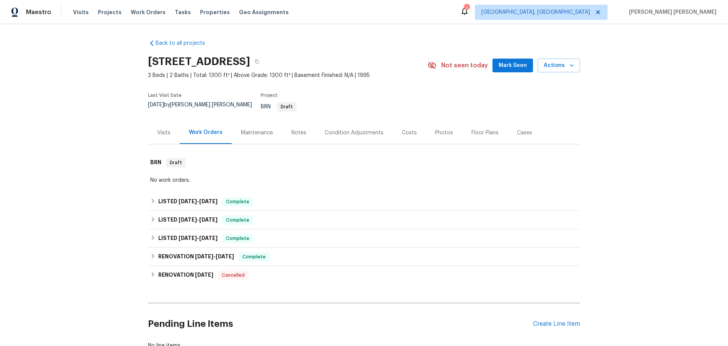
click at [162, 129] on div "Visits" at bounding box center [163, 133] width 13 height 8
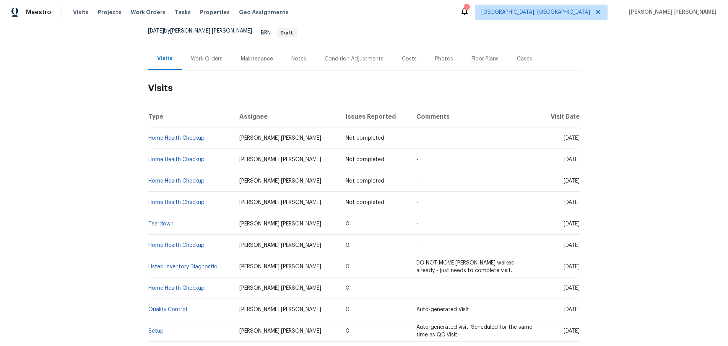
scroll to position [125, 0]
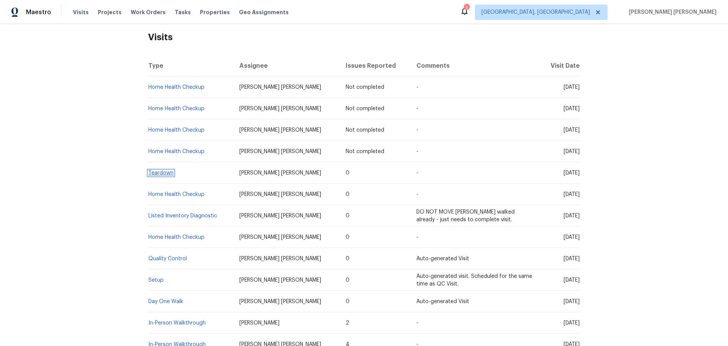
click at [167, 170] on link "Teardown" at bounding box center [160, 172] width 25 height 5
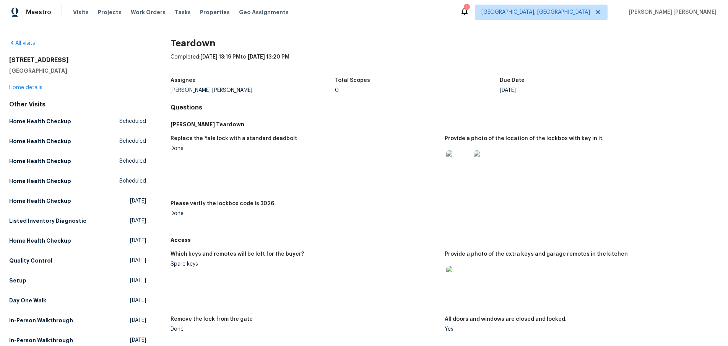
click at [460, 166] on img at bounding box center [458, 162] width 24 height 24
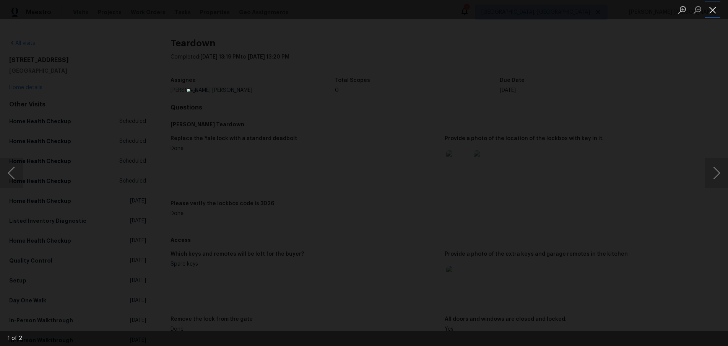
click at [713, 15] on button "Close lightbox" at bounding box center [712, 9] width 15 height 13
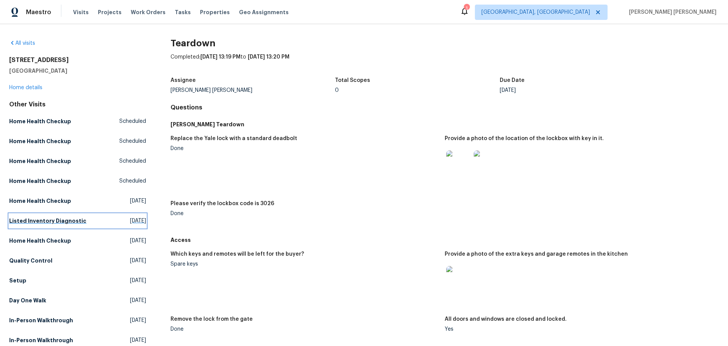
click at [45, 222] on h5 "Listed Inventory Diagnostic" at bounding box center [47, 221] width 77 height 8
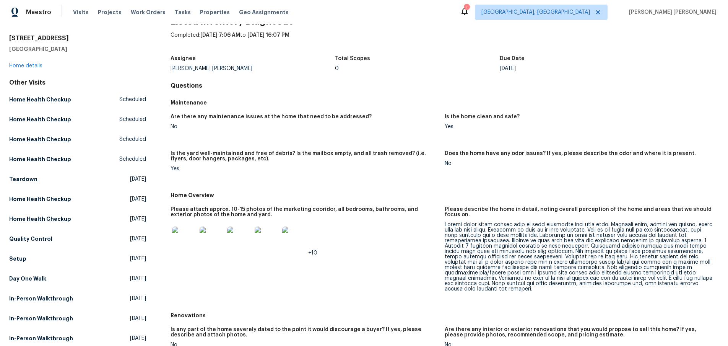
scroll to position [20, 0]
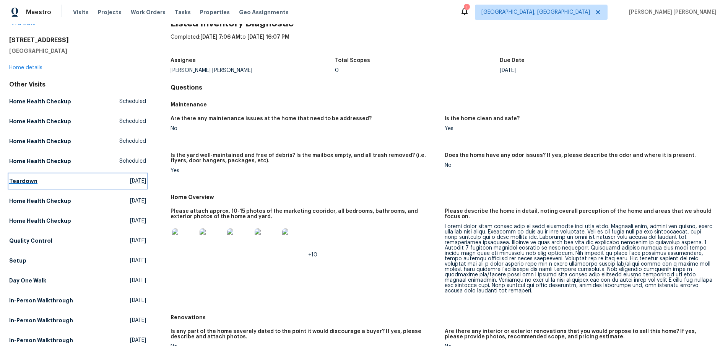
click at [27, 182] on h5 "Teardown" at bounding box center [23, 181] width 28 height 8
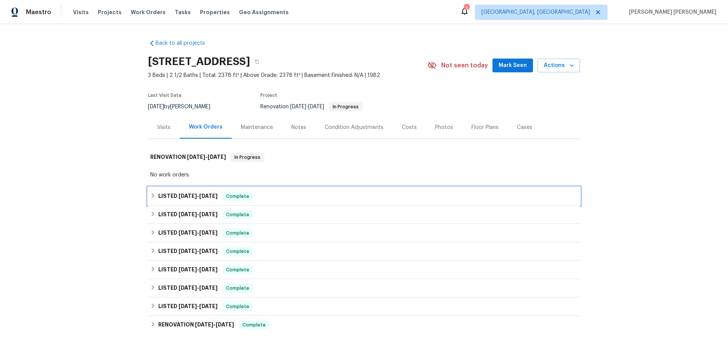
click at [217, 194] on span "[DATE] - [DATE]" at bounding box center [198, 195] width 39 height 5
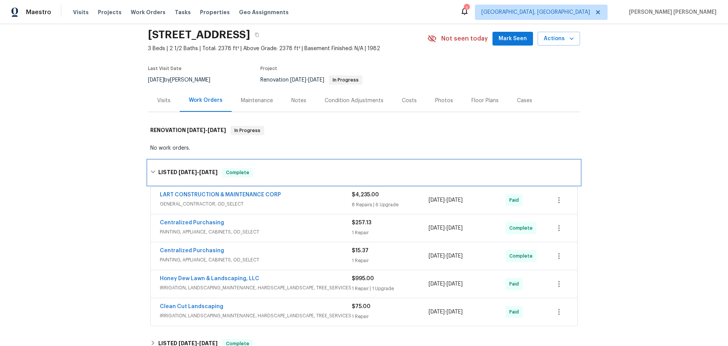
scroll to position [26, 0]
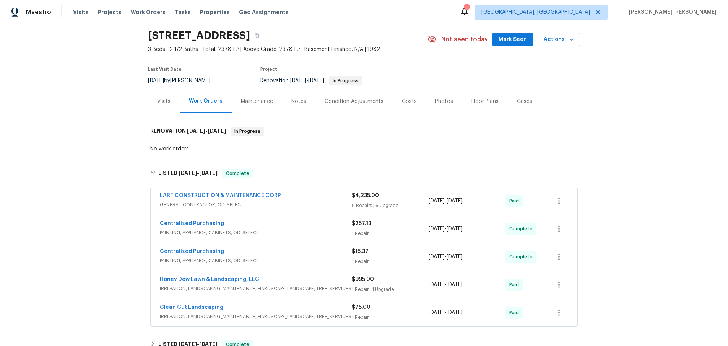
click at [420, 200] on div "$4,235.00 8 Repairs | 6 Upgrade" at bounding box center [390, 201] width 77 height 18
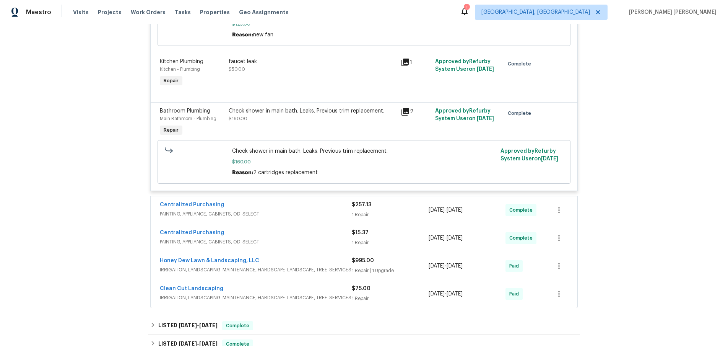
scroll to position [1285, 0]
click at [534, 257] on div "Paid" at bounding box center [525, 266] width 38 height 18
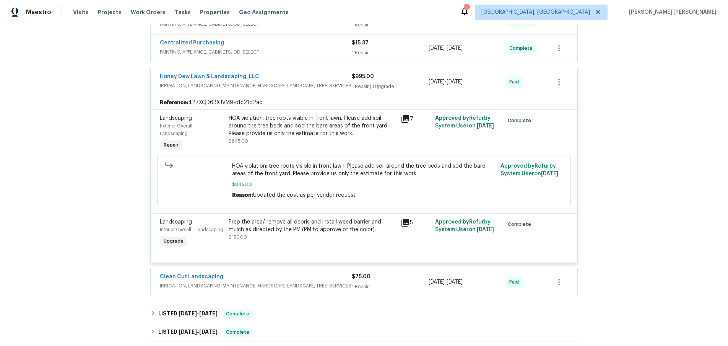
scroll to position [1517, 0]
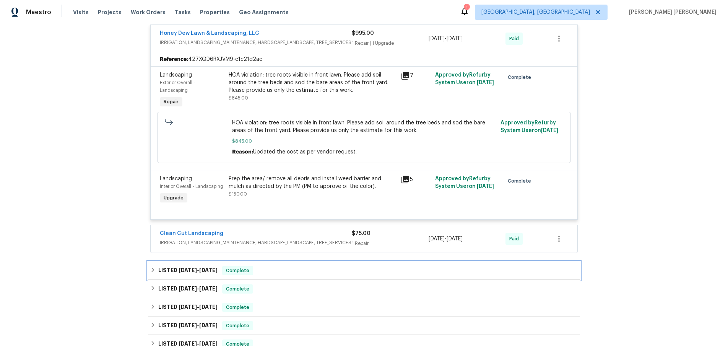
click at [244, 267] on span "Complete" at bounding box center [237, 271] width 29 height 8
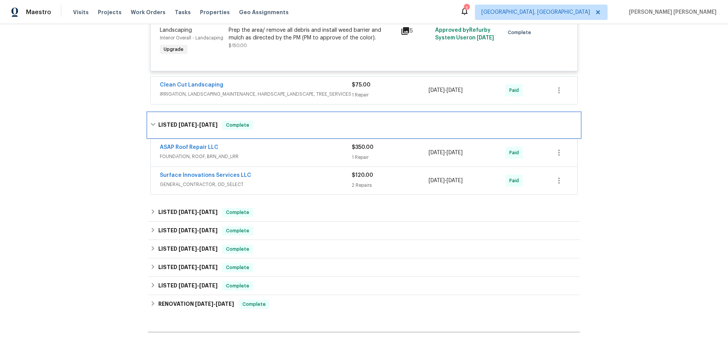
scroll to position [1683, 0]
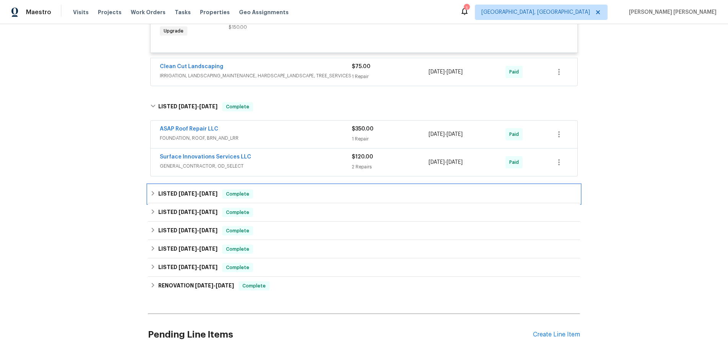
click at [364, 191] on div "LISTED [DATE] - [DATE] Complete" at bounding box center [364, 193] width 428 height 9
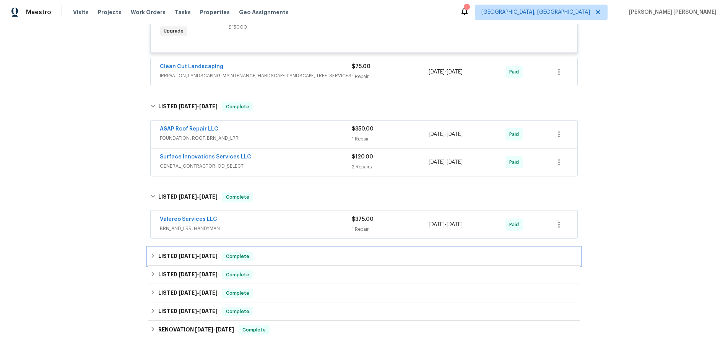
click at [371, 255] on div "LISTED [DATE] - [DATE] Complete" at bounding box center [364, 256] width 428 height 9
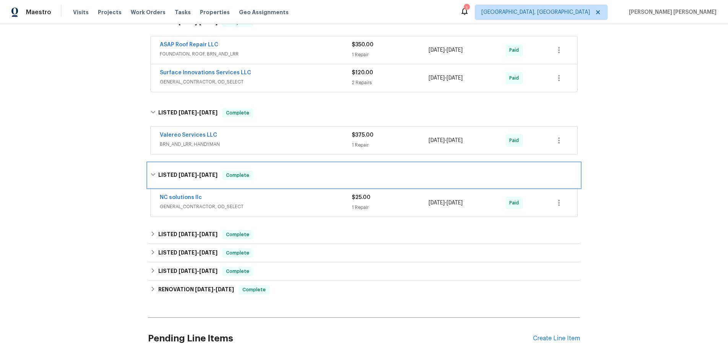
scroll to position [1774, 0]
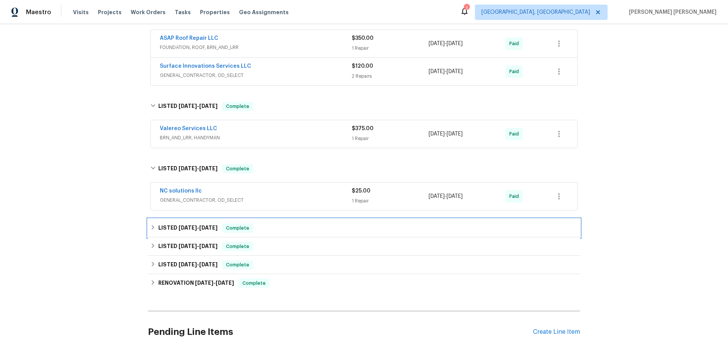
click at [357, 224] on div "LISTED [DATE] - [DATE] Complete" at bounding box center [364, 227] width 428 height 9
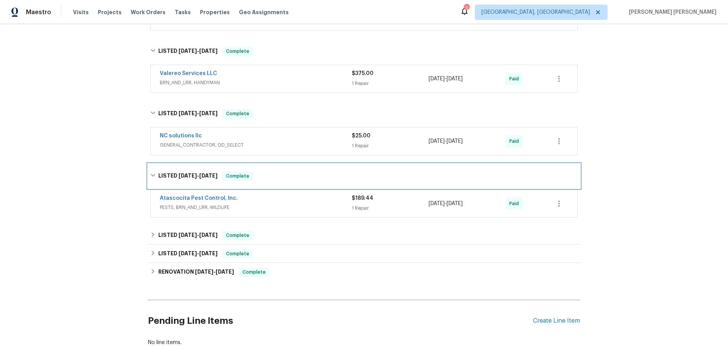
scroll to position [1831, 0]
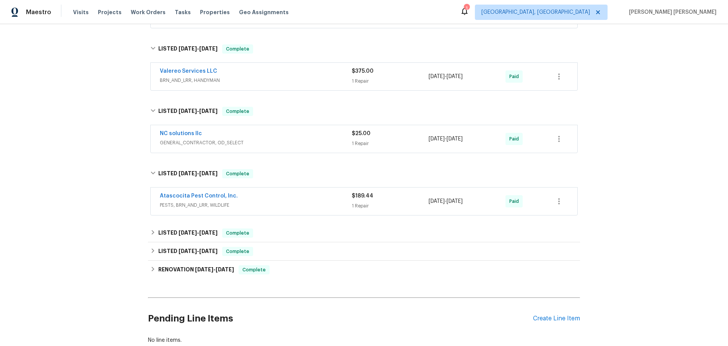
click at [319, 201] on span "PESTS, BRN_AND_LRR, WILDLIFE" at bounding box center [256, 205] width 192 height 8
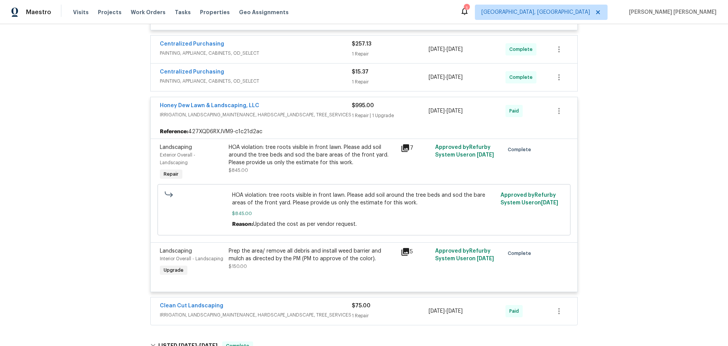
scroll to position [1441, 0]
